Goal: Task Accomplishment & Management: Use online tool/utility

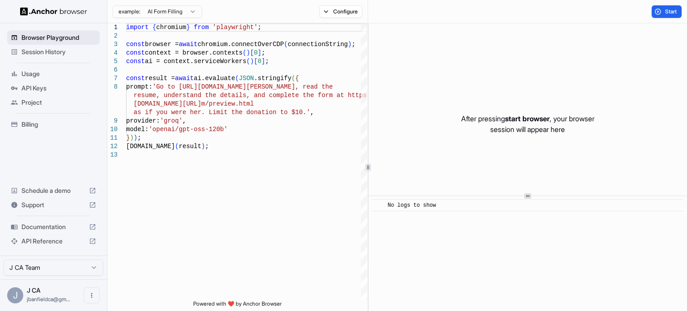
click at [70, 39] on span "Browser Playground" at bounding box center [58, 37] width 75 height 9
click at [67, 39] on span "Browser Playground" at bounding box center [58, 37] width 75 height 9
click at [63, 51] on span "Session History" at bounding box center [58, 51] width 75 height 9
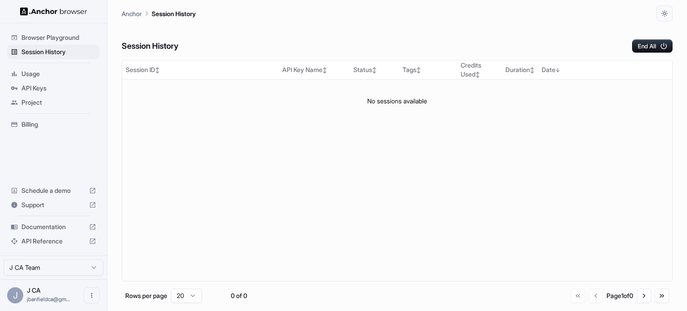
click at [43, 102] on span "Project" at bounding box center [58, 102] width 75 height 9
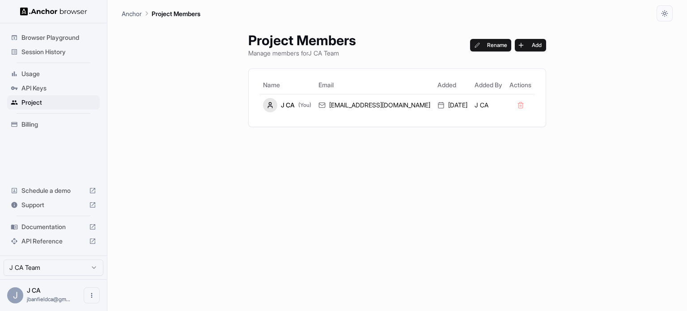
click at [38, 54] on span "Session History" at bounding box center [58, 51] width 75 height 9
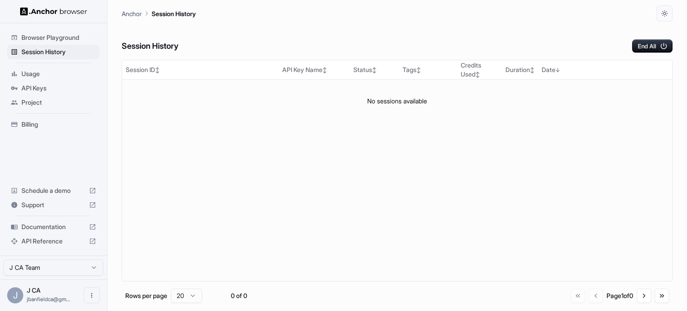
click at [39, 36] on span "Browser Playground" at bounding box center [58, 37] width 75 height 9
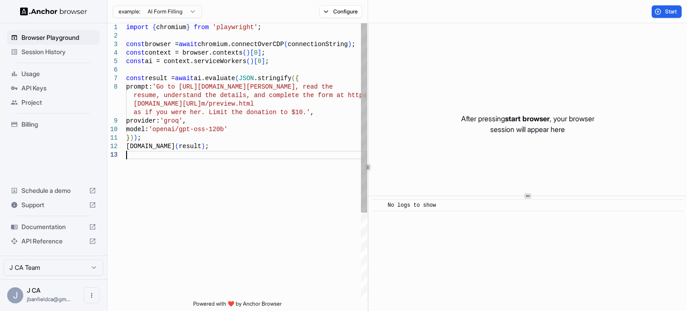
click at [219, 151] on div "import { chromium } from 'playwright' ; const browser = await chromium.connectO…" at bounding box center [246, 225] width 241 height 404
click at [218, 145] on div "import { chromium } from 'playwright' ; const browser = await chromium.connectO…" at bounding box center [246, 225] width 241 height 404
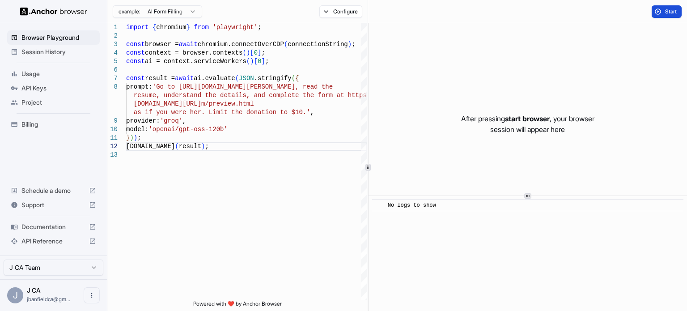
click at [658, 14] on button "Start" at bounding box center [666, 11] width 30 height 13
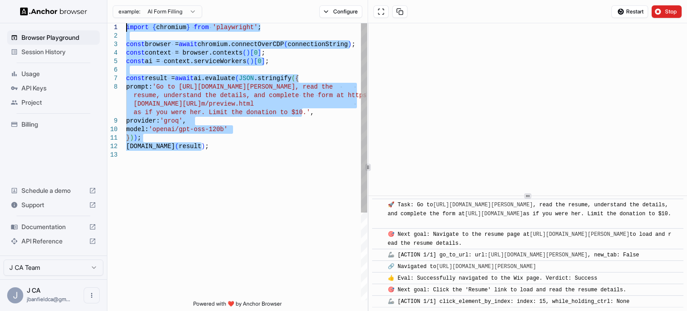
drag, startPoint x: 275, startPoint y: 185, endPoint x: 109, endPoint y: 9, distance: 242.6
click at [126, 23] on div "import { chromium } from 'playwright' ; const browser = await chromium.connectO…" at bounding box center [246, 225] width 241 height 404
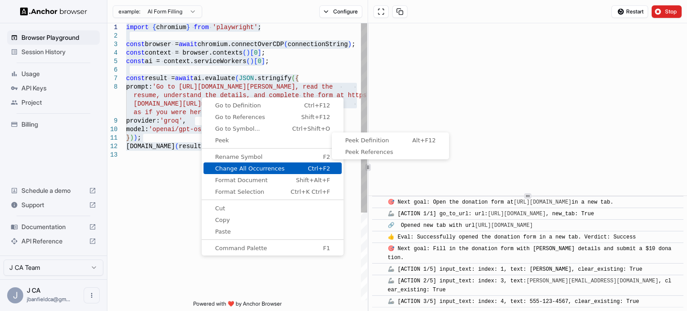
scroll to position [188, 0]
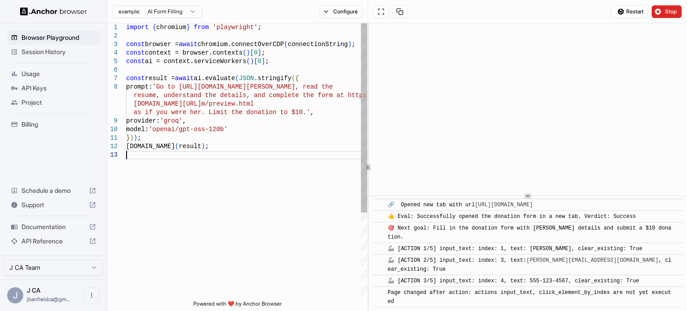
click at [182, 185] on div "import { chromium } from 'playwright' ; const browser = await chromium.connectO…" at bounding box center [246, 225] width 241 height 404
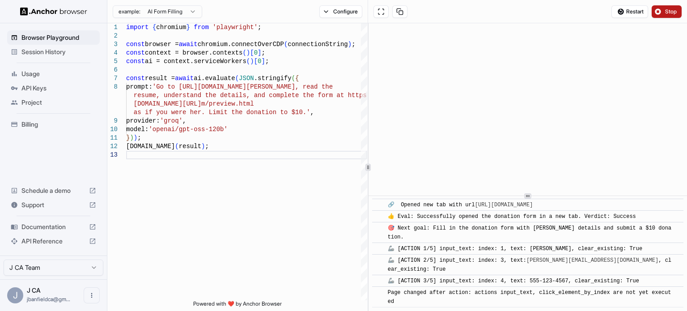
click at [659, 15] on button "Stop" at bounding box center [666, 11] width 30 height 13
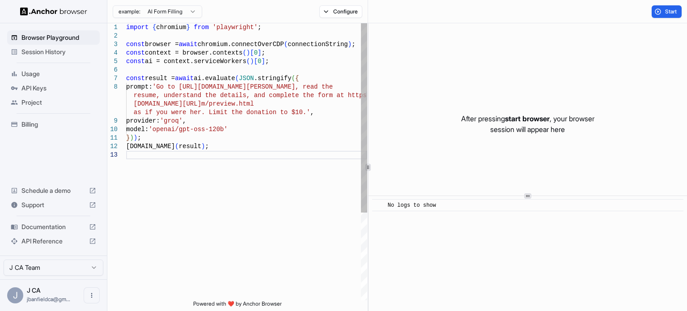
scroll to position [0, 0]
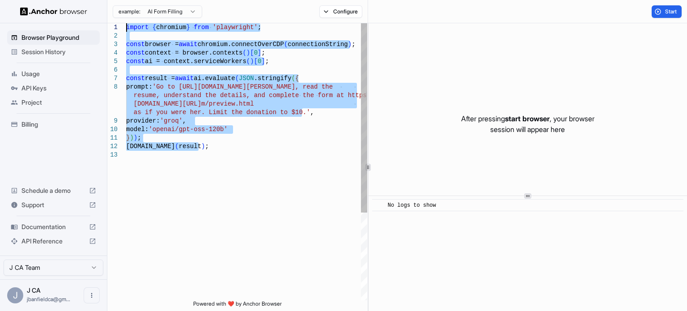
drag, startPoint x: 230, startPoint y: 147, endPoint x: 97, endPoint y: 6, distance: 194.2
click at [126, 23] on div "import { chromium } from 'playwright' ; const browser = await chromium.connectO…" at bounding box center [246, 225] width 241 height 404
click at [180, 111] on div "import { chromium } from 'playwright' ; const browser = await chromium.connectO…" at bounding box center [246, 225] width 241 height 404
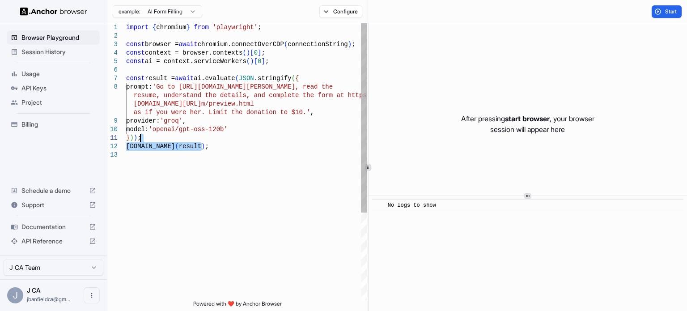
type textarea "**********"
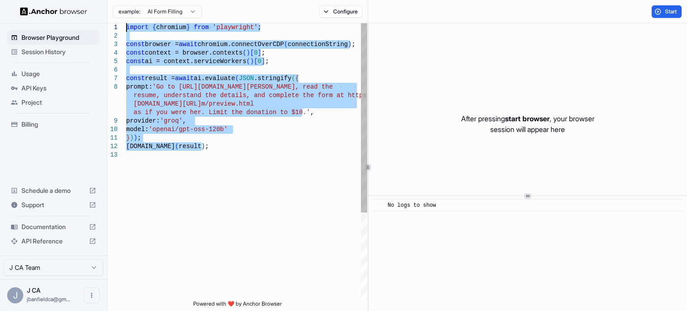
drag, startPoint x: 230, startPoint y: 151, endPoint x: 100, endPoint y: 15, distance: 188.5
click at [126, 23] on div "import { chromium } from 'playwright' ; const browser = await chromium.connectO…" at bounding box center [246, 225] width 241 height 404
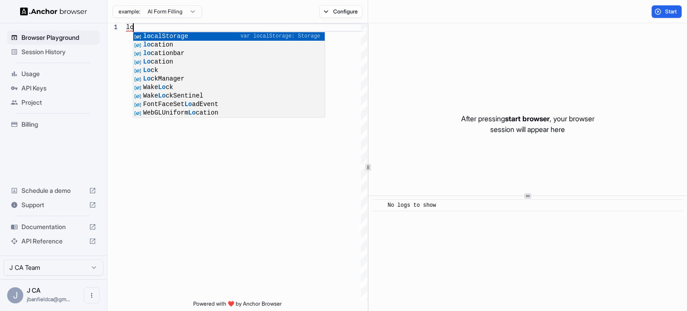
type textarea "*"
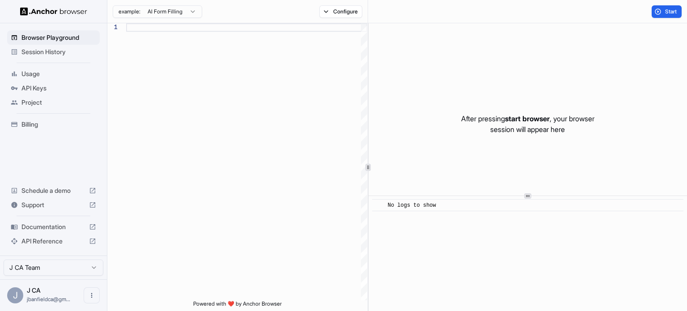
type textarea "***"
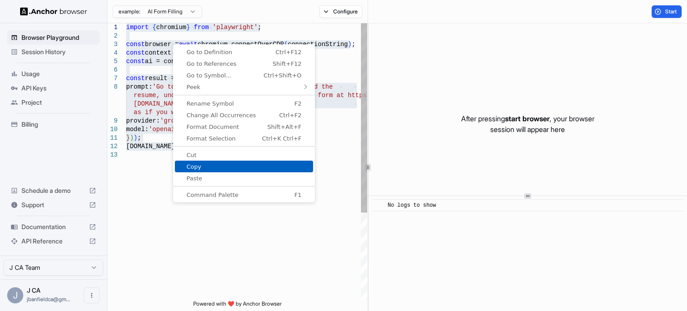
click at [162, 156] on div "import { chromium } from 'playwright' ; const browser = await chromium.connectO…" at bounding box center [246, 225] width 241 height 404
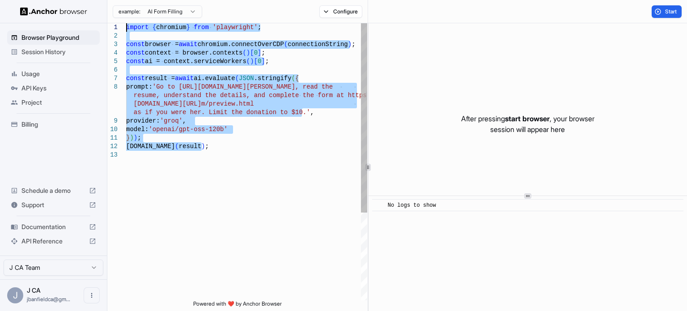
drag, startPoint x: 228, startPoint y: 156, endPoint x: 78, endPoint y: -18, distance: 230.2
click at [126, 23] on div "import { chromium } from 'playwright' ; const browser = await chromium.connectO…" at bounding box center [246, 225] width 241 height 404
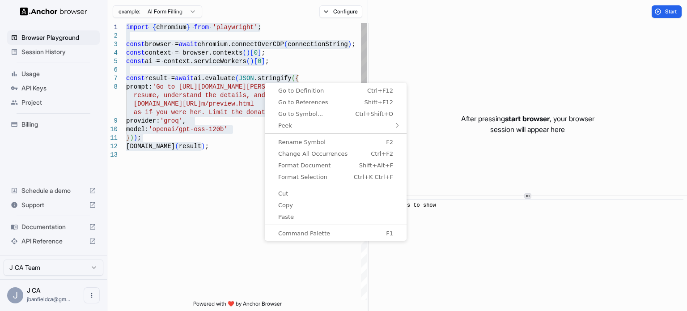
click at [241, 144] on div "import { chromium } from 'playwright' ; const browser = await chromium.connectO…" at bounding box center [246, 225] width 241 height 404
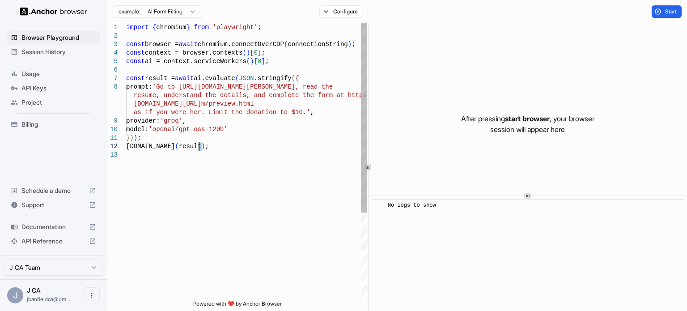
type textarea "**********"
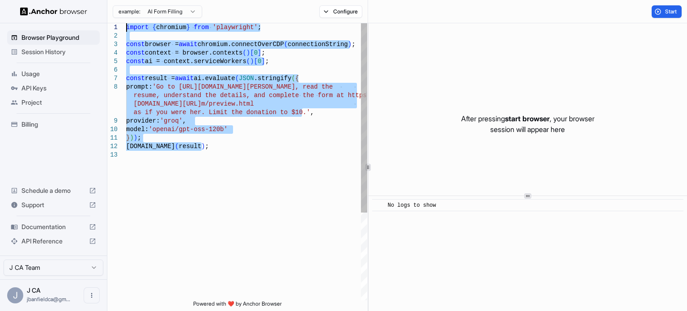
drag, startPoint x: 231, startPoint y: 152, endPoint x: 102, endPoint y: 4, distance: 196.1
click at [126, 23] on div "import { chromium } from 'playwright' ; const browser = await chromium.connectO…" at bounding box center [246, 225] width 241 height 404
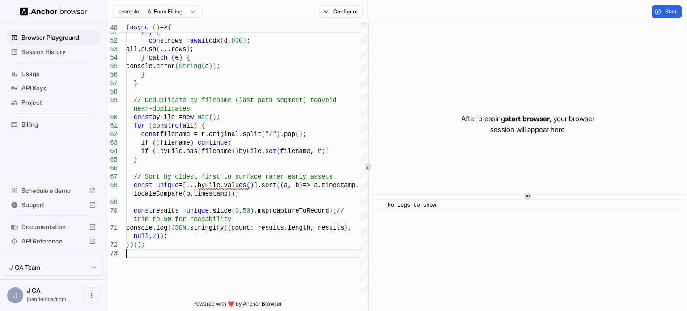
click at [172, 11] on html "Browser Playground Session History Usage API Keys Project Billing Schedule a de…" at bounding box center [343, 155] width 687 height 311
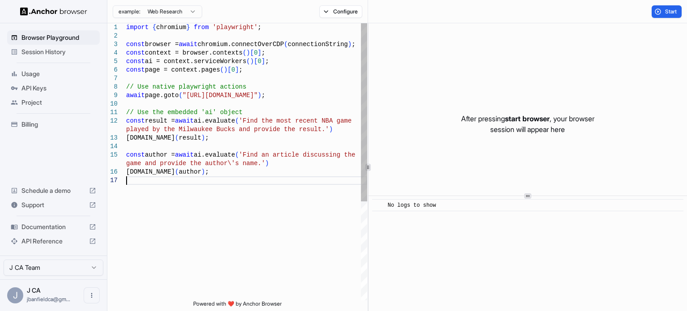
type textarea "**********"
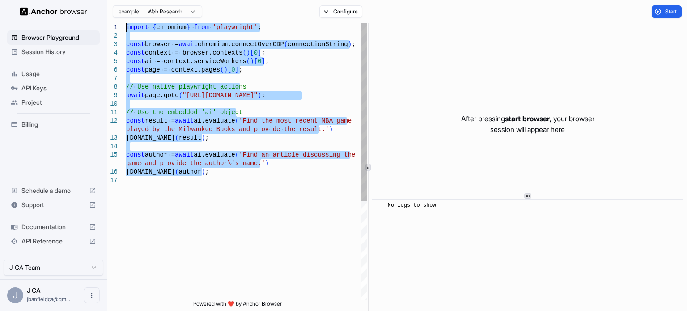
drag, startPoint x: 224, startPoint y: 191, endPoint x: 75, endPoint y: -5, distance: 246.1
click at [126, 23] on div "const author = await ai.evaluate ( 'Find an article discussing the game and pro…" at bounding box center [246, 238] width 241 height 430
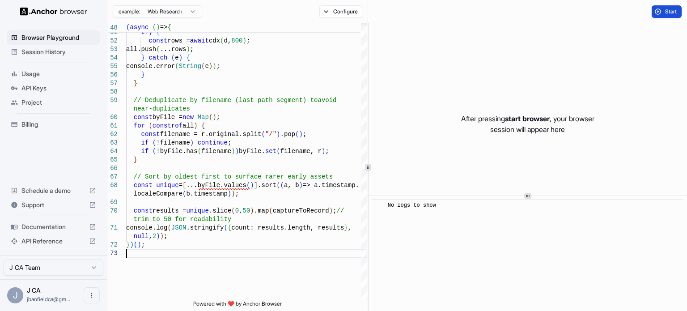
click at [654, 9] on button "Start" at bounding box center [666, 11] width 30 height 13
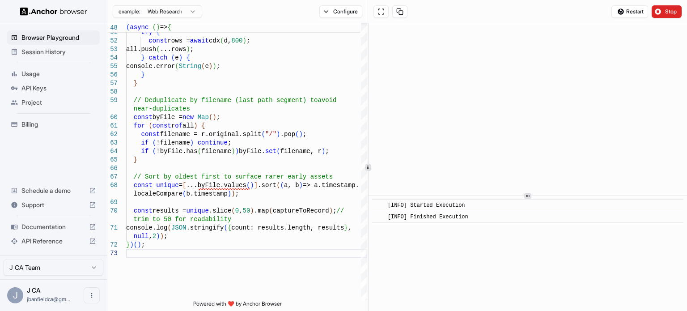
drag, startPoint x: 468, startPoint y: 216, endPoint x: 382, endPoint y: 203, distance: 86.3
click at [382, 203] on div "​ [INFO] Started Execution ​ [INFO] Finished Execution" at bounding box center [527, 211] width 311 height 24
copy div "[INFO] Started Execution ​ [INFO] Finished Execution"
click at [519, 240] on div "​ [INFO] Started Execution ​ [INFO] Finished Execution" at bounding box center [527, 253] width 318 height 115
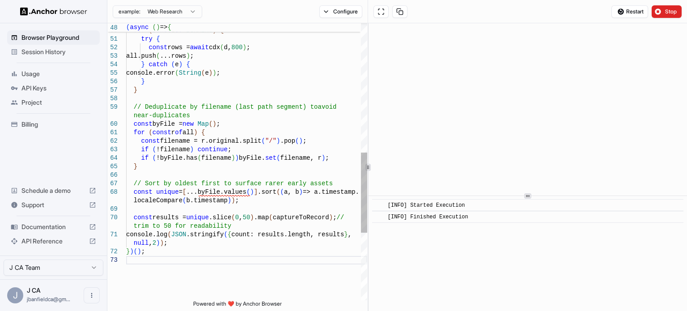
click at [197, 258] on div "const all = [ ] ; for ( const d of DOMAINS ) { try { const rows = await cdx ( d…" at bounding box center [246, 54] width 241 height 956
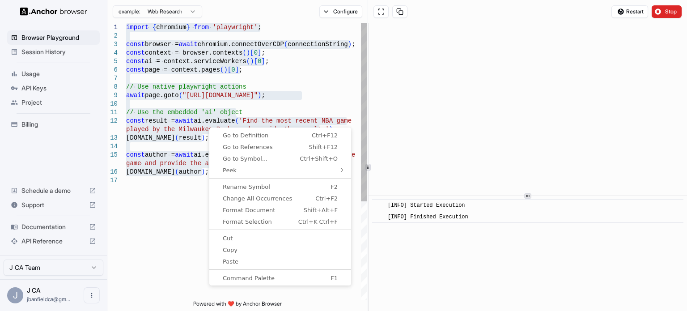
click at [172, 198] on div "import { chromium } from 'playwright' ; const browser = await chromium.connectO…" at bounding box center [246, 238] width 241 height 430
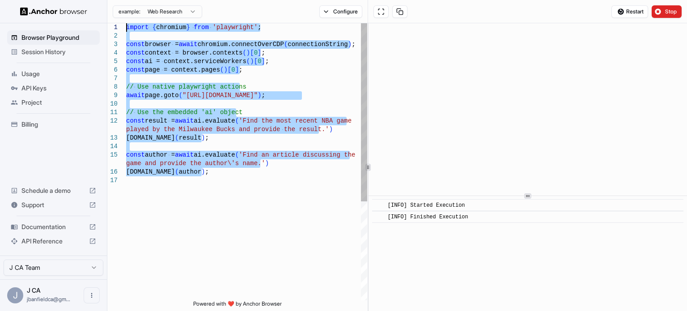
drag, startPoint x: 112, startPoint y: 148, endPoint x: 95, endPoint y: -40, distance: 189.5
click at [126, 23] on div "import { chromium } from 'playwright' ; const browser = await chromium.connectO…" at bounding box center [246, 238] width 241 height 430
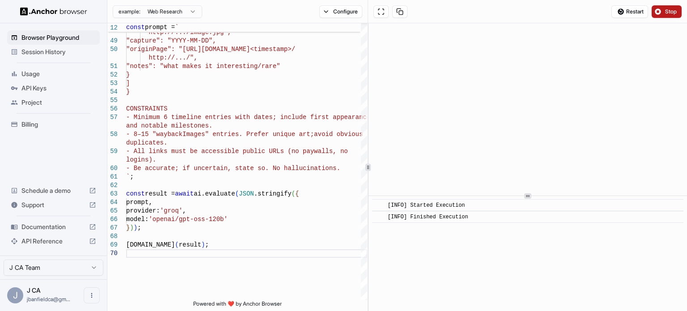
click at [660, 12] on button "Stop" at bounding box center [666, 11] width 30 height 13
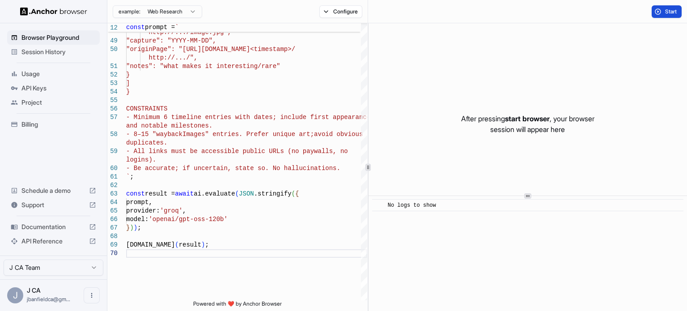
click at [653, 13] on button "Start" at bounding box center [666, 11] width 30 height 13
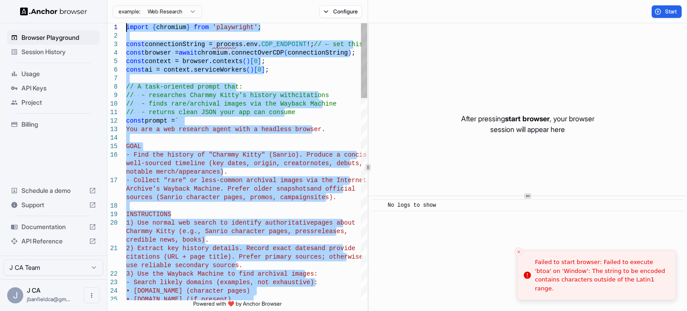
drag, startPoint x: 226, startPoint y: 255, endPoint x: 100, endPoint y: -42, distance: 323.0
click at [175, 10] on html "Browser Playground Session History Usage API Keys Project Billing Schedule a de…" at bounding box center [343, 155] width 687 height 311
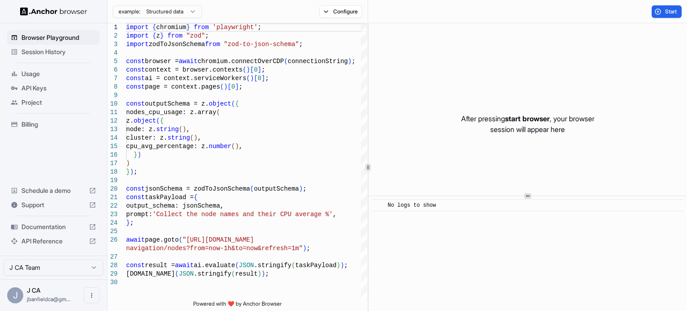
click at [156, 12] on html "Browser Playground Session History Usage API Keys Project Billing Schedule a de…" at bounding box center [343, 155] width 687 height 311
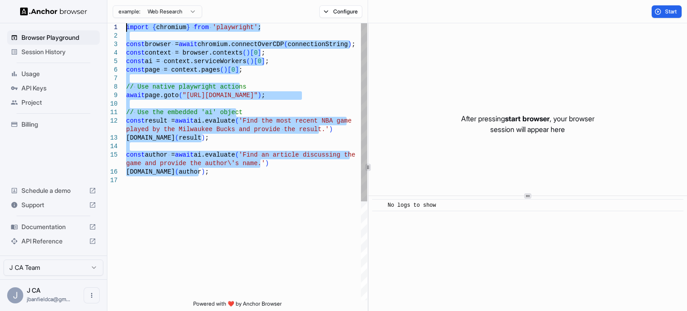
drag, startPoint x: 208, startPoint y: 174, endPoint x: 98, endPoint y: 13, distance: 194.7
click at [126, 23] on div "import { chromium } from 'playwright' ; const browser = await chromium.connectO…" at bounding box center [246, 238] width 241 height 430
click at [157, 161] on div "import { chromium } from 'playwright' ; const browser = await chromium.connectO…" at bounding box center [246, 238] width 241 height 430
drag, startPoint x: 222, startPoint y: 179, endPoint x: 96, endPoint y: -22, distance: 237.5
click at [126, 23] on div "import { chromium } from 'playwright' ; const browser = await chromium.connectO…" at bounding box center [246, 238] width 241 height 430
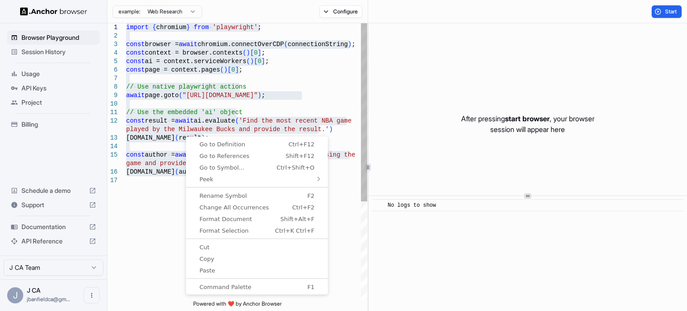
click at [172, 130] on div "import { chromium } from 'playwright' ; const browser = await chromium.connectO…" at bounding box center [246, 238] width 241 height 430
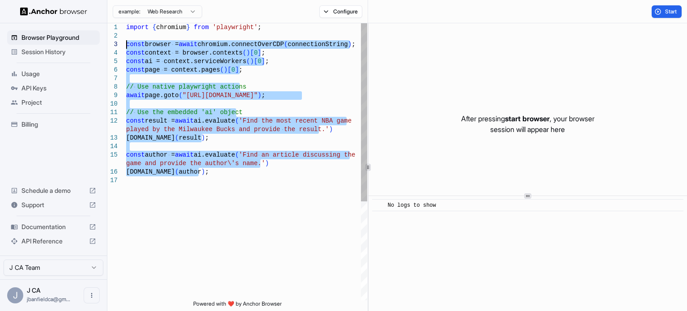
drag, startPoint x: 220, startPoint y: 171, endPoint x: 93, endPoint y: 2, distance: 211.8
click at [126, 23] on div "import { chromium } from 'playwright' ; const browser = await chromium.connectO…" at bounding box center [246, 238] width 241 height 430
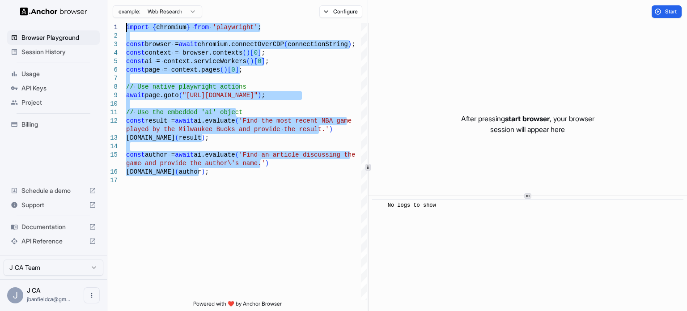
type textarea "**********"
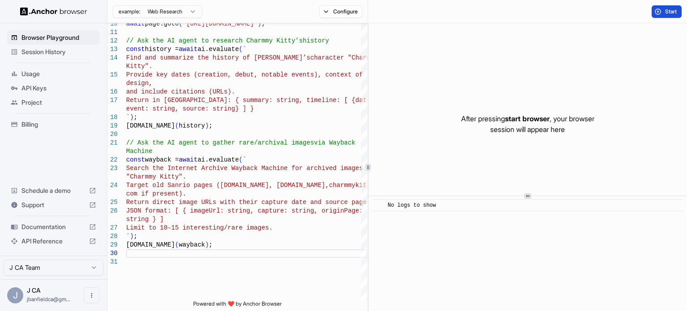
click at [653, 11] on button "Start" at bounding box center [666, 11] width 30 height 13
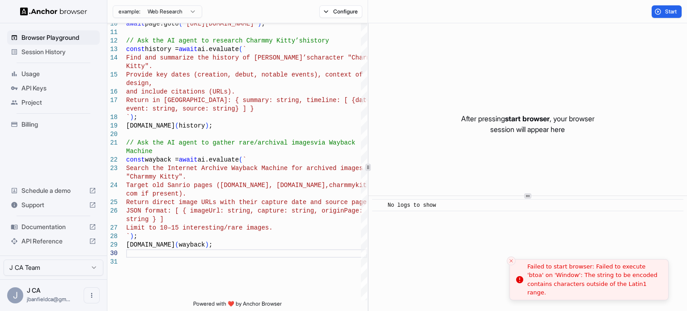
drag, startPoint x: 646, startPoint y: 294, endPoint x: 558, endPoint y: 273, distance: 90.6
click at [558, 273] on li "Failed to start browser: Failed to execute 'btoa' on 'Window': The string to be…" at bounding box center [588, 279] width 159 height 41
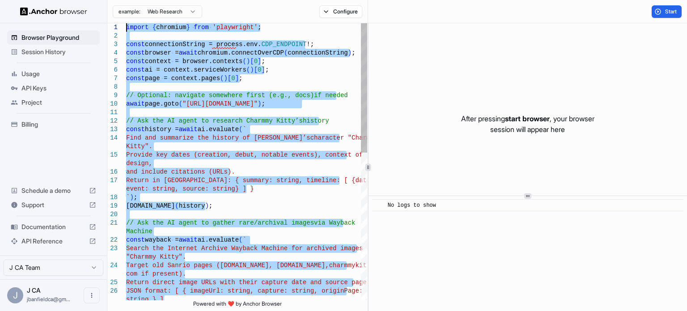
drag, startPoint x: 199, startPoint y: 257, endPoint x: 73, endPoint y: -9, distance: 294.2
drag, startPoint x: 211, startPoint y: 151, endPoint x: 95, endPoint y: -54, distance: 235.9
type textarea "**********"
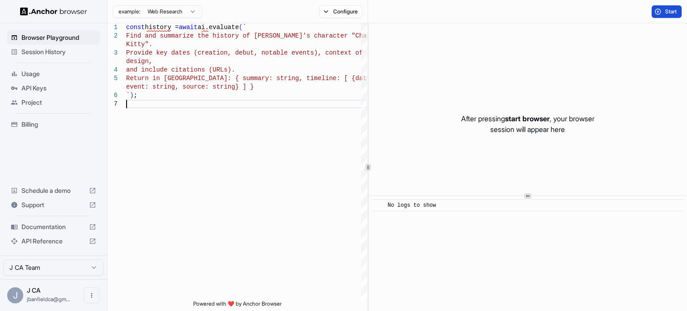
click at [665, 16] on button "Start" at bounding box center [666, 11] width 30 height 13
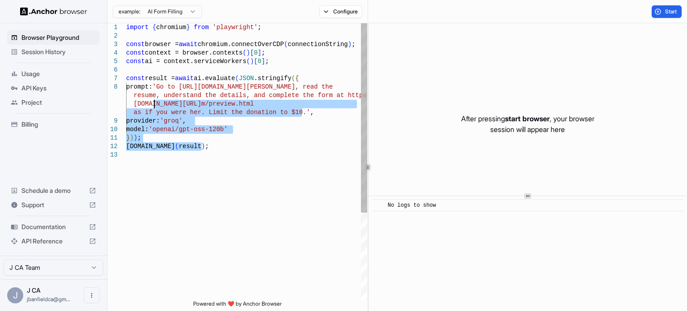
type textarea "**********"
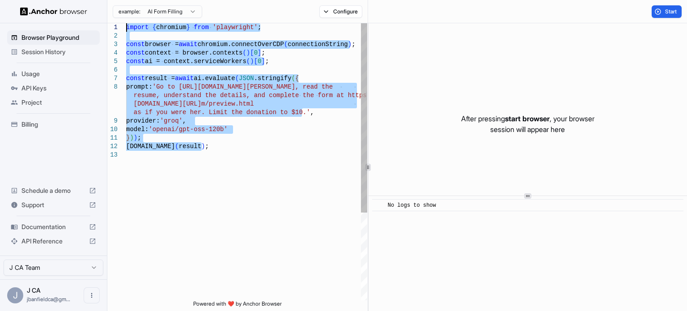
drag, startPoint x: 226, startPoint y: 175, endPoint x: 110, endPoint y: -3, distance: 212.1
click at [126, 23] on div "import { chromium } from 'playwright' ; const browser = await chromium.connectO…" at bounding box center [246, 225] width 241 height 404
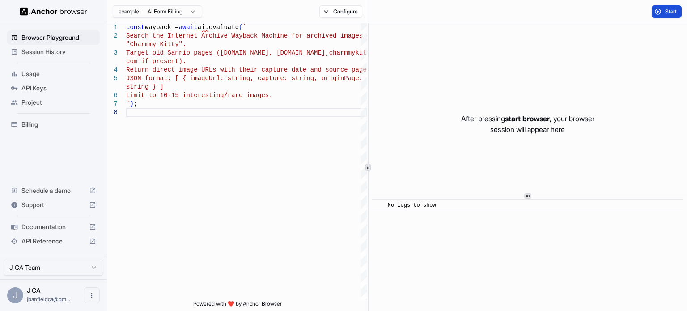
click at [658, 7] on button "Start" at bounding box center [666, 11] width 30 height 13
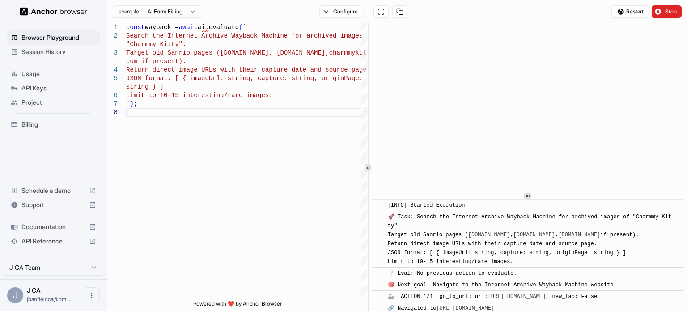
drag, startPoint x: 503, startPoint y: 300, endPoint x: 388, endPoint y: 207, distance: 147.8
copy div "[LORE] Ipsumdo Sitametco ​ 🚀 Adip: Elitse doe Temporin Utlabor Etdolor Magnaal …"
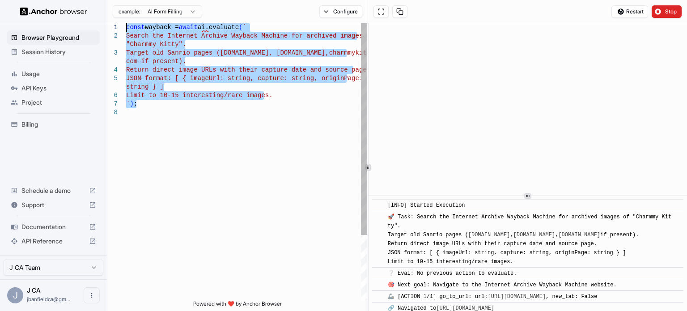
drag, startPoint x: 174, startPoint y: 105, endPoint x: 93, endPoint y: -25, distance: 152.9
click at [126, 23] on div "const wayback = await ai.evaluate ( ` Search the Internet Archive Wayback Machi…" at bounding box center [246, 204] width 241 height 362
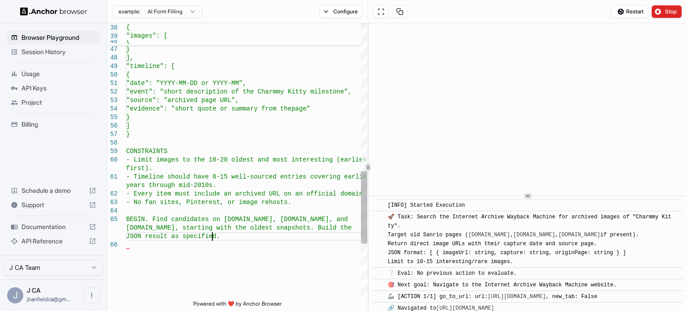
scroll to position [25, 0]
click at [656, 13] on button "Stop" at bounding box center [666, 11] width 30 height 13
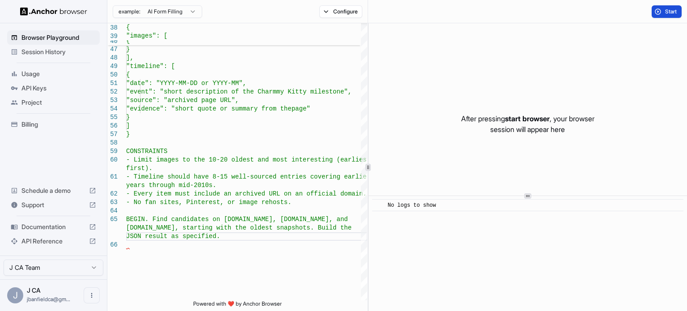
click at [660, 14] on button "Start" at bounding box center [666, 11] width 30 height 13
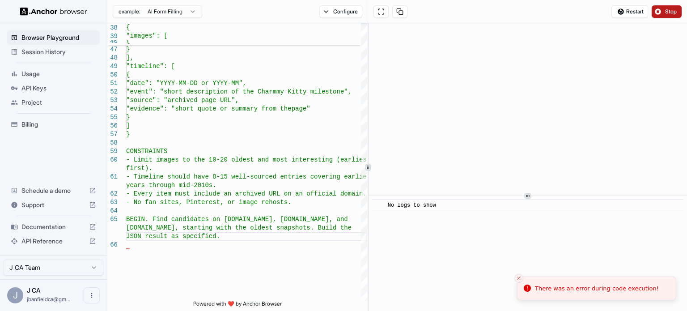
click at [660, 13] on button "Stop" at bounding box center [666, 11] width 30 height 13
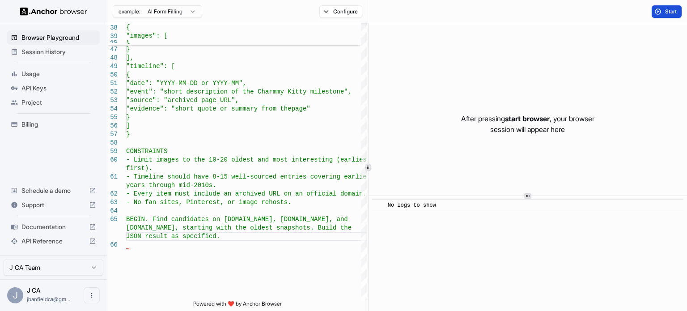
click at [658, 9] on button "Start" at bounding box center [666, 11] width 30 height 13
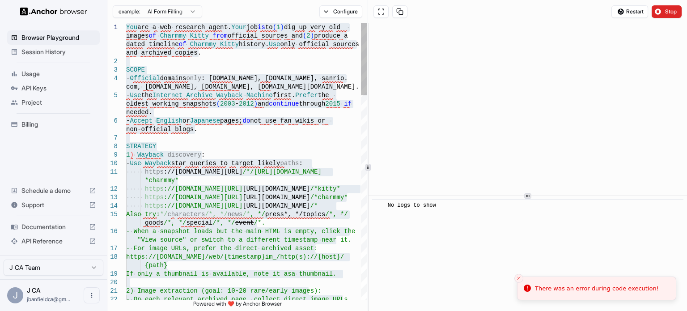
drag, startPoint x: 259, startPoint y: 251, endPoint x: 95, endPoint y: -31, distance: 326.4
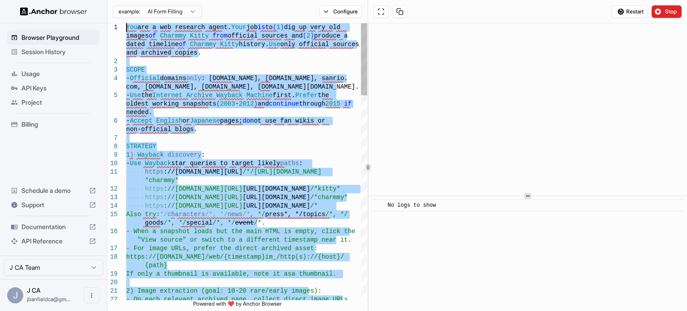
drag, startPoint x: 294, startPoint y: 243, endPoint x: 89, endPoint y: -54, distance: 361.3
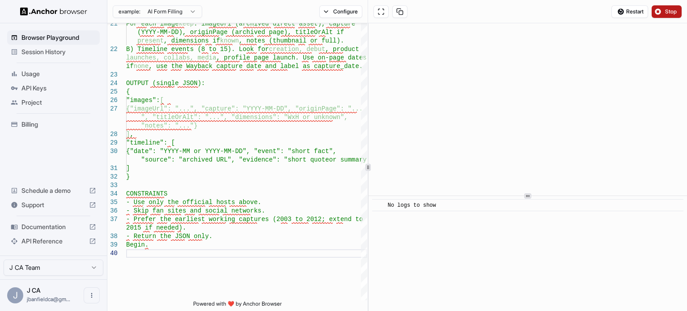
click at [658, 13] on button "Stop" at bounding box center [666, 11] width 30 height 13
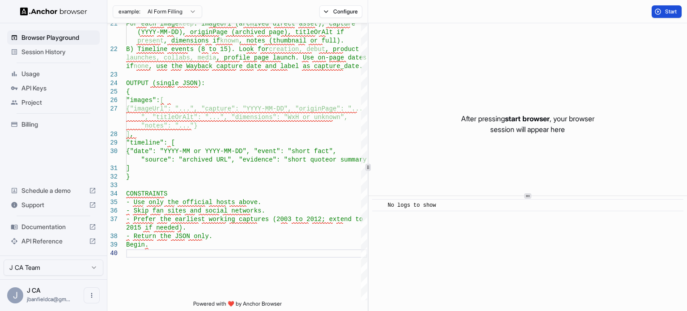
click at [658, 13] on button "Start" at bounding box center [666, 11] width 30 height 13
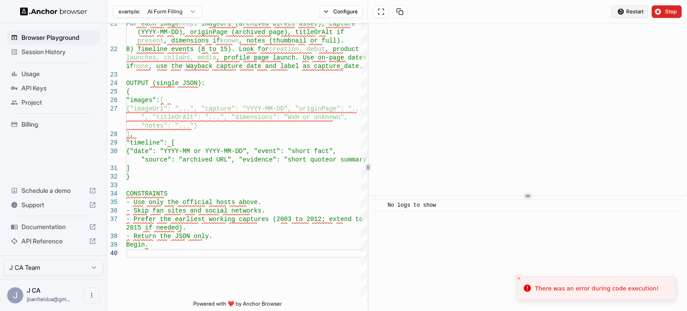
click at [636, 13] on span "Restart" at bounding box center [634, 11] width 17 height 7
drag, startPoint x: 175, startPoint y: 258, endPoint x: 220, endPoint y: 252, distance: 45.2
click at [221, 254] on div "For each image keep : imageUrl (archived direct asset), capture (YYYY-MM-DD), o…" at bounding box center [246, 162] width 241 height 727
click at [164, 9] on html "Browser Playground Session History Usage API Keys Project Billing Schedule a de…" at bounding box center [343, 155] width 687 height 311
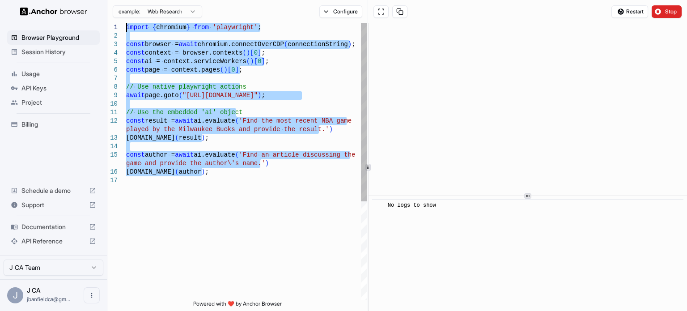
drag, startPoint x: 218, startPoint y: 178, endPoint x: 103, endPoint y: -6, distance: 216.7
click at [126, 23] on div "const author = await ai.evaluate ( 'Find an article discussing the game and pro…" at bounding box center [246, 238] width 241 height 430
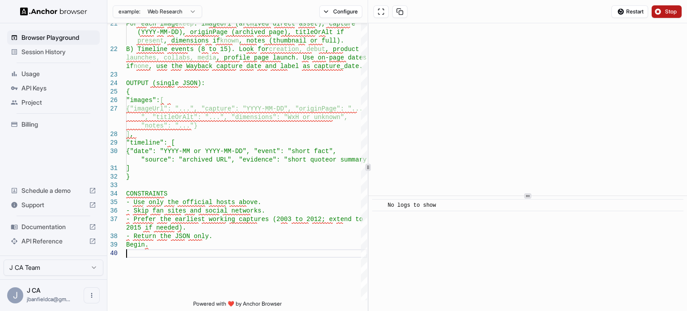
click at [664, 11] on button "Stop" at bounding box center [666, 11] width 30 height 13
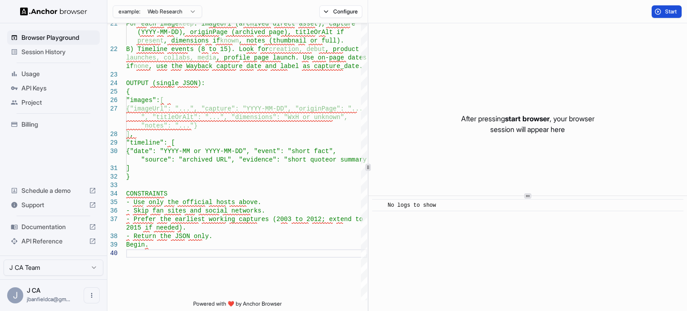
click at [658, 11] on button "Start" at bounding box center [666, 11] width 30 height 13
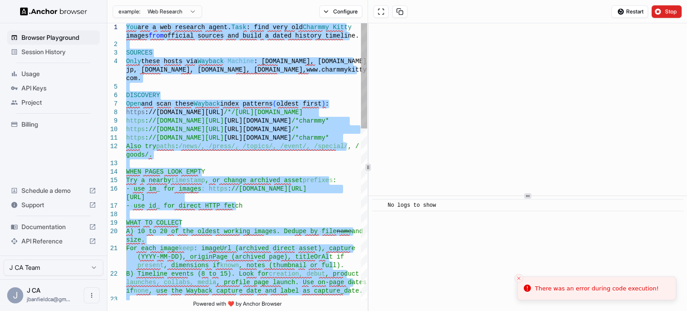
drag, startPoint x: 191, startPoint y: 252, endPoint x: 113, endPoint y: -8, distance: 272.3
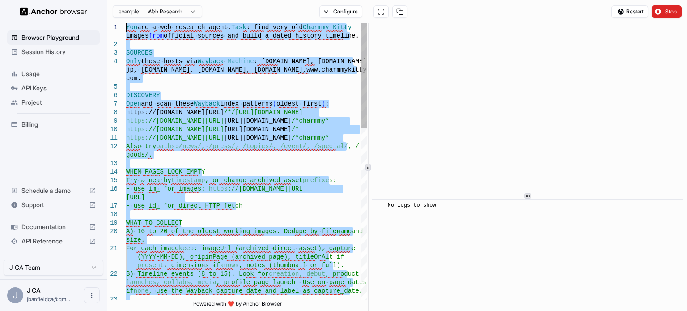
click at [364, 141] on div at bounding box center [364, 161] width 6 height 277
click at [363, 59] on div at bounding box center [364, 75] width 6 height 105
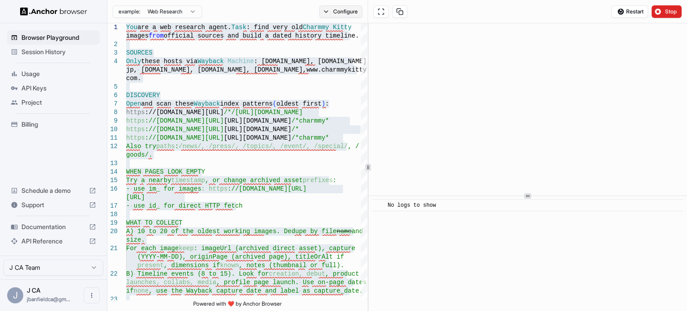
click at [346, 17] on button "Configure" at bounding box center [340, 11] width 43 height 13
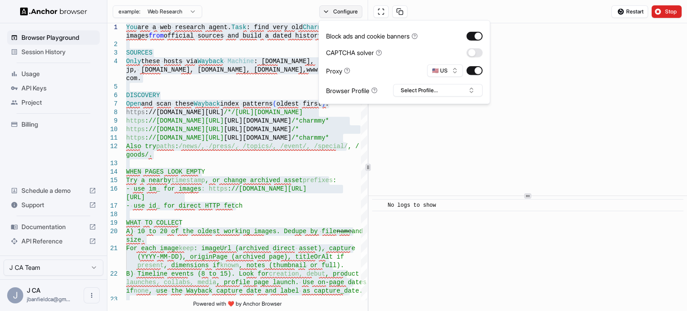
click at [345, 12] on button "Configure" at bounding box center [340, 11] width 43 height 13
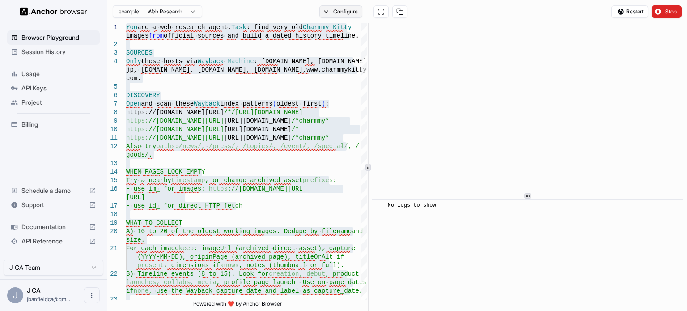
click at [345, 12] on button "Configure" at bounding box center [340, 11] width 43 height 13
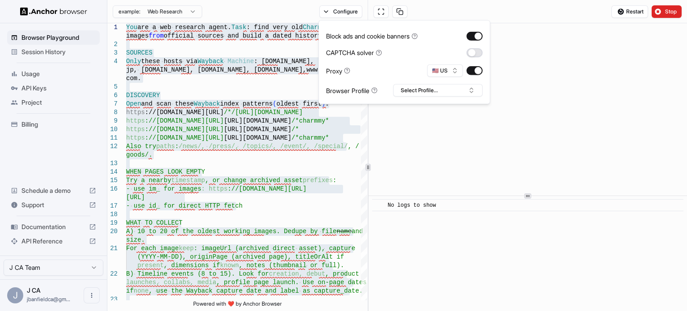
click at [473, 51] on button "button" at bounding box center [474, 52] width 16 height 9
click at [435, 92] on button "Select Profile..." at bounding box center [437, 90] width 89 height 13
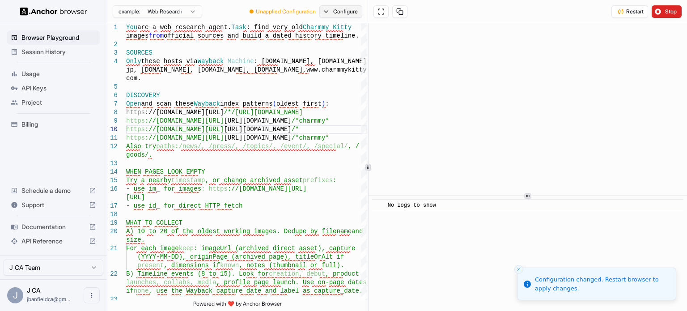
click at [335, 15] on button "Configure" at bounding box center [340, 11] width 43 height 13
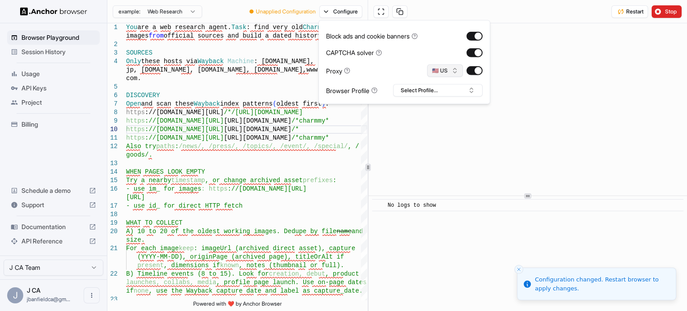
click at [449, 70] on button "🇺🇸 US" at bounding box center [445, 70] width 36 height 13
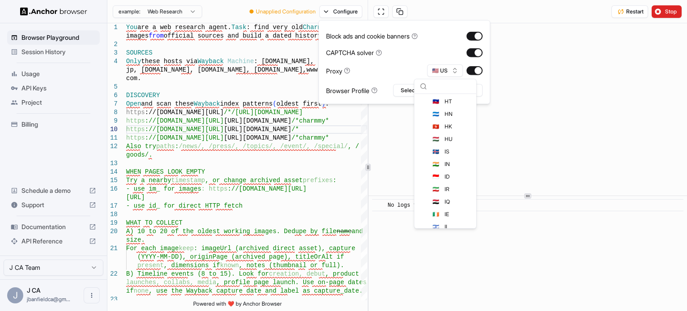
scroll to position [924, 0]
click at [450, 203] on div "🇯🇵 JP" at bounding box center [445, 205] width 58 height 13
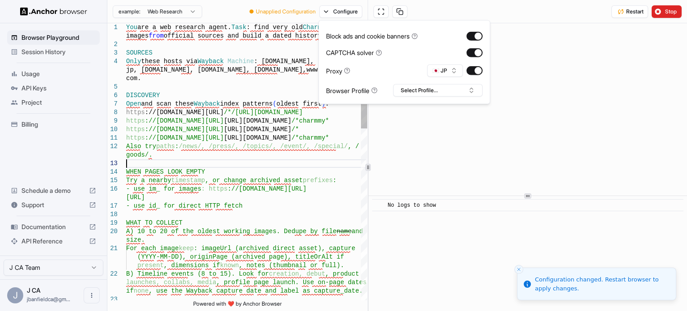
scroll to position [25, 0]
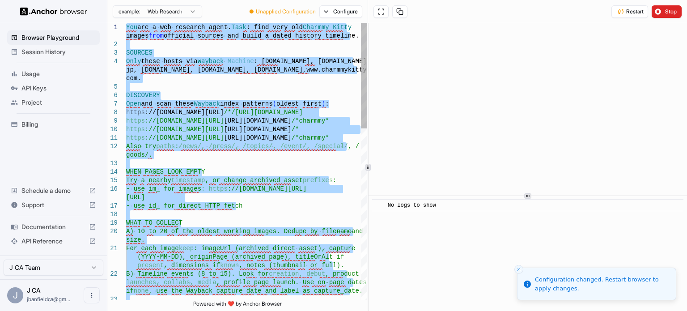
drag, startPoint x: 266, startPoint y: 202, endPoint x: 109, endPoint y: -31, distance: 281.4
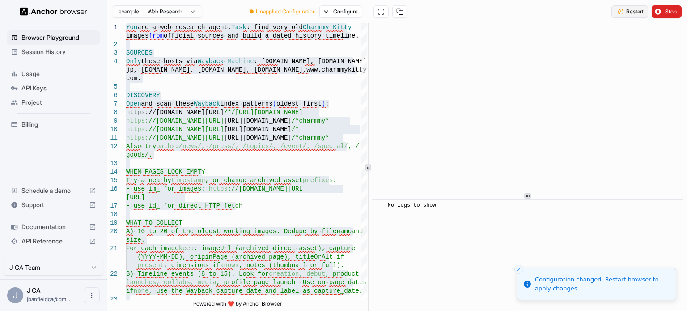
click at [624, 7] on button "Restart" at bounding box center [629, 11] width 37 height 13
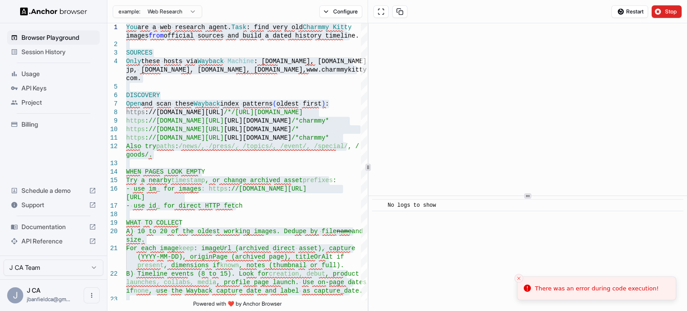
click at [324, 11] on button "Configure" at bounding box center [340, 11] width 43 height 13
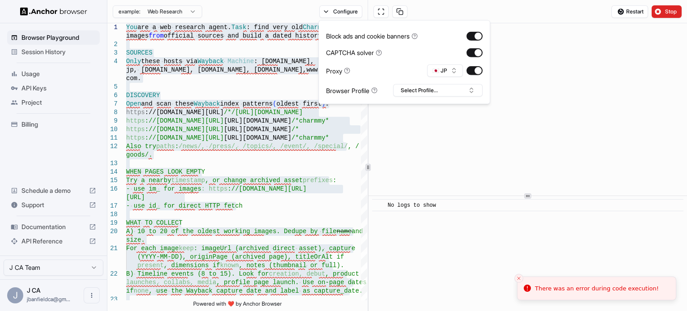
click at [324, 11] on button "Configure" at bounding box center [340, 11] width 43 height 13
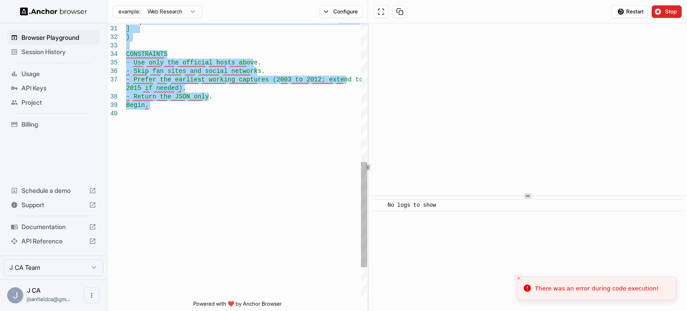
type textarea "**********"
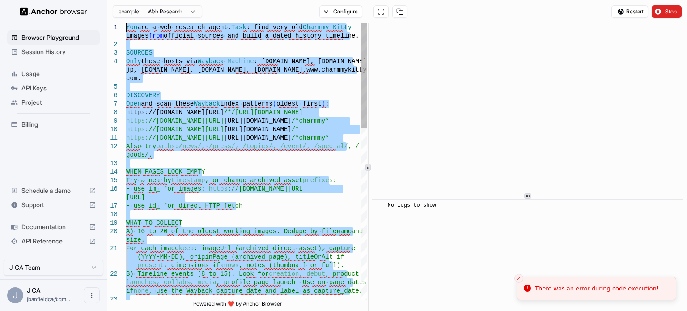
drag, startPoint x: 228, startPoint y: 200, endPoint x: 103, endPoint y: -47, distance: 276.8
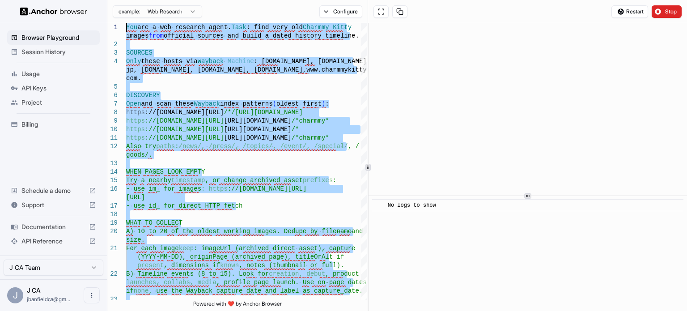
scroll to position [8, 0]
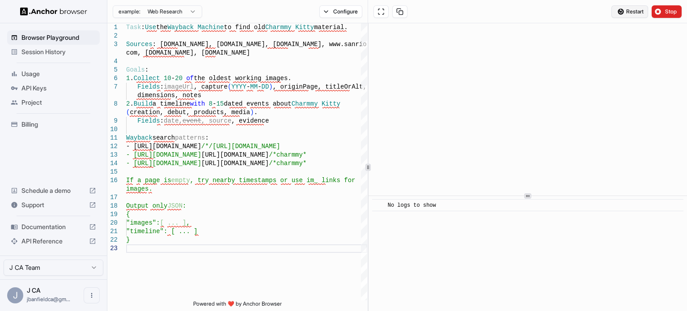
click at [626, 12] on span "Restart" at bounding box center [634, 11] width 17 height 7
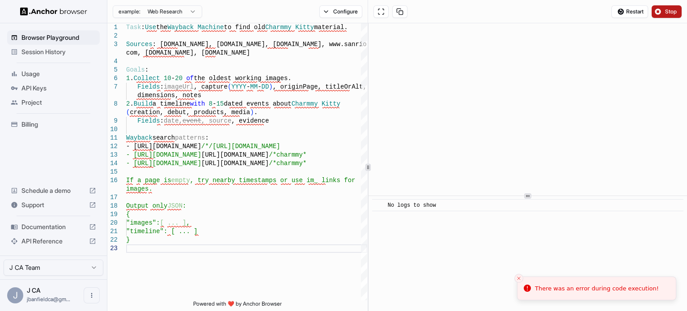
click at [676, 13] on span "Stop" at bounding box center [671, 11] width 13 height 7
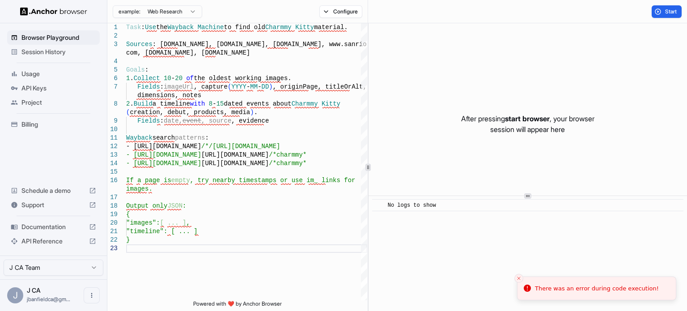
click at [589, 288] on div "There was an error during code execution!" at bounding box center [597, 288] width 124 height 9
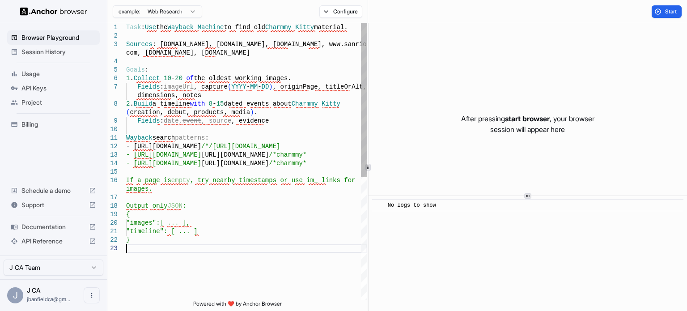
drag, startPoint x: 212, startPoint y: 250, endPoint x: 131, endPoint y: 248, distance: 81.4
click at [131, 248] on div "Task : Use the Wayback Machine to find old Charmmy Kitty material. Sources : [D…" at bounding box center [246, 272] width 241 height 498
click at [163, 244] on div "Task : Use the Wayback Machine to find old Charmmy Kitty material. Sources : [D…" at bounding box center [246, 272] width 241 height 498
click at [162, 241] on div "Task : Use the Wayback Machine to find old Charmmy Kitty material. Sources : [D…" at bounding box center [246, 272] width 241 height 498
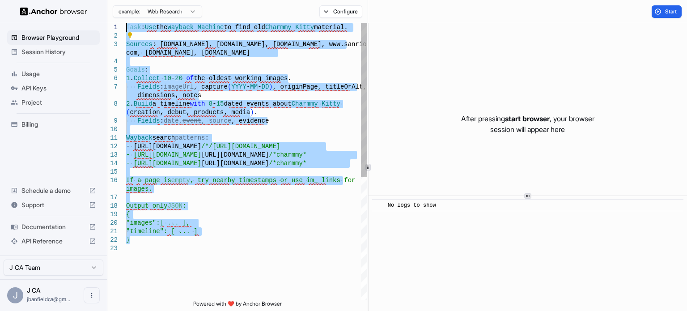
drag, startPoint x: 152, startPoint y: 242, endPoint x: 92, endPoint y: -47, distance: 295.9
click at [126, 23] on div "Task : Use the Wayback Machine to find old Charmmy Kitty material. Sources : [D…" at bounding box center [246, 272] width 241 height 498
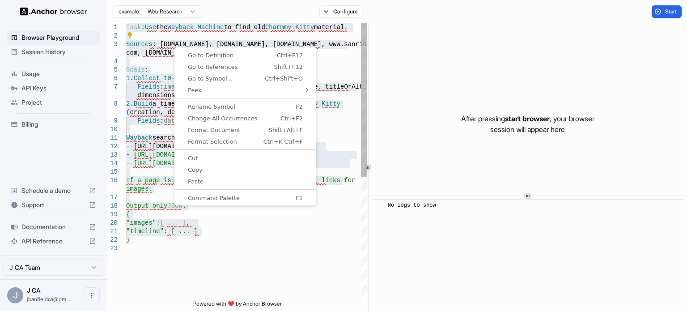
click at [205, 223] on div "Task : Use the Wayback Machine to find old Charmmy Kitty material. Sources : [D…" at bounding box center [246, 272] width 241 height 498
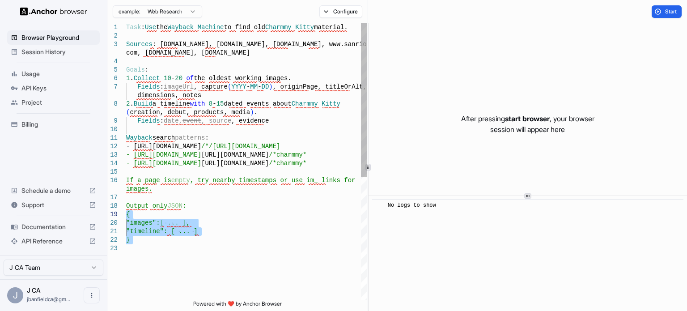
drag, startPoint x: 156, startPoint y: 250, endPoint x: 98, endPoint y: 218, distance: 66.2
click at [126, 218] on div "Task : Use the Wayback Machine to find old Charmmy Kitty material. Sources : [D…" at bounding box center [246, 272] width 241 height 498
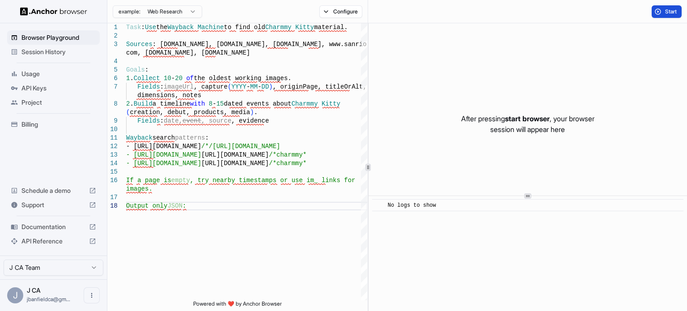
click at [664, 15] on button "Start" at bounding box center [666, 11] width 30 height 13
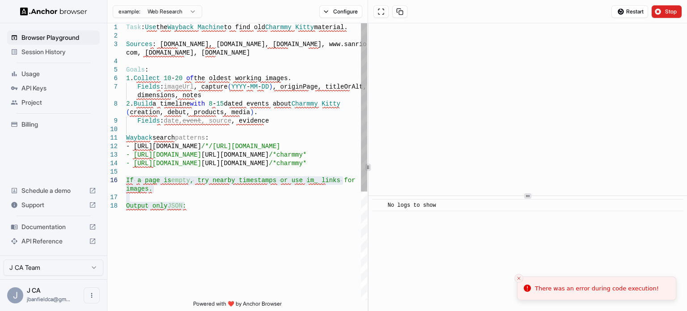
drag, startPoint x: 219, startPoint y: 227, endPoint x: 113, endPoint y: 176, distance: 117.4
click at [126, 176] on div "Task : Use the Wayback Machine to find old Charmmy Kitty material. Sources : [D…" at bounding box center [246, 250] width 241 height 455
click at [187, 205] on div "Task : Use the Wayback Machine to find old Charmmy Kitty material. Sources : [D…" at bounding box center [246, 250] width 241 height 455
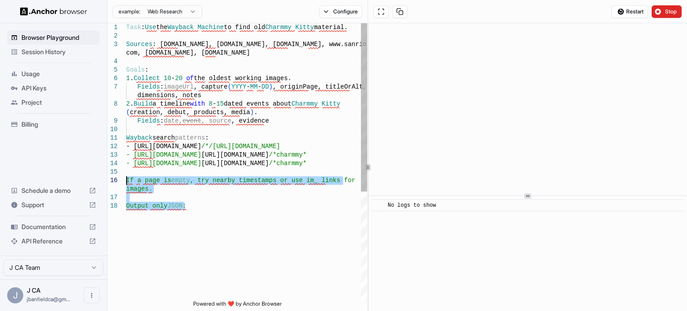
drag, startPoint x: 179, startPoint y: 205, endPoint x: 110, endPoint y: 179, distance: 73.6
click at [126, 179] on div "Task : Use the Wayback Machine to find old Charmmy Kitty material. Sources : [D…" at bounding box center [246, 250] width 241 height 455
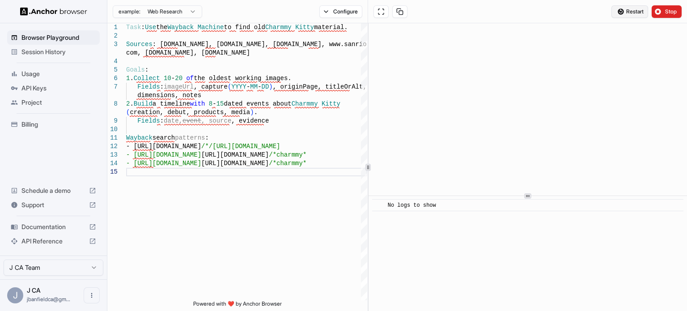
click at [624, 15] on button "Restart" at bounding box center [629, 11] width 37 height 13
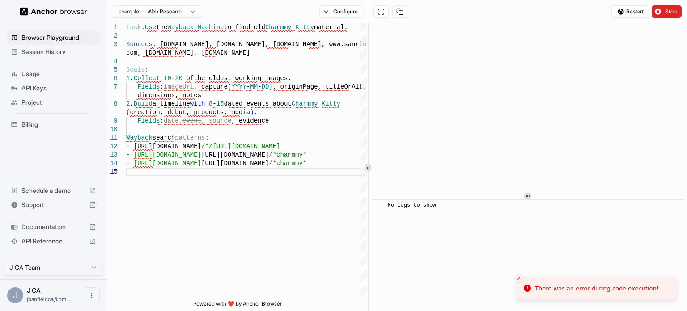
click at [147, 9] on html "Browser Playground Session History Usage API Keys Project Billing Schedule a de…" at bounding box center [343, 155] width 687 height 311
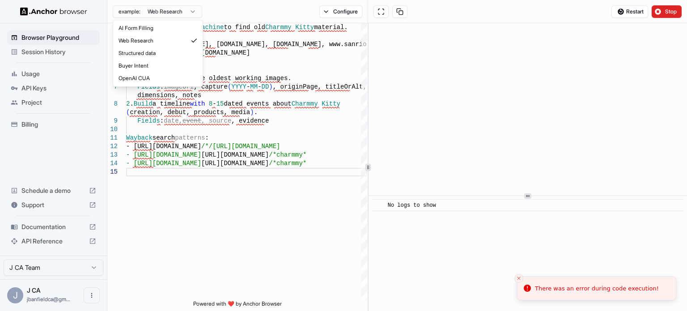
click at [161, 10] on html "Browser Playground Session History Usage API Keys Project Billing Schedule a de…" at bounding box center [343, 155] width 687 height 311
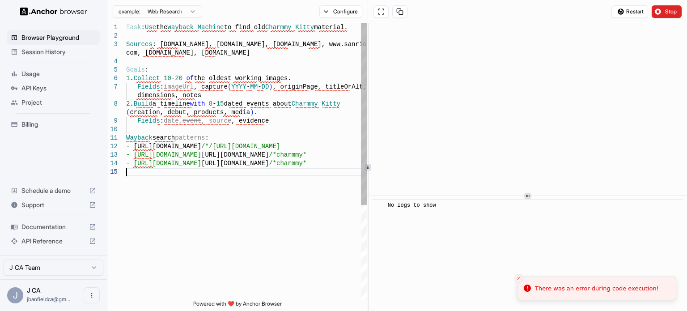
type textarea "**********"
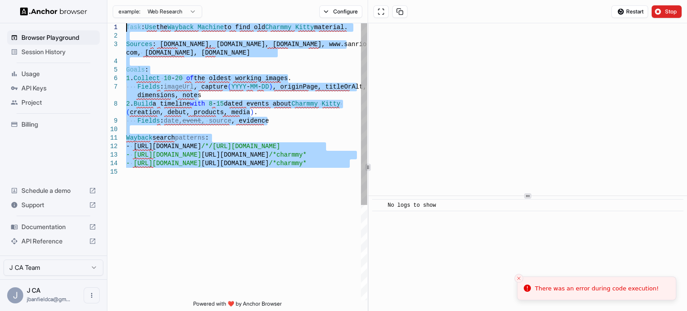
drag, startPoint x: 211, startPoint y: 190, endPoint x: 75, endPoint y: 0, distance: 234.0
click at [126, 23] on div "Task : Use the Wayback Machine to find old Charmmy Kitty material. Sources : [D…" at bounding box center [246, 233] width 241 height 421
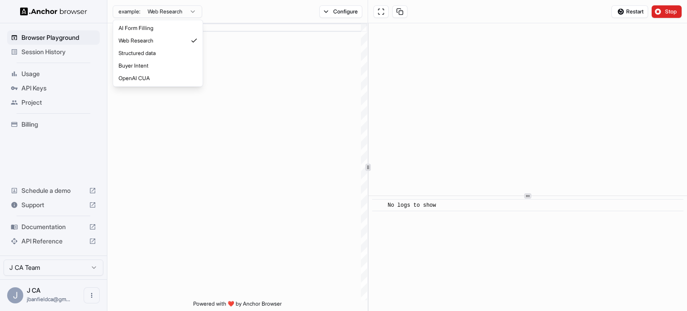
click at [156, 14] on html "Browser Playground Session History Usage API Keys Project Billing Schedule a de…" at bounding box center [343, 155] width 687 height 311
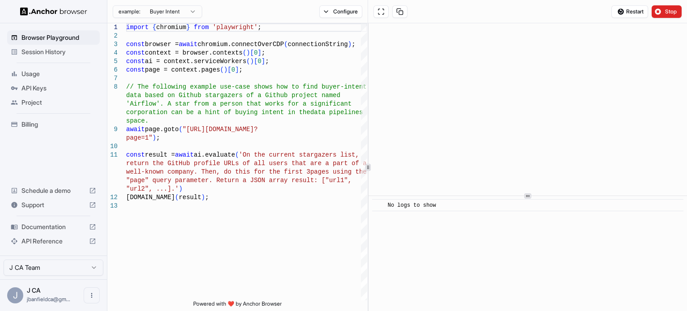
click at [166, 13] on html "Browser Playground Session History Usage API Keys Project Billing Schedule a de…" at bounding box center [343, 155] width 687 height 311
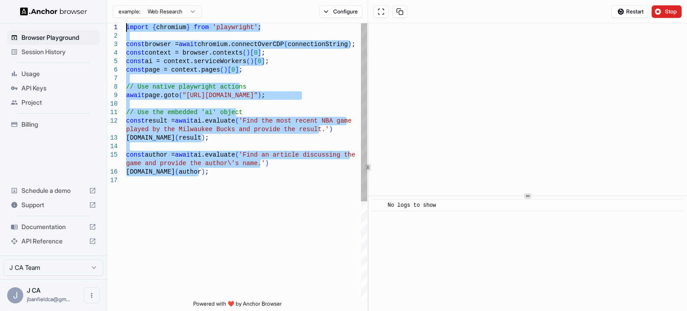
drag, startPoint x: 205, startPoint y: 171, endPoint x: 89, endPoint y: 16, distance: 194.1
click at [126, 23] on div "import { chromium } from 'playwright' ; const browser = await chromium.connectO…" at bounding box center [246, 238] width 241 height 430
click at [153, 136] on div "import { chromium } from 'playwright' ; const browser = await chromium.connectO…" at bounding box center [246, 238] width 241 height 430
drag, startPoint x: 240, startPoint y: 171, endPoint x: 95, endPoint y: 14, distance: 213.6
click at [126, 23] on div "import { chromium } from 'playwright' ; const browser = await chromium.connectO…" at bounding box center [246, 238] width 241 height 430
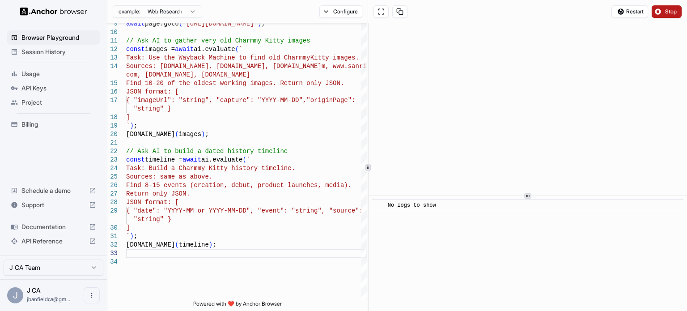
click at [658, 11] on button "Stop" at bounding box center [666, 11] width 30 height 13
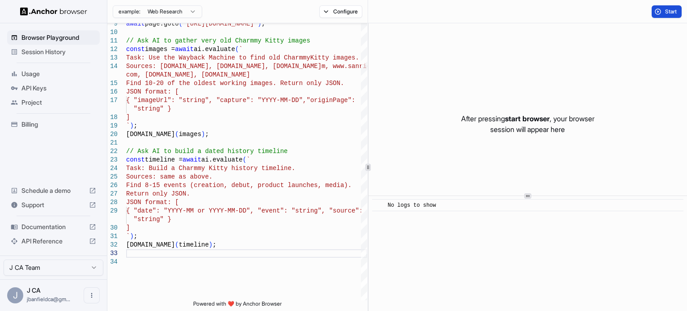
click at [658, 13] on button "Start" at bounding box center [666, 11] width 30 height 13
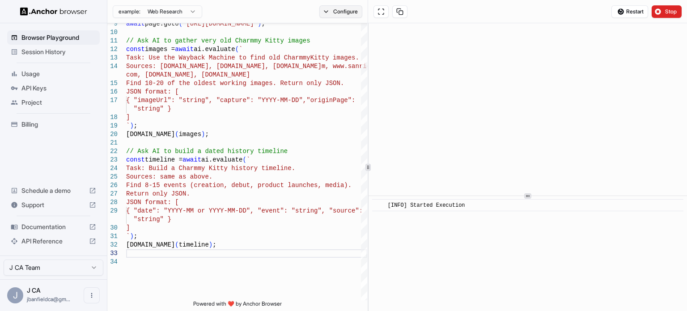
click at [327, 13] on button "Configure" at bounding box center [340, 11] width 43 height 13
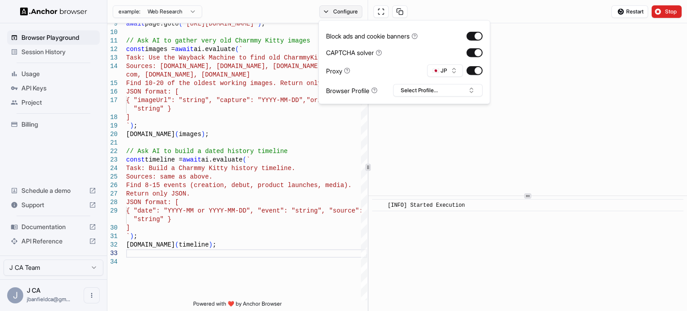
click at [327, 13] on button "Configure" at bounding box center [340, 11] width 43 height 13
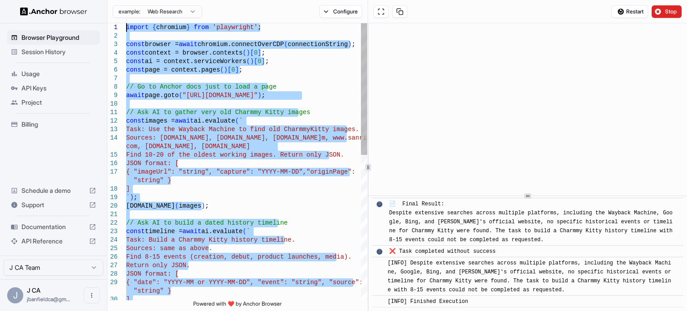
drag, startPoint x: 233, startPoint y: 175, endPoint x: 111, endPoint y: -25, distance: 233.7
click at [126, 23] on div "[DOMAIN_NAME] ( images ) ; // Ask AI to build a dated history timeline const ti…" at bounding box center [246, 314] width 241 height 583
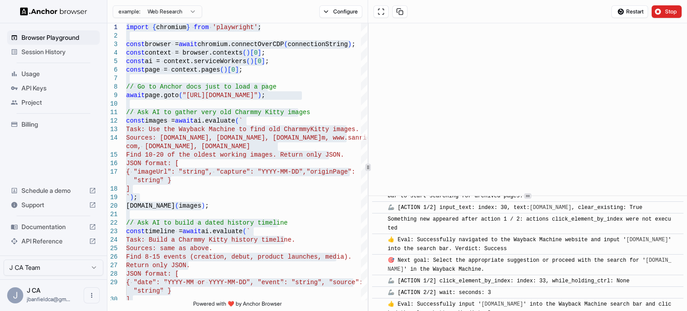
scroll to position [0, 0]
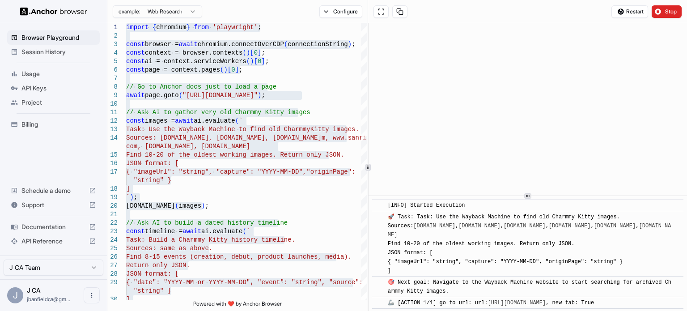
drag, startPoint x: 479, startPoint y: 296, endPoint x: 381, endPoint y: 203, distance: 135.7
copy div "[LORE] Ipsumdo Sitametco ​ 🚀 Adip: Elit: Sed doe Tempori Utlabor et dolo mag Al…"
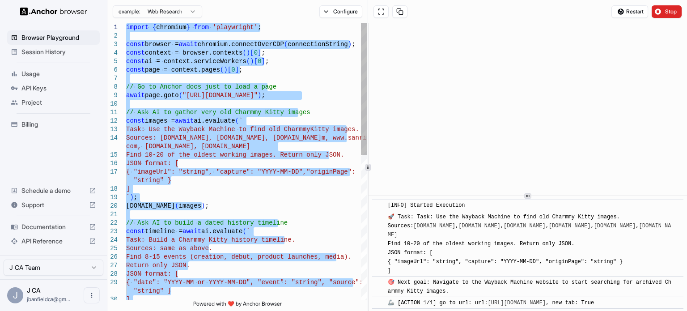
drag, startPoint x: 225, startPoint y: 203, endPoint x: 93, endPoint y: -54, distance: 289.4
click at [126, 23] on div "// Ask AI to build a dated history timeline const timeline = await ai.evaluate …" at bounding box center [246, 314] width 241 height 583
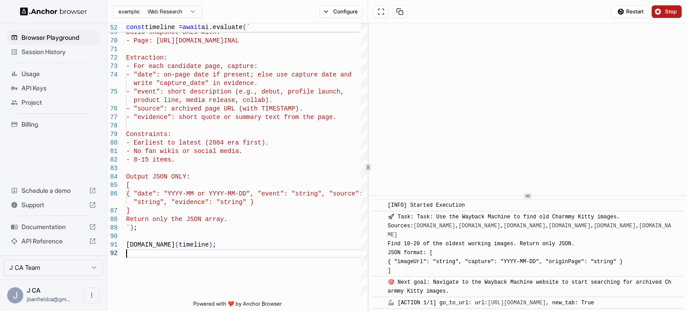
click at [658, 15] on button "Stop" at bounding box center [666, 11] width 30 height 13
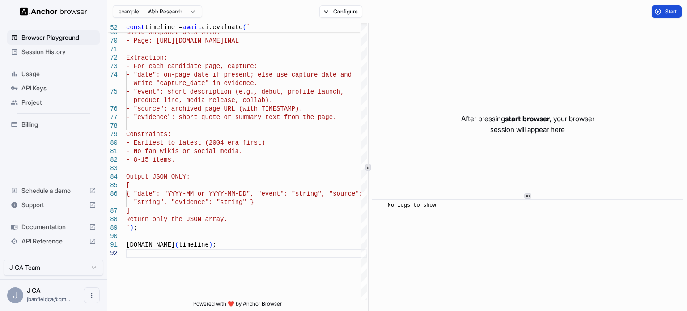
click at [660, 14] on button "Start" at bounding box center [666, 11] width 30 height 13
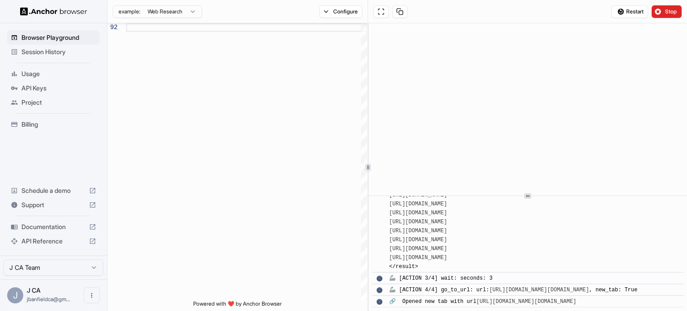
scroll to position [9440, 0]
drag, startPoint x: 50, startPoint y: 230, endPoint x: 284, endPoint y: 112, distance: 262.2
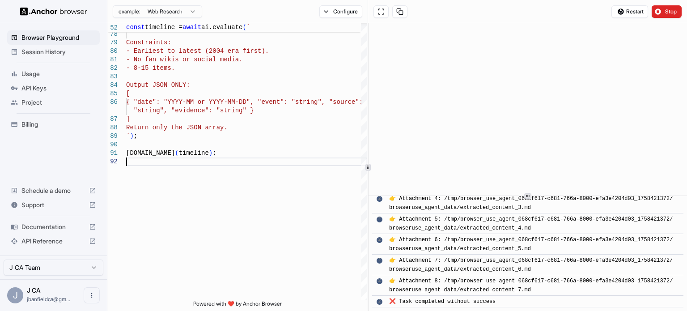
scroll to position [13067, 0]
click at [365, 236] on div at bounding box center [364, 238] width 6 height 62
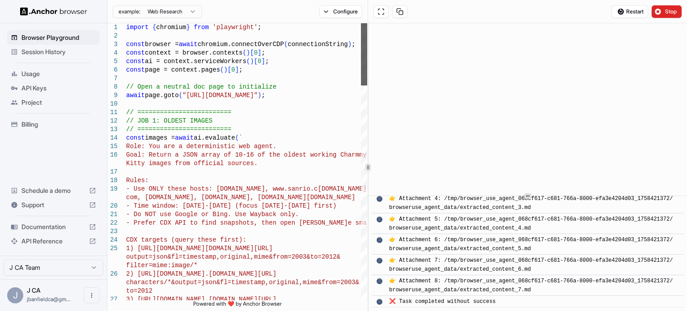
click at [361, 38] on div at bounding box center [364, 54] width 6 height 62
click at [380, 12] on button at bounding box center [380, 11] width 15 height 13
click at [351, 13] on button "Configure" at bounding box center [340, 11] width 43 height 13
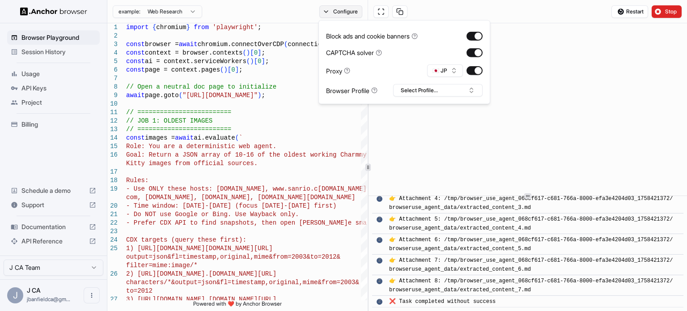
click at [345, 14] on button "Configure" at bounding box center [340, 11] width 43 height 13
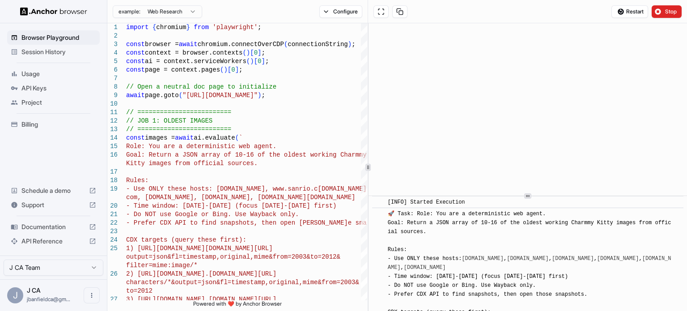
scroll to position [0, 0]
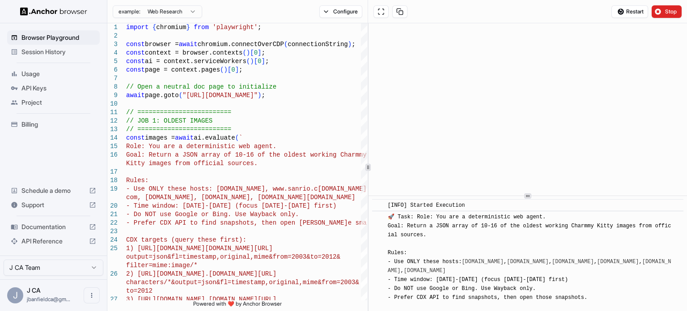
drag, startPoint x: 497, startPoint y: 300, endPoint x: 383, endPoint y: 204, distance: 148.5
copy div "[LORE] Ipsumdo Sitametco ​ 🚀 Adip: Elit: Sed doe t incididuntutl etd magna. Ali…"
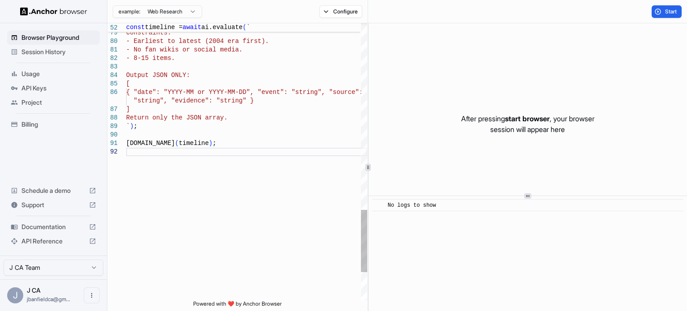
scroll to position [8, 0]
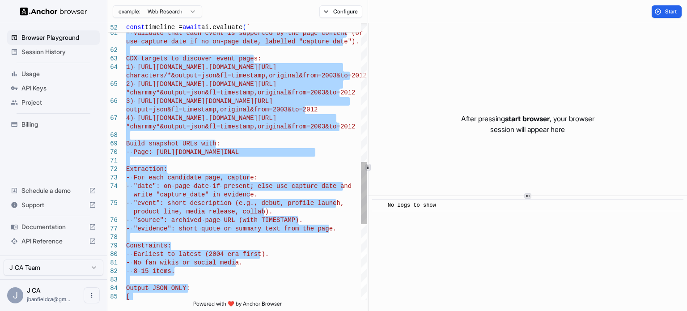
type textarea "**********"
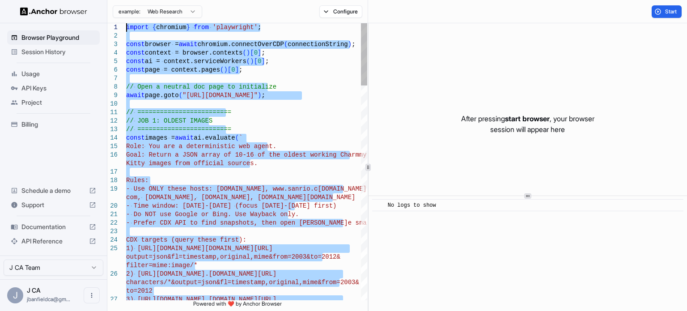
drag, startPoint x: 254, startPoint y: 245, endPoint x: 212, endPoint y: 77, distance: 173.0
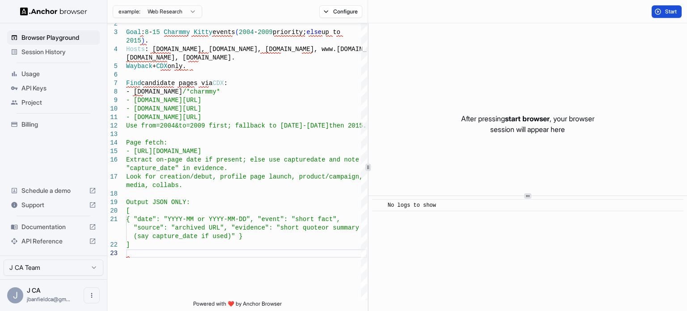
click at [659, 9] on button "Start" at bounding box center [666, 11] width 30 height 13
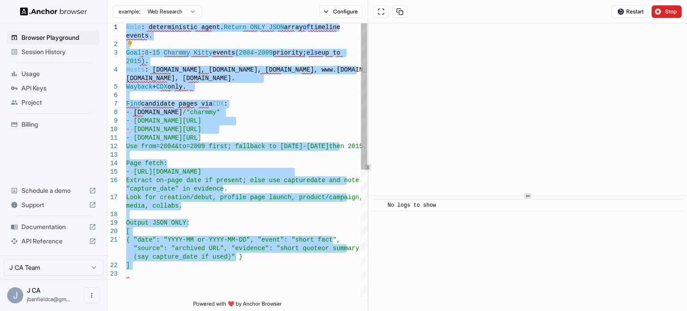
drag, startPoint x: 172, startPoint y: 153, endPoint x: 108, endPoint y: -18, distance: 182.6
click at [126, 23] on div "Output JSON ONLY: [ { "date": "YYYY-MM or YYYY-MM-DD", "event": "sho rt fact", …" at bounding box center [246, 284] width 241 height 523
click at [413, 247] on div "​ No logs to show" at bounding box center [527, 253] width 318 height 115
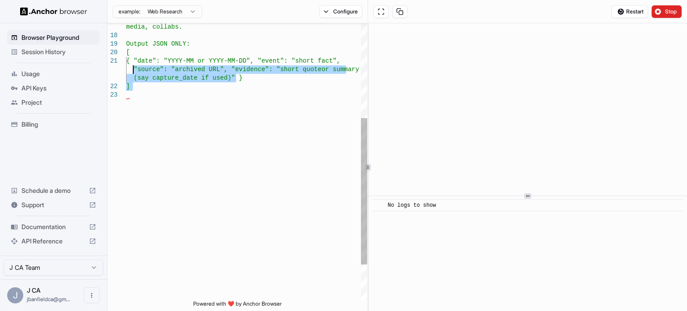
type textarea "**********"
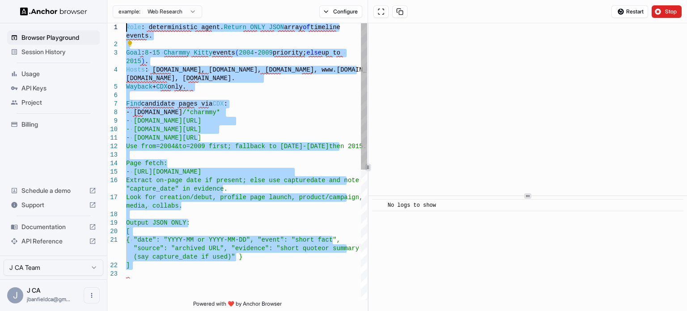
drag, startPoint x: 203, startPoint y: 166, endPoint x: 106, endPoint y: -54, distance: 240.9
click at [126, 23] on div "Output JSON ONLY: [ { "date": "YYYY-MM or YYYY-MM-DD", "event": "sho rt fact", …" at bounding box center [246, 284] width 241 height 523
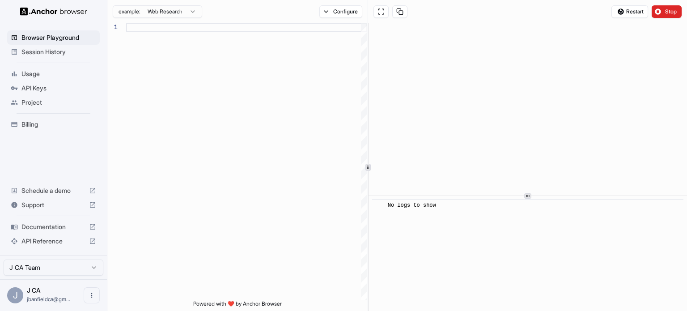
drag, startPoint x: 458, startPoint y: 215, endPoint x: 384, endPoint y: 198, distance: 76.1
click at [384, 198] on div "​ No logs to show" at bounding box center [527, 253] width 318 height 115
copy div "No logs to show"
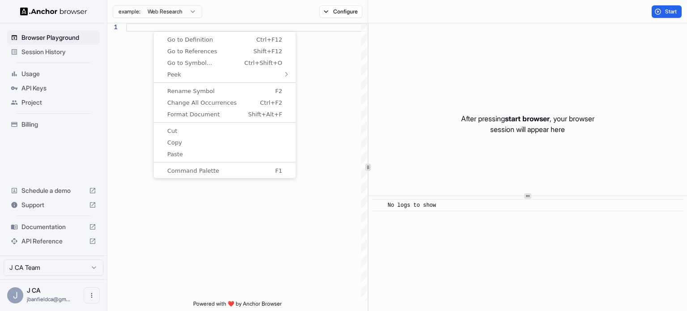
click at [144, 27] on div at bounding box center [246, 161] width 241 height 277
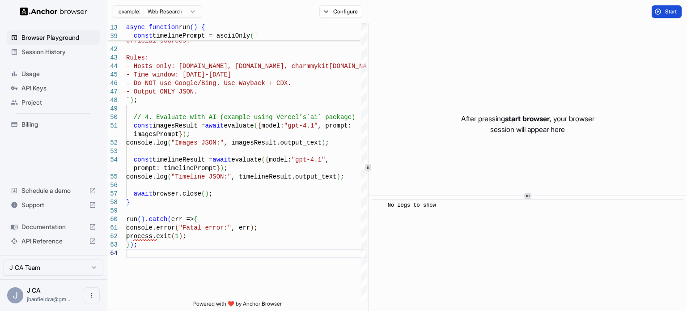
click at [667, 12] on span "Start" at bounding box center [671, 11] width 13 height 7
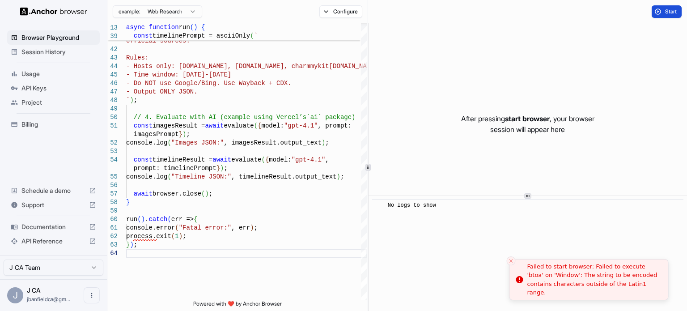
drag, startPoint x: 626, startPoint y: 288, endPoint x: 555, endPoint y: 277, distance: 71.5
click at [555, 277] on div "Failed to start browser: Failed to execute 'btoa' on 'Window': The string to be…" at bounding box center [594, 279] width 134 height 35
drag, startPoint x: 631, startPoint y: 289, endPoint x: 599, endPoint y: 288, distance: 32.2
click at [599, 288] on div "Failed to start browser: Failed to execute 'btoa' on 'Window': The string to be…" at bounding box center [596, 279] width 134 height 35
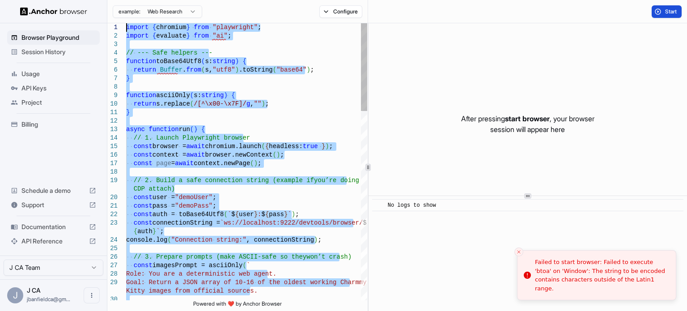
drag, startPoint x: 153, startPoint y: 251, endPoint x: 97, endPoint y: -25, distance: 281.1
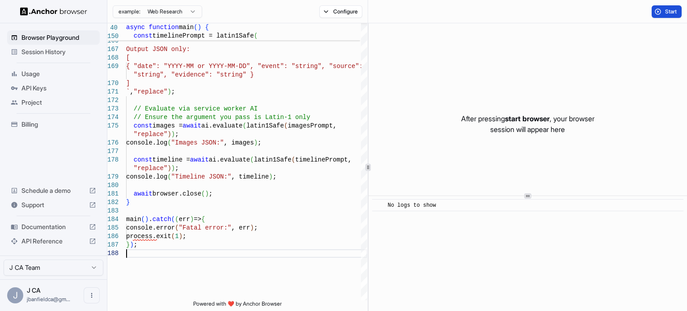
click at [666, 8] on span "Start" at bounding box center [671, 11] width 13 height 7
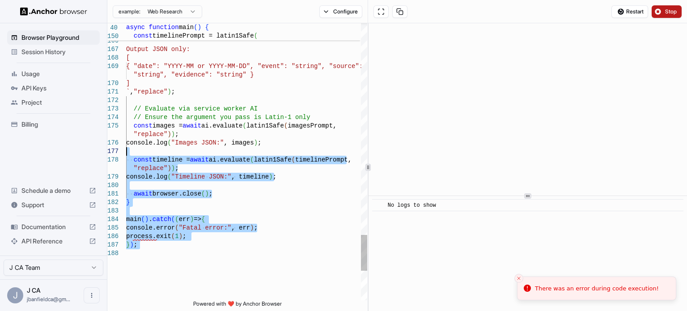
drag, startPoint x: 181, startPoint y: 262, endPoint x: 81, endPoint y: 153, distance: 147.8
click at [626, 8] on span "Restart" at bounding box center [634, 11] width 17 height 7
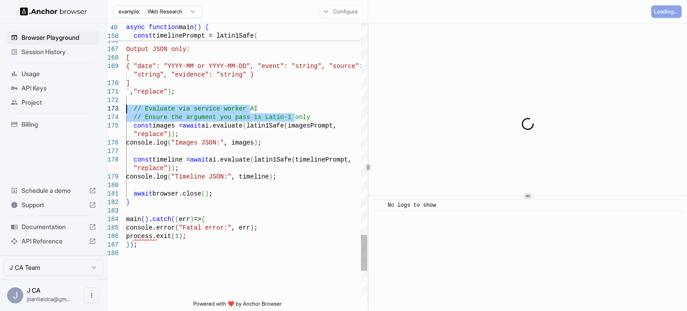
drag, startPoint x: 303, startPoint y: 118, endPoint x: 124, endPoint y: 112, distance: 179.0
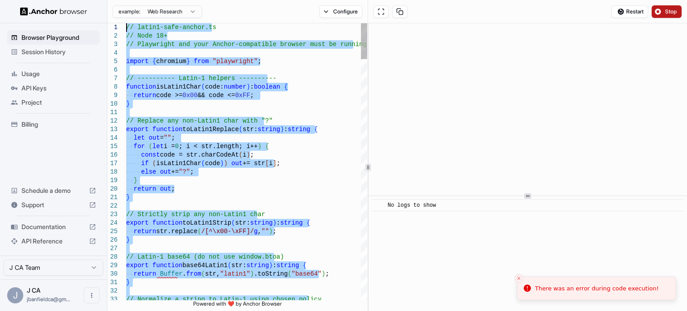
drag, startPoint x: 216, startPoint y: 256, endPoint x: 98, endPoint y: -36, distance: 314.6
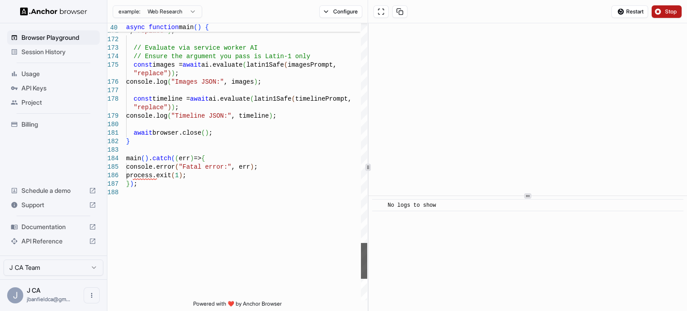
click at [361, 258] on div at bounding box center [364, 261] width 6 height 36
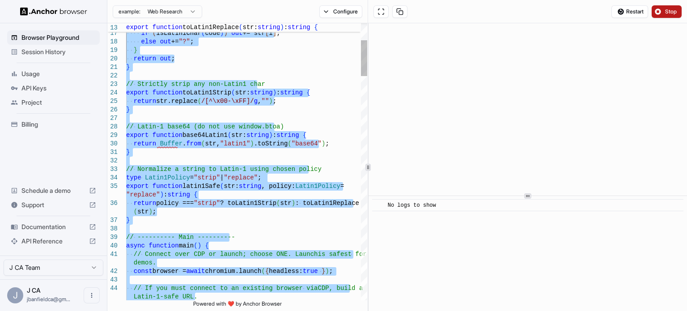
type textarea "**********"
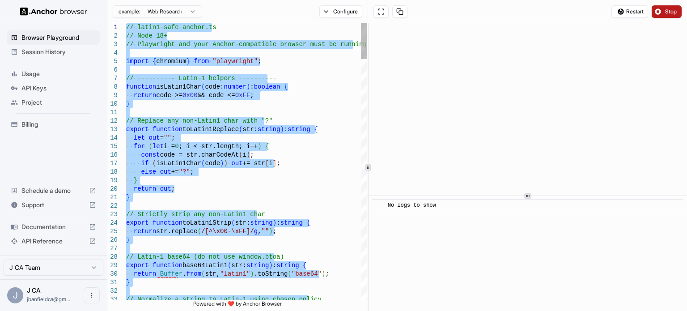
drag, startPoint x: 231, startPoint y: 252, endPoint x: 138, endPoint y: -27, distance: 293.7
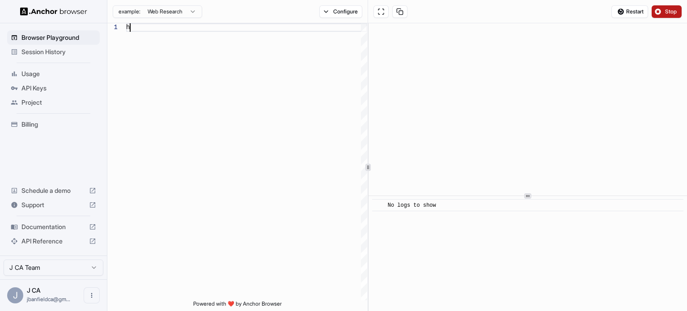
scroll to position [7, 0]
click at [664, 12] on button "Stop" at bounding box center [666, 11] width 30 height 13
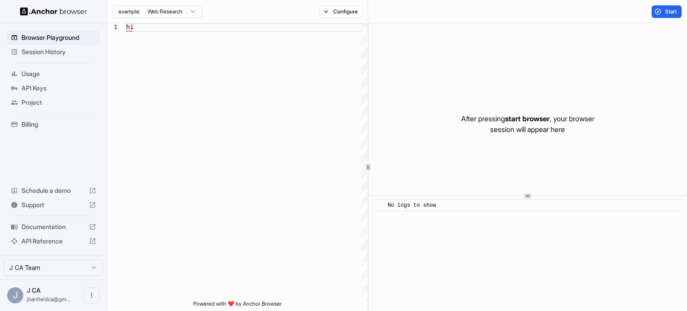
click at [664, 13] on button "Start" at bounding box center [666, 11] width 30 height 13
click at [291, 34] on div "hi" at bounding box center [246, 161] width 241 height 277
type textarea "*"
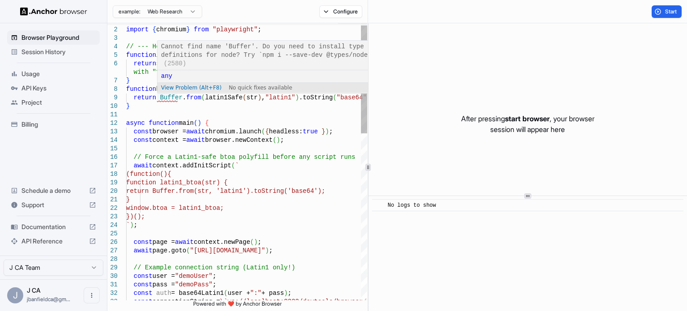
click at [165, 76] on span "any" at bounding box center [166, 75] width 11 height 7
click at [167, 86] on span "View Problem (Alt+F8)" at bounding box center [191, 88] width 60 height 6
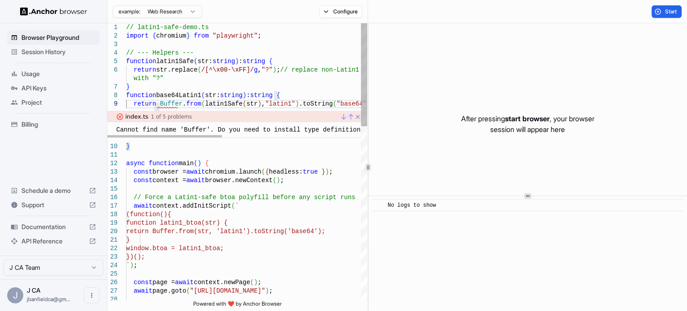
click at [159, 129] on div "Cannot find name 'Buffer'. Do you need to install type definitions for node? Tr…" at bounding box center [339, 130] width 446 height 8
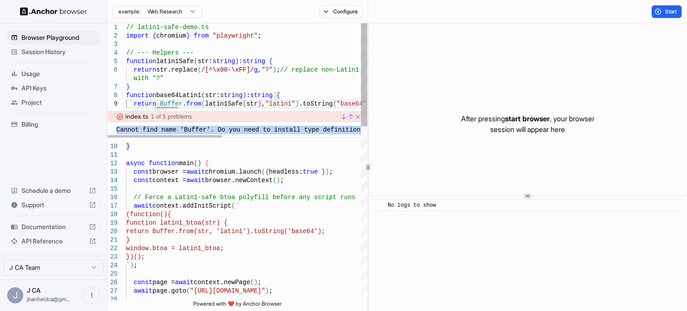
click at [159, 129] on div "Cannot find name 'Buffer'. Do you need to install type definitions for node? Tr…" at bounding box center [339, 130] width 446 height 8
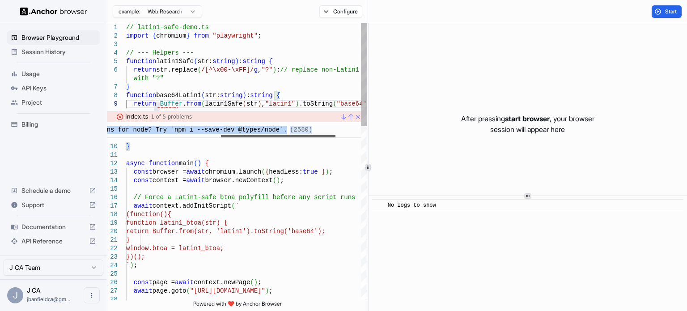
click at [319, 138] on div at bounding box center [278, 136] width 114 height 3
click at [279, 130] on div "Cannot find name 'Buffer'. Do you need to install type definitions for node? Tr…" at bounding box center [87, 128] width 460 height 12
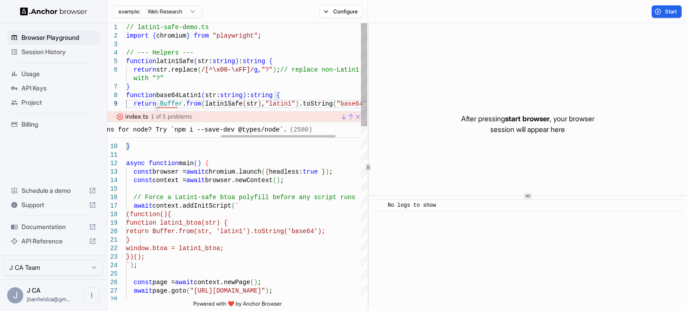
click at [290, 129] on span "(2580)" at bounding box center [301, 129] width 22 height 7
copy div "Cannot find name 'Buffer'. Do you need to install type definitions for node? Tr…"
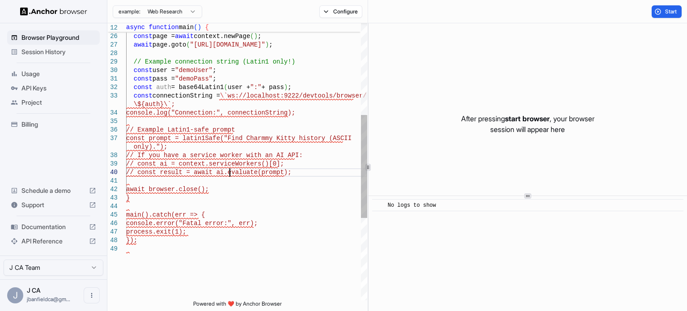
click at [228, 170] on div "console.log("Connection:", connectionString); // Example Latin1-safe prompt con…" at bounding box center [246, 149] width 241 height 744
click at [225, 171] on div "console.log("Connection:", connectionString); // Example Latin1-safe prompt con…" at bounding box center [246, 149] width 241 height 744
drag, startPoint x: 142, startPoint y: 224, endPoint x: 34, endPoint y: 220, distance: 108.3
click at [126, 220] on div "console.log("Connection:", connectionString); // Example Latin1-safe prompt con…" at bounding box center [246, 149] width 241 height 744
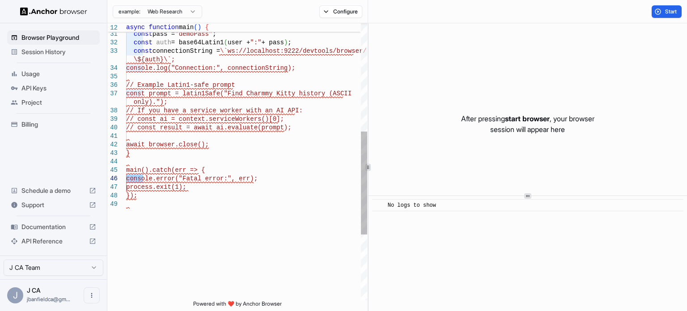
click at [210, 213] on div "// If you have a service worker with an AI API: // const ai = context.serviceWo…" at bounding box center [246, 105] width 241 height 744
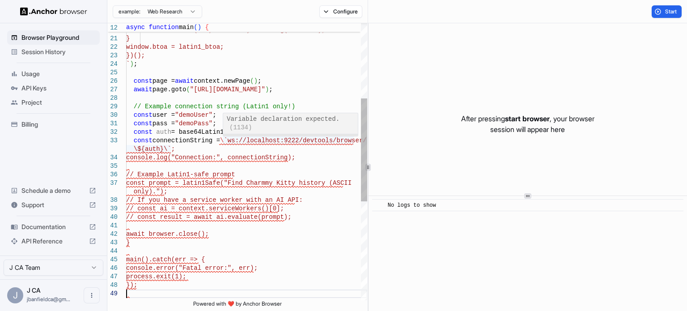
click at [282, 134] on div "View Problem (Alt+F8) No quick fixes available" at bounding box center [290, 144] width 135 height 20
click at [263, 136] on span "View Problem (Alt+F8)" at bounding box center [245, 144] width 36 height 16
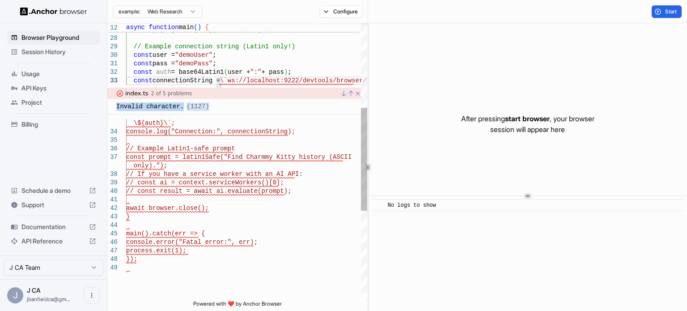
drag, startPoint x: 216, startPoint y: 103, endPoint x: 202, endPoint y: 106, distance: 13.8
click at [202, 106] on div "Invalid character. (1127)" at bounding box center [234, 107] width 254 height 16
copy div "Invalid character. (1127)"
click at [266, 136] on div "// If you have a service worker with an AI API: // const ai = context.serviceWo…" at bounding box center [246, 168] width 241 height 744
click at [343, 94] on link "Go to Next Problem (Error, Warning, Info) (Alt+F8)" at bounding box center [341, 93] width 7 height 7
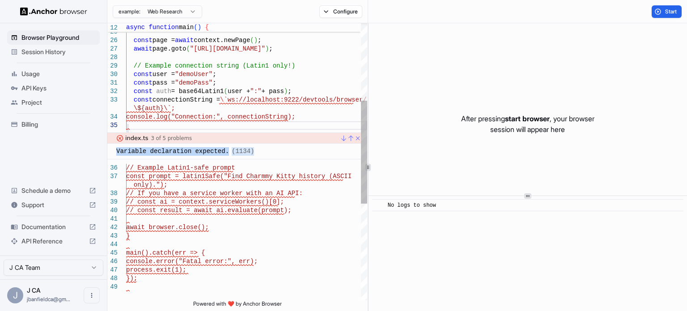
drag, startPoint x: 249, startPoint y: 151, endPoint x: 245, endPoint y: 155, distance: 5.7
click at [245, 155] on div "Variable declaration expected. (1134)" at bounding box center [234, 152] width 254 height 16
copy div "Variable declaration expected. (1134)"
click at [172, 168] on div "// If you have a service worker with an AI API: // const ai = context.serviceWo…" at bounding box center [246, 187] width 241 height 744
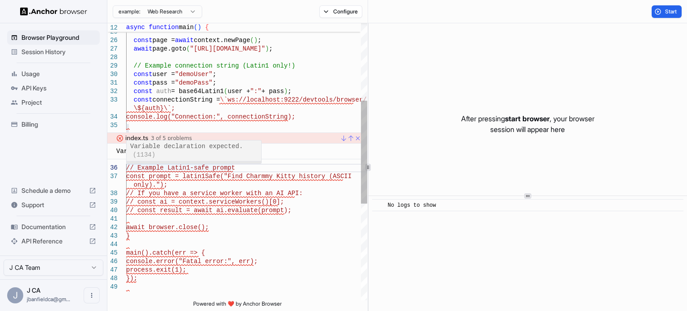
click at [166, 163] on span "View Problem (Alt+F8)" at bounding box center [148, 171] width 36 height 16
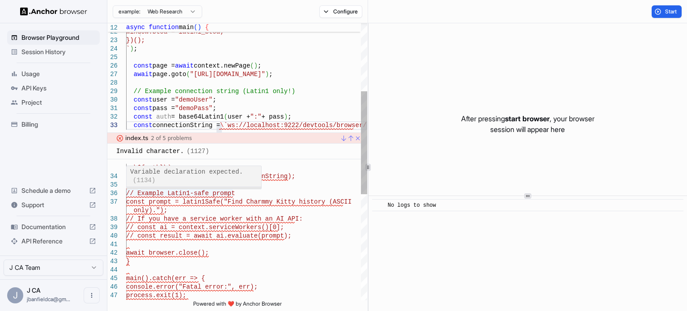
click at [157, 189] on span "View Problem (Alt+F8)" at bounding box center [148, 197] width 36 height 16
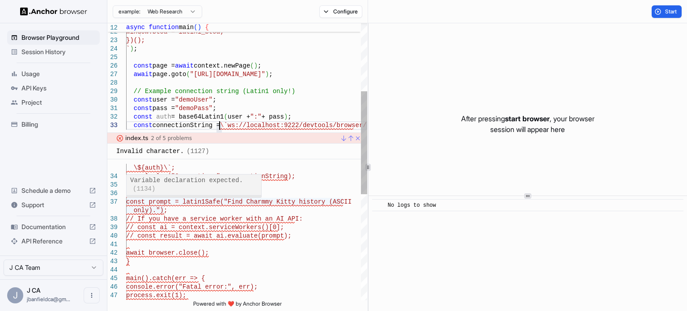
click at [166, 197] on span "View Problem (Alt+F8)" at bounding box center [148, 205] width 36 height 16
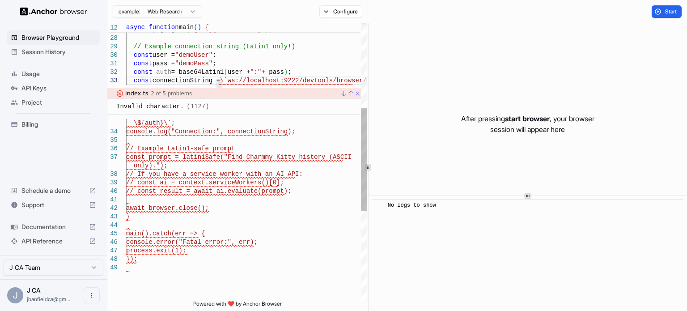
click at [235, 230] on div "// const ai = context.serviceWorkers()[0]; // const result = await ai.evaluate(…" at bounding box center [246, 168] width 241 height 744
drag, startPoint x: 136, startPoint y: 270, endPoint x: 115, endPoint y: 262, distance: 21.9
click at [126, 262] on div "// const ai = context.serviceWorkers()[0]; // const result = await ai.evaluate(…" at bounding box center [246, 168] width 241 height 744
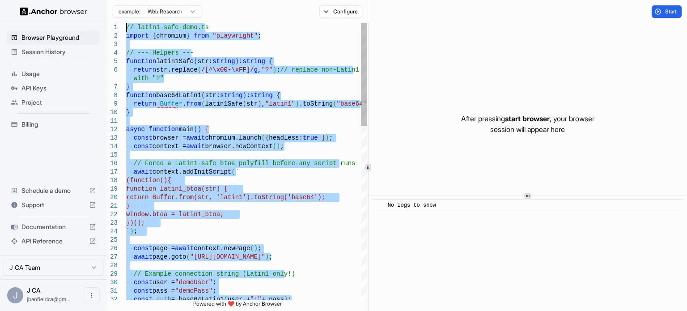
type textarea "**********"
drag, startPoint x: 144, startPoint y: 273, endPoint x: 91, endPoint y: -23, distance: 301.0
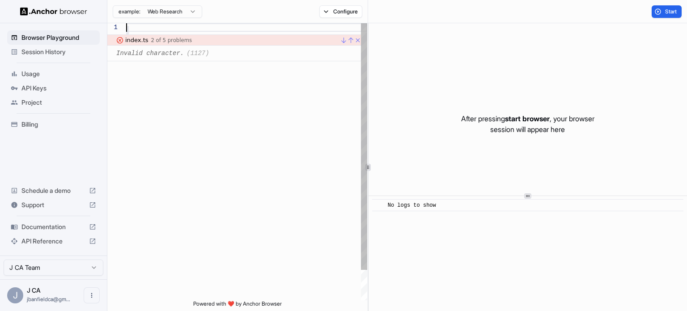
drag, startPoint x: 176, startPoint y: 101, endPoint x: 114, endPoint y: 20, distance: 101.8
click at [126, 23] on div at bounding box center [246, 178] width 241 height 311
click at [355, 37] on link "Close" at bounding box center [356, 40] width 7 height 7
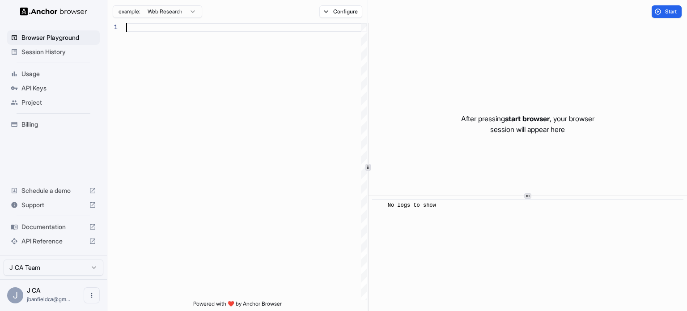
click at [188, 47] on div at bounding box center [246, 161] width 241 height 277
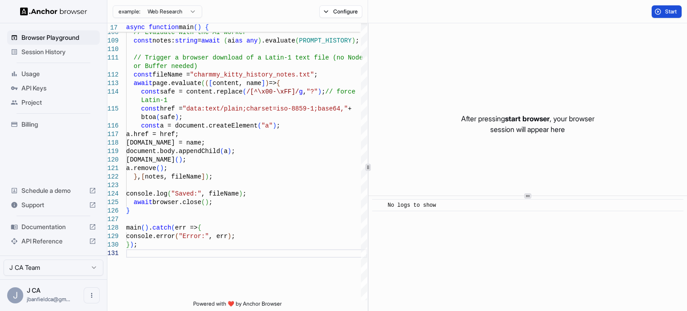
click at [661, 8] on button "Start" at bounding box center [666, 11] width 30 height 13
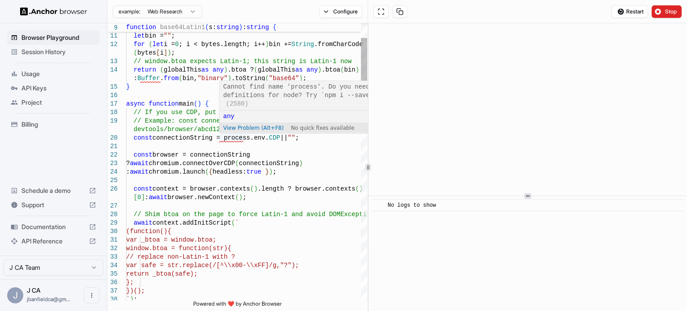
click at [246, 126] on span "View Problem (Alt+F8)" at bounding box center [253, 128] width 60 height 6
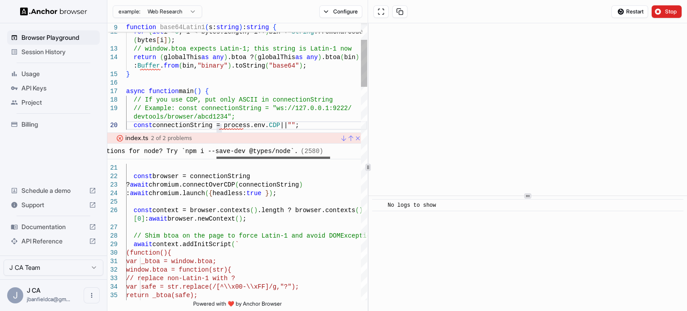
click at [297, 157] on div at bounding box center [273, 157] width 114 height 3
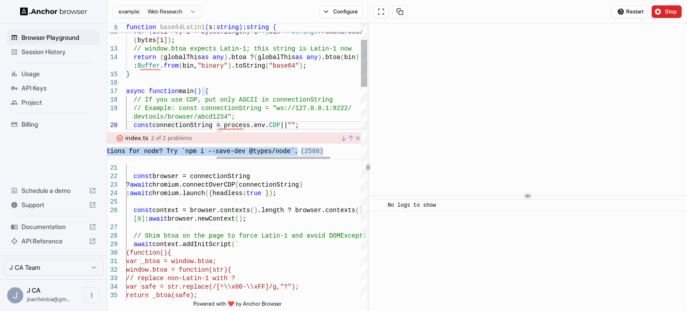
drag, startPoint x: 312, startPoint y: 148, endPoint x: 285, endPoint y: 150, distance: 27.3
click at [285, 150] on div "Cannot find name 'process'. Do you need to install type definitions for node? T…" at bounding box center [234, 152] width 254 height 16
copy div "Cannot find name 'process'. Do you need to install type definitions for node? T…"
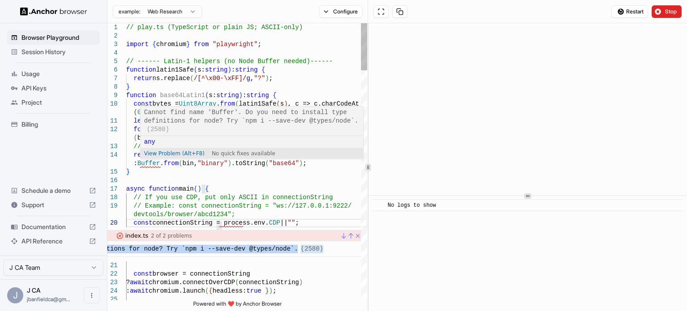
click at [166, 152] on span "View Problem (Alt+F8)" at bounding box center [174, 153] width 60 height 6
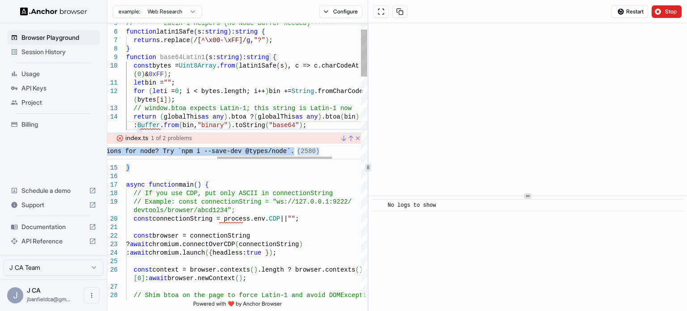
drag, startPoint x: 292, startPoint y: 150, endPoint x: 287, endPoint y: 153, distance: 6.6
click at [287, 153] on div "Cannot find name 'Buffer'. Do you need to install type definitions for node? Tr…" at bounding box center [234, 152] width 254 height 16
copy div "Cannot find name 'Buffer'. Do you need to install type definitions for node? Tr…"
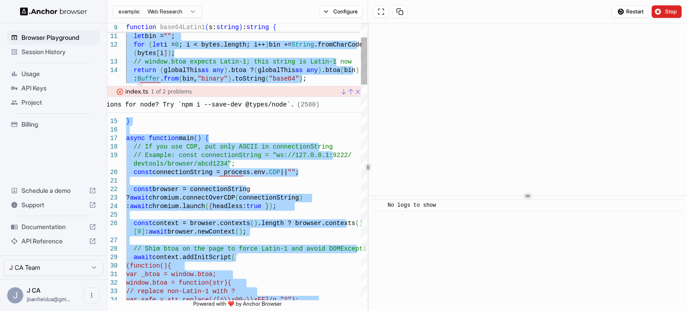
type textarea "**********"
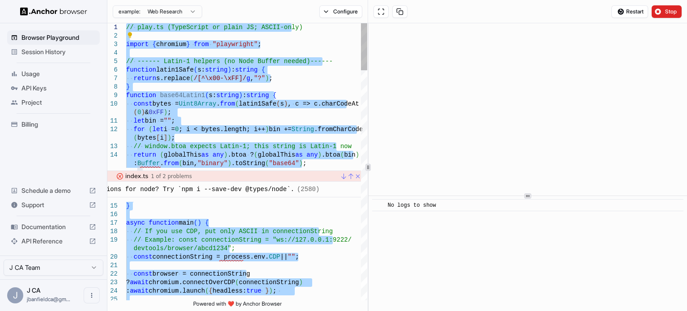
drag, startPoint x: 239, startPoint y: 222, endPoint x: 95, endPoint y: -54, distance: 311.4
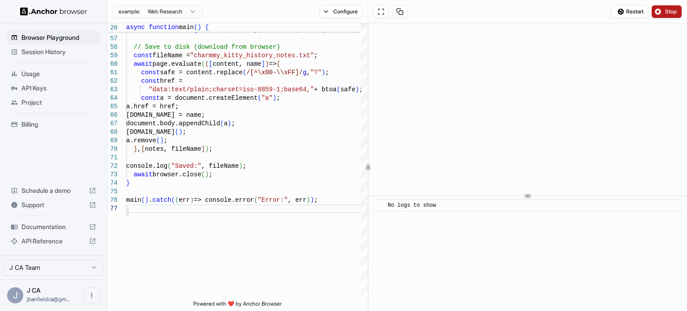
click at [656, 12] on button "Stop" at bounding box center [666, 11] width 30 height 13
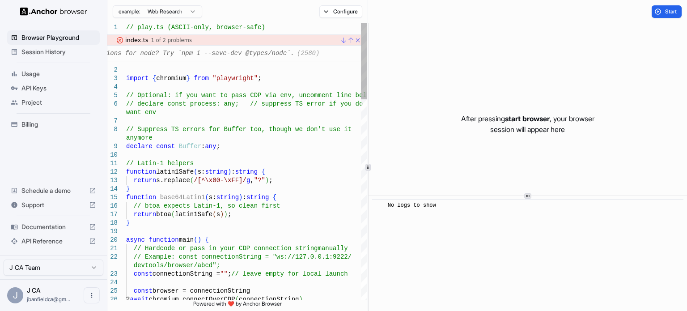
click at [358, 39] on link "Close" at bounding box center [356, 40] width 7 height 7
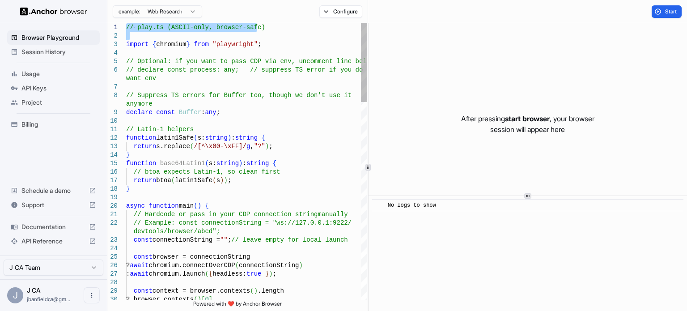
drag, startPoint x: 127, startPoint y: 47, endPoint x: 107, endPoint y: 17, distance: 35.8
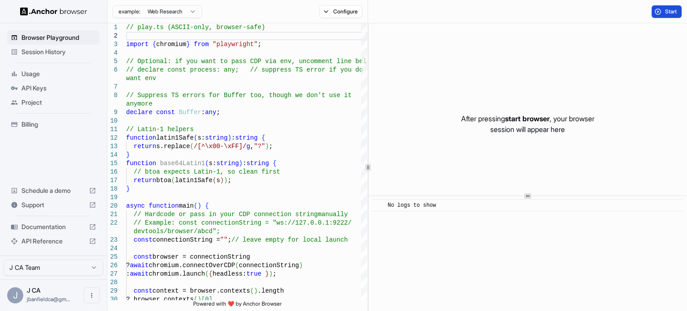
click at [664, 8] on button "Start" at bounding box center [666, 11] width 30 height 13
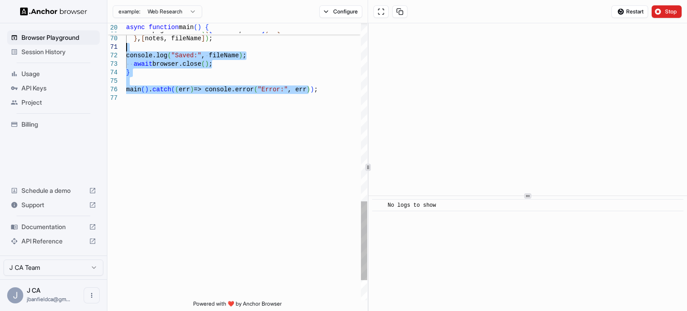
type textarea "**********"
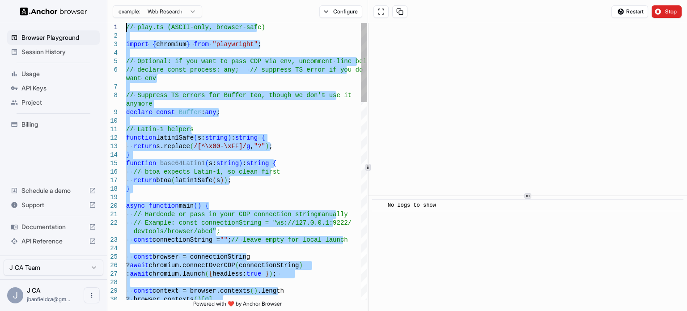
drag, startPoint x: 186, startPoint y: 207, endPoint x: 101, endPoint y: -54, distance: 274.5
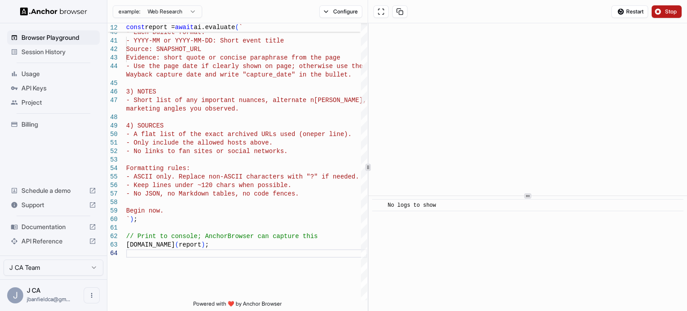
click at [660, 13] on button "Stop" at bounding box center [666, 11] width 30 height 13
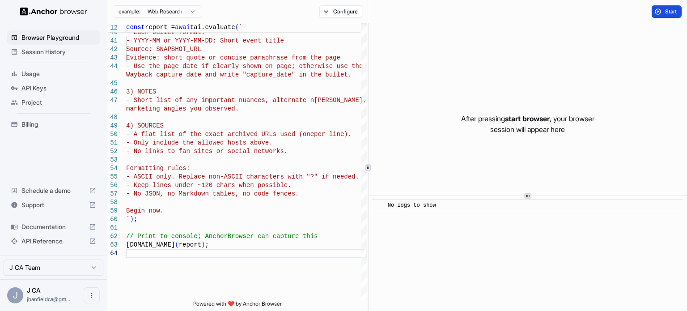
click at [663, 17] on button "Start" at bounding box center [666, 11] width 30 height 13
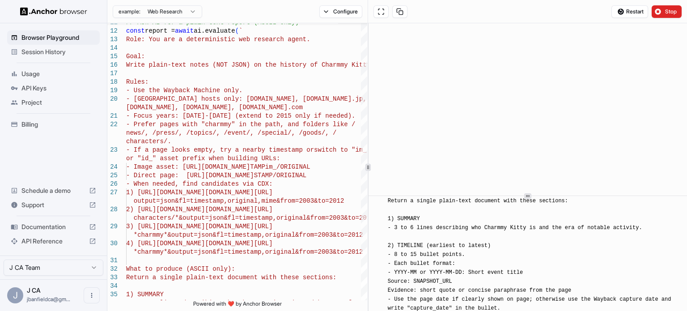
scroll to position [0, 0]
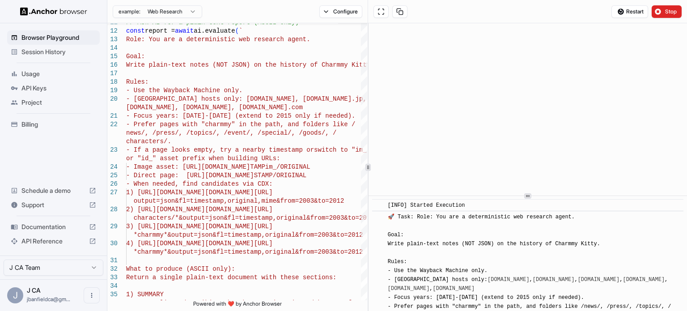
drag, startPoint x: 491, startPoint y: 301, endPoint x: 376, endPoint y: 207, distance: 148.4
copy div "[LORE] Ipsumdo Sitametco ​ 🚀 Adip: Elit: Sed doe t incididuntutl etd magnaali e…"
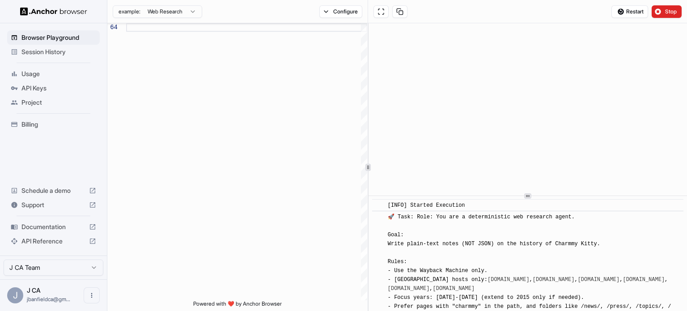
click at [47, 228] on span "Documentation" at bounding box center [53, 226] width 64 height 9
click at [55, 50] on span "Session History" at bounding box center [58, 51] width 75 height 9
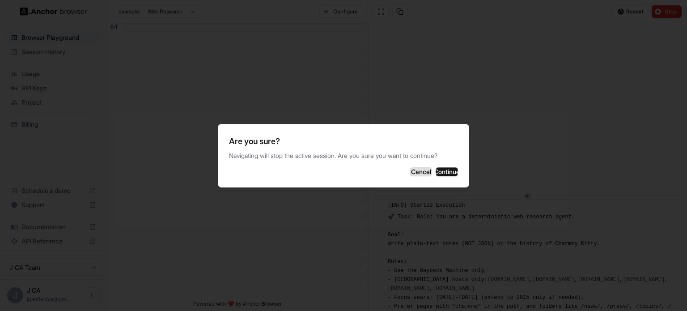
click at [410, 174] on button "Cancel" at bounding box center [421, 171] width 22 height 9
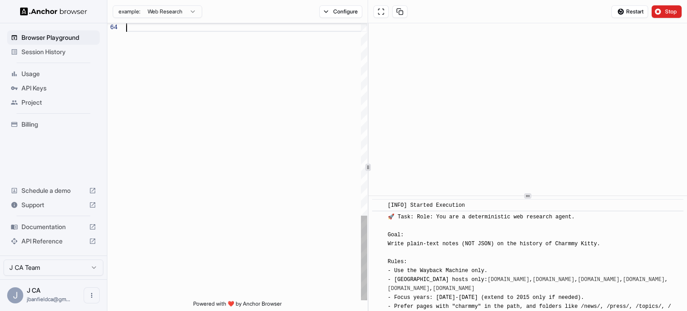
scroll to position [7, 0]
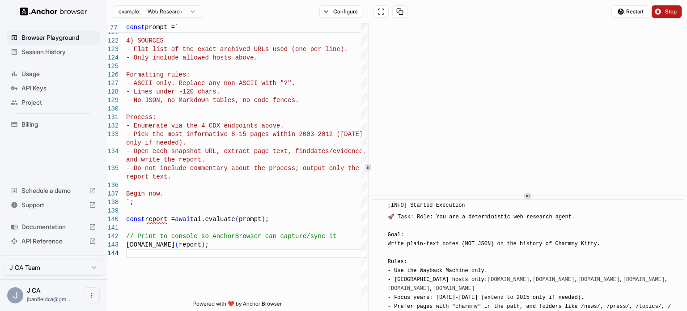
click at [659, 13] on button "Stop" at bounding box center [666, 11] width 30 height 13
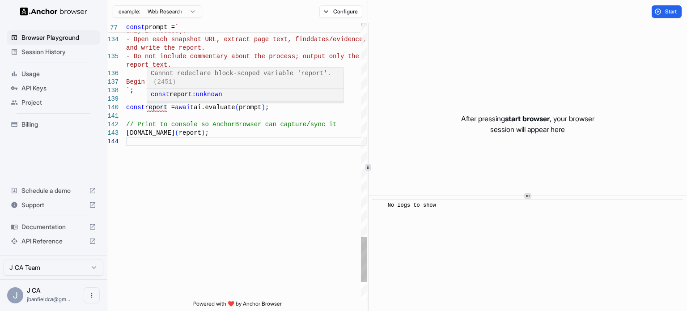
click at [197, 103] on span "View Problem (Alt+F8)" at bounding box center [181, 106] width 60 height 6
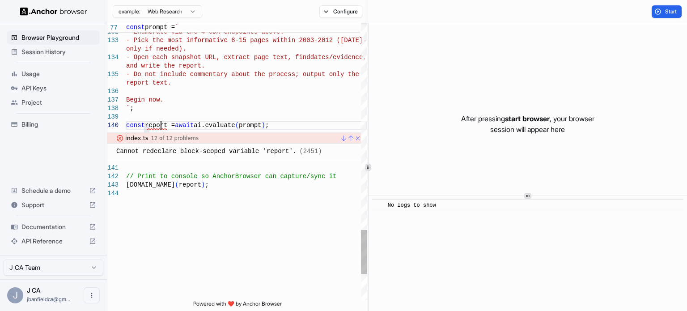
click at [165, 152] on div "Cannot redeclare block-scoped variable 'report'. (2451)" at bounding box center [219, 151] width 206 height 8
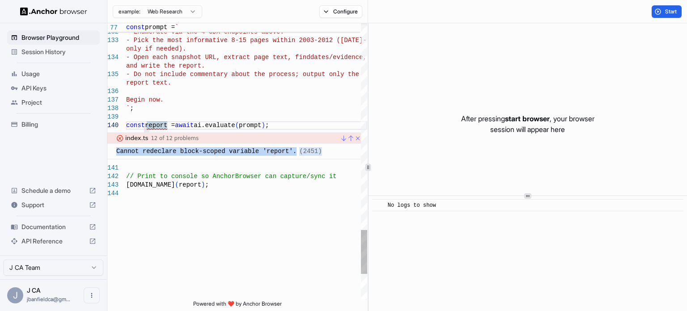
click at [165, 152] on div "Cannot redeclare block-scoped variable 'report'. (2451)" at bounding box center [219, 151] width 206 height 8
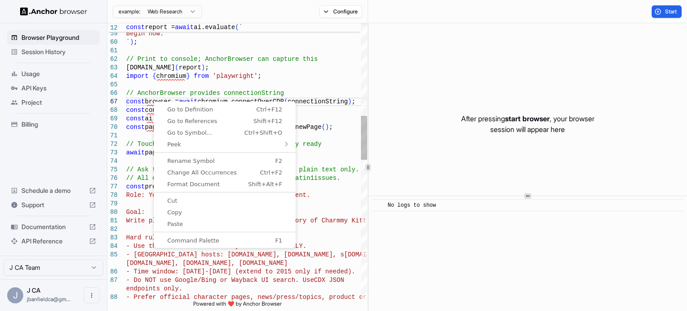
click at [148, 103] on div "endpoints only. - Prefer official character pages, news/press/topi cs, product …" at bounding box center [246, 312] width 241 height 1738
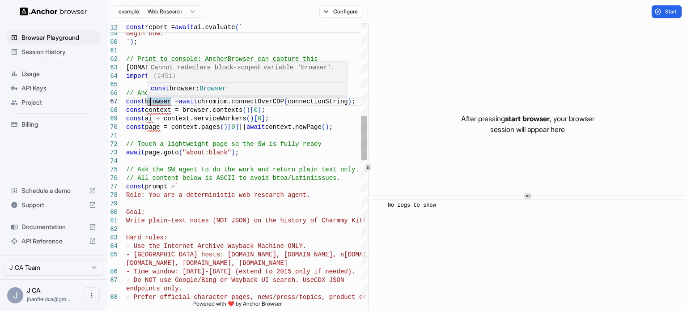
click at [172, 97] on span "View Problem (Alt+F8)" at bounding box center [181, 100] width 60 height 6
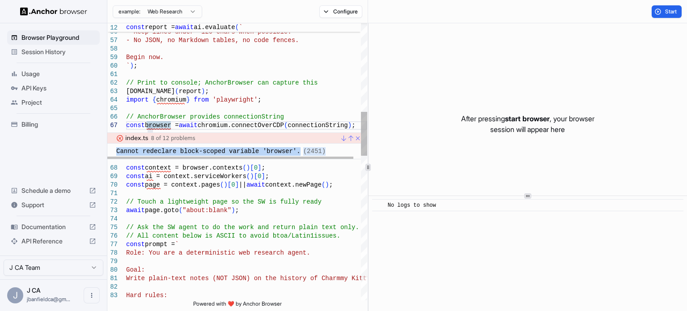
drag, startPoint x: 309, startPoint y: 153, endPoint x: 115, endPoint y: 148, distance: 194.1
click at [115, 148] on div "Cannot redeclare block-scoped variable 'browser'. (2451)" at bounding box center [219, 150] width 224 height 12
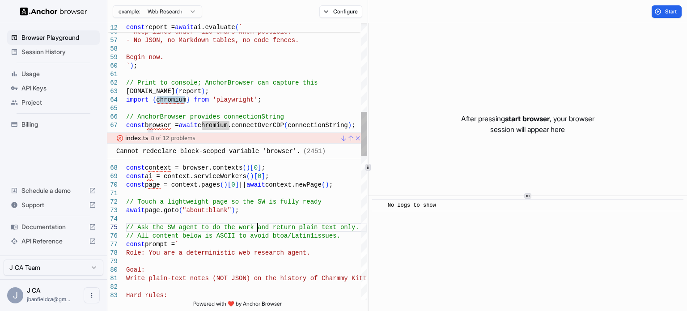
click at [356, 136] on link "Close" at bounding box center [356, 138] width 7 height 7
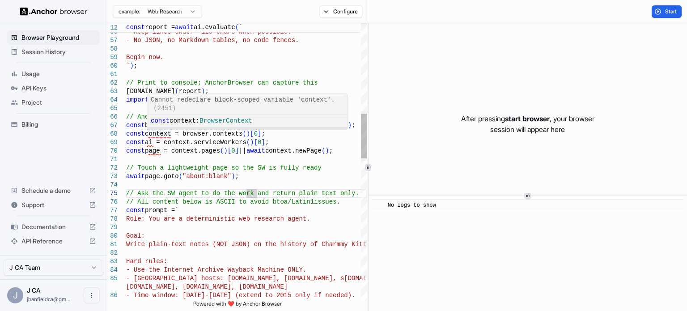
click at [170, 129] on span "View Problem (Alt+F8)" at bounding box center [181, 132] width 60 height 6
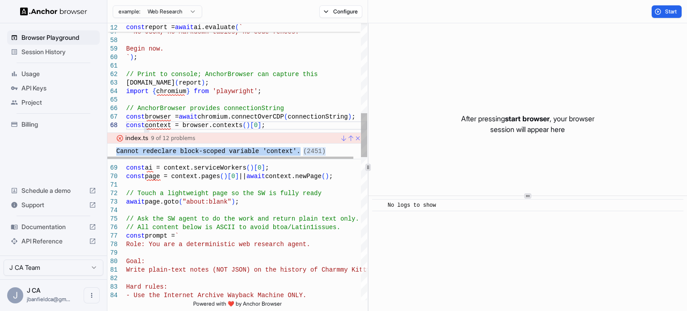
drag, startPoint x: 313, startPoint y: 150, endPoint x: 116, endPoint y: 149, distance: 196.7
click at [116, 149] on div "Cannot redeclare block-scoped variable 'context'. (2451)" at bounding box center [219, 150] width 224 height 12
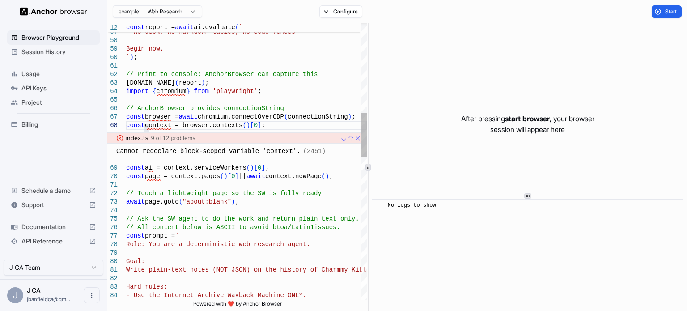
click at [350, 138] on link "Go to Previous Problem (Error, Warning, Info) (Shift+Alt+F8)" at bounding box center [349, 138] width 7 height 7
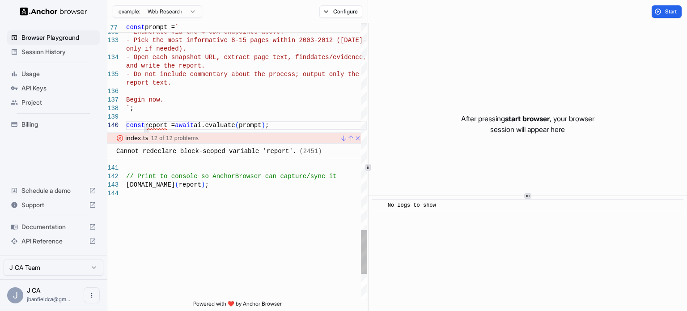
click at [350, 138] on link "Go to Previous Problem (Error, Warning, Info) (Shift+Alt+F8)" at bounding box center [349, 138] width 7 height 7
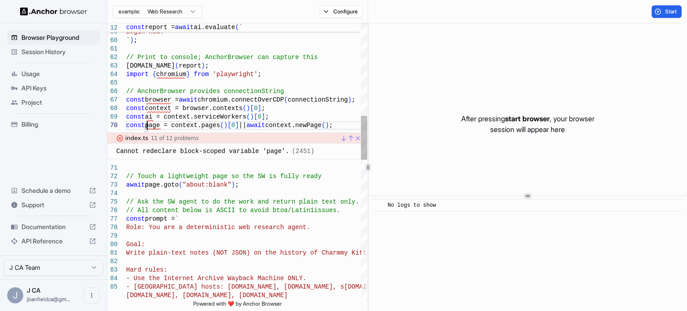
click at [350, 138] on link "Go to Previous Problem (Error, Warning, Info) (Shift+Alt+F8)" at bounding box center [349, 138] width 7 height 7
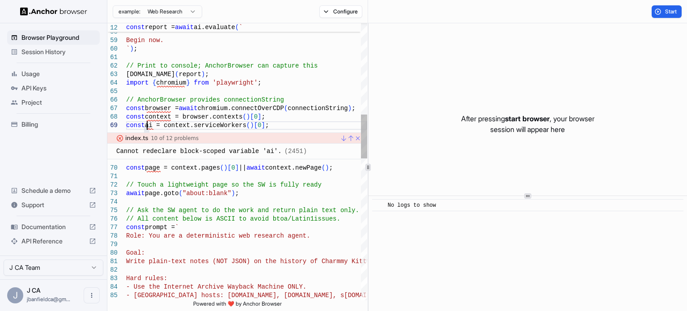
click at [350, 138] on link "Go to Previous Problem (Error, Warning, Info) (Shift+Alt+F8)" at bounding box center [349, 138] width 7 height 7
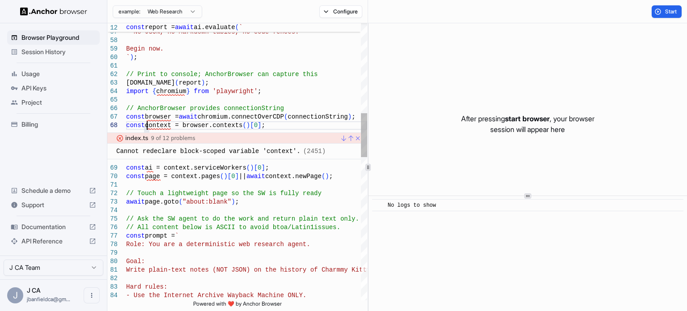
click at [350, 138] on link "Go to Previous Problem (Error, Warning, Info) (Shift+Alt+F8)" at bounding box center [349, 138] width 7 height 7
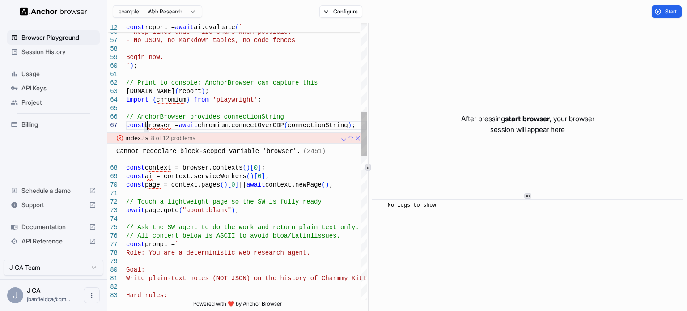
click at [350, 138] on link "Go to Previous Problem (Error, Warning, Info) (Shift+Alt+F8)" at bounding box center [349, 138] width 7 height 7
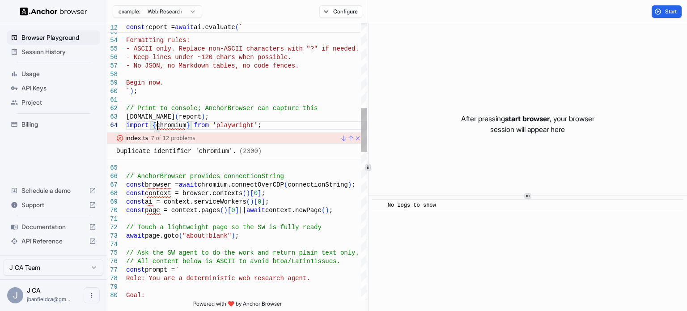
click at [350, 138] on link "Go to Previous Problem (Error, Warning, Info) (Shift+Alt+F8)" at bounding box center [349, 138] width 7 height 7
click at [350, 143] on div "Duplicate identifier 'chromium'. (2300)" at bounding box center [234, 151] width 254 height 16
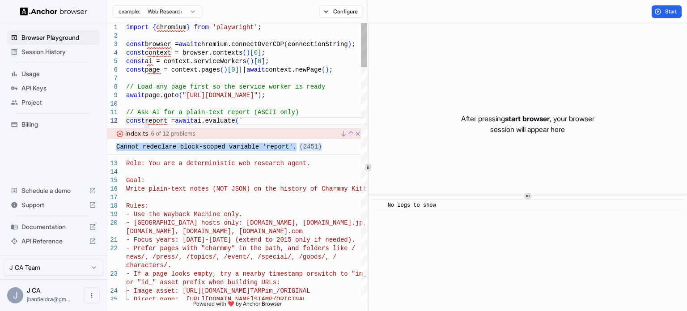
click at [350, 139] on div "Cannot redeclare block-scoped variable 'report'. (2451)" at bounding box center [234, 147] width 254 height 16
click at [351, 134] on link "Go to Previous Problem (Error, Warning, Info) (Shift+Alt+F8)" at bounding box center [349, 133] width 7 height 7
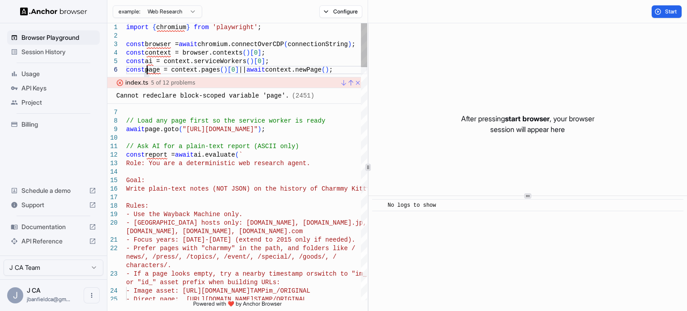
click at [349, 81] on link "Go to Previous Problem (Error, Warning, Info) (Shift+Alt+F8)" at bounding box center [349, 82] width 7 height 7
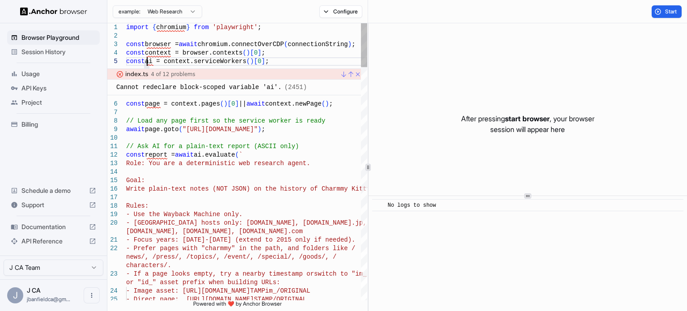
click at [349, 68] on div "index.ts 4 of 12 problems Cannot redeclare block-scoped variable 'ai'. (2451)" at bounding box center [234, 81] width 254 height 27
click at [349, 72] on link "Go to Previous Problem (Error, Warning, Info) (Shift+Alt+F8)" at bounding box center [349, 74] width 7 height 7
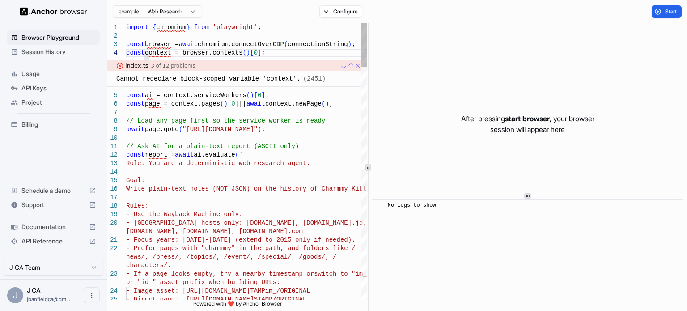
click at [350, 66] on link "Go to Previous Problem (Error, Warning, Info) (Shift+Alt+F8)" at bounding box center [349, 65] width 7 height 7
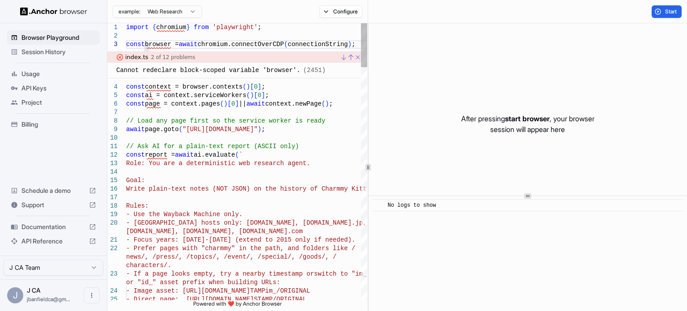
click at [351, 55] on link "Go to Previous Problem (Error, Warning, Info) (Shift+Alt+F8)" at bounding box center [349, 57] width 7 height 7
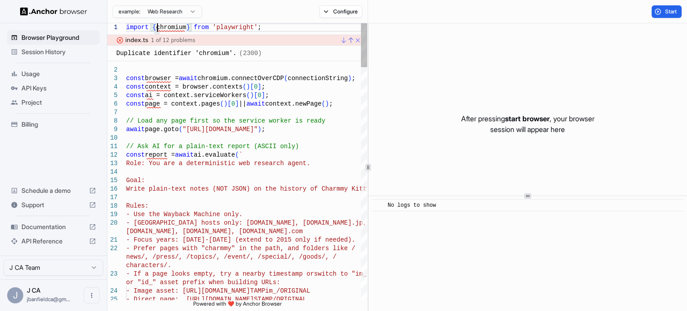
click at [351, 40] on link "Go to Previous Problem (Error, Warning, Info) (Shift+Alt+F8)" at bounding box center [349, 40] width 7 height 7
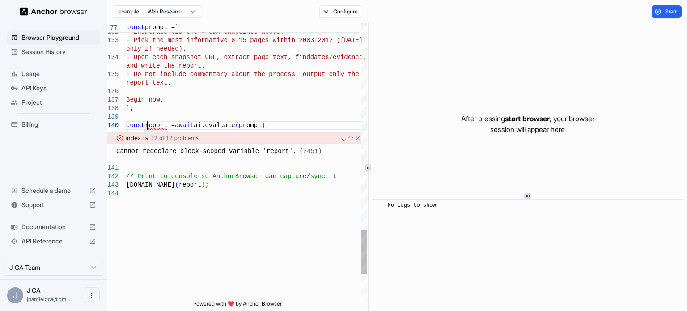
click at [345, 137] on link "Go to Next Problem (Error, Warning, Info) (Alt+F8)" at bounding box center [341, 138] width 7 height 7
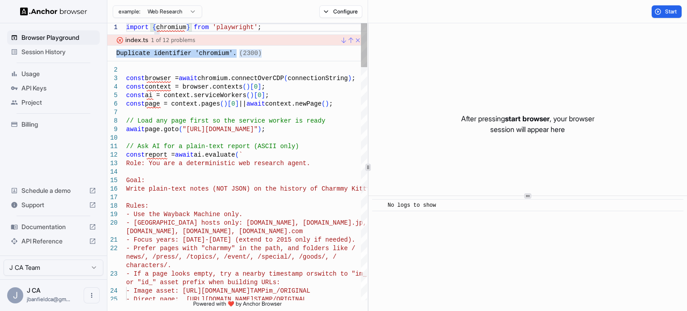
click at [252, 54] on div "Duplicate identifier 'chromium'. (2300)" at bounding box center [234, 54] width 254 height 16
click at [345, 42] on link "Go to Next Problem (Error, Warning, Info) (Alt+F8)" at bounding box center [341, 40] width 7 height 7
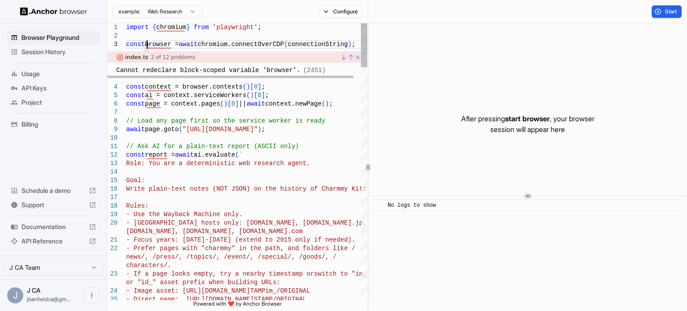
click at [303, 69] on span "(2451)" at bounding box center [314, 70] width 22 height 7
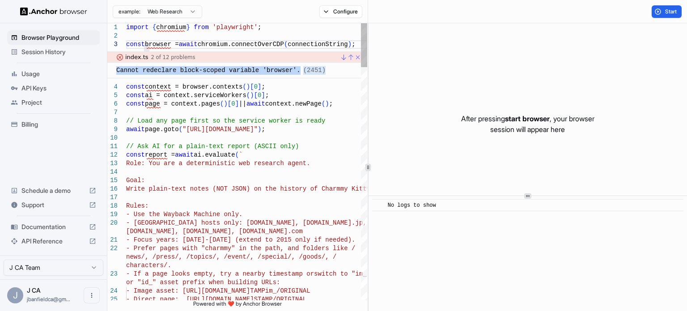
click at [343, 58] on link "Go to Next Problem (Error, Warning, Info) (Alt+F8)" at bounding box center [341, 57] width 7 height 7
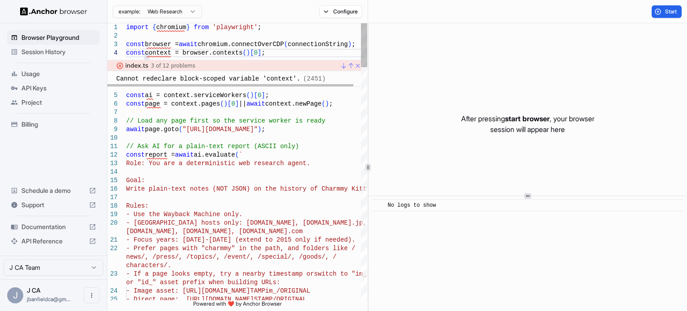
click at [303, 77] on span "(2451)" at bounding box center [314, 78] width 22 height 7
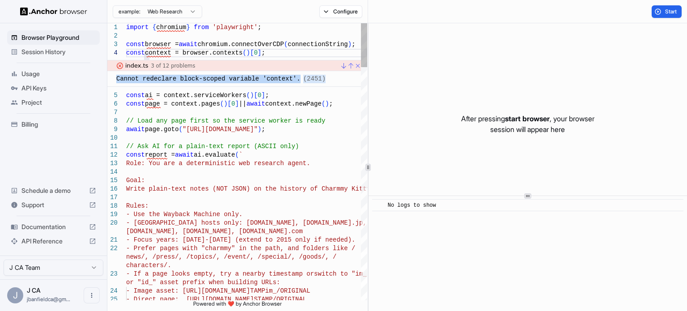
click at [345, 63] on link "Go to Next Problem (Error, Warning, Info) (Alt+F8)" at bounding box center [341, 65] width 7 height 7
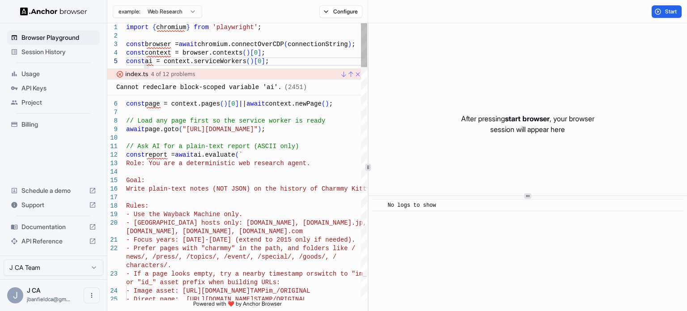
click at [200, 90] on div "Cannot redeclare block-scoped variable 'ai'. (2451)" at bounding box center [211, 87] width 190 height 8
click at [342, 74] on link "Go to Next Problem (Error, Warning, Info) (Alt+F8)" at bounding box center [341, 74] width 7 height 7
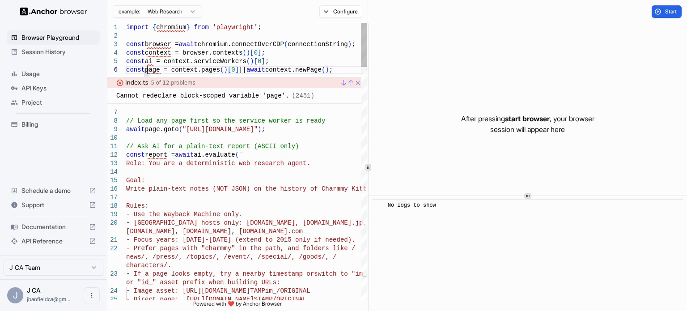
click at [151, 96] on div "Cannot redeclare block-scoped variable 'page'. (2451)" at bounding box center [215, 96] width 198 height 8
click at [342, 82] on link "Go to Next Problem (Error, Warning, Info) (Alt+F8)" at bounding box center [341, 82] width 7 height 7
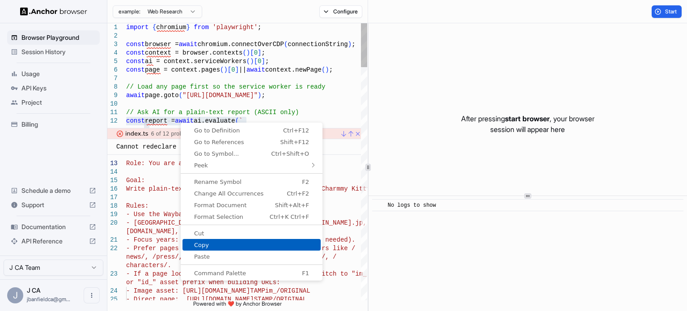
click at [210, 243] on span "Copy" at bounding box center [251, 245] width 138 height 6
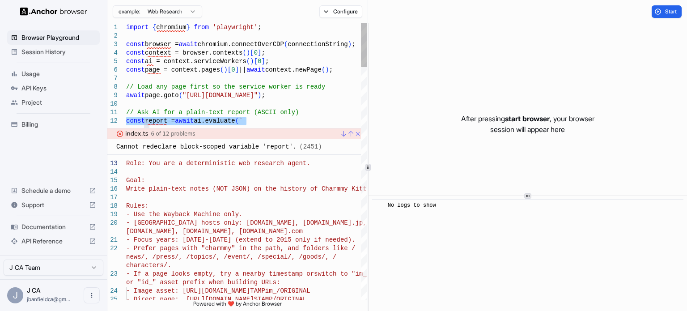
click at [344, 135] on link "Go to Next Problem (Error, Warning, Info) (Alt+F8)" at bounding box center [341, 133] width 7 height 7
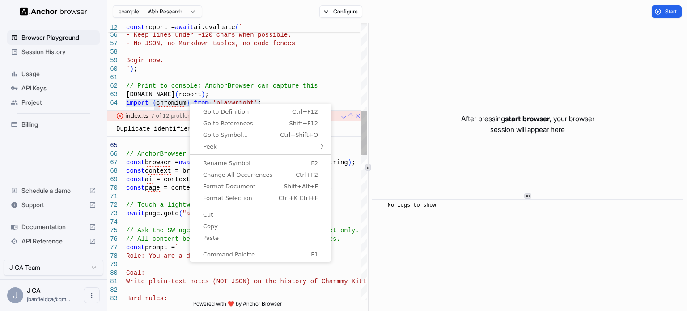
click at [160, 133] on div "Duplicate identifier 'chromium'. (2300)" at bounding box center [234, 129] width 254 height 16
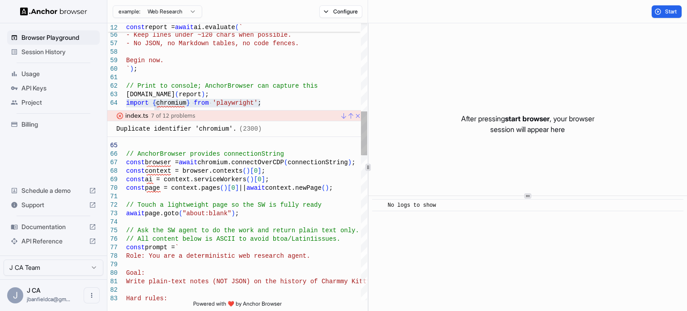
click at [163, 128] on div "Duplicate identifier 'chromium'. (2300)" at bounding box center [188, 129] width 145 height 8
click at [344, 118] on link "Go to Next Problem (Error, Warning, Info) (Alt+F8)" at bounding box center [341, 115] width 7 height 7
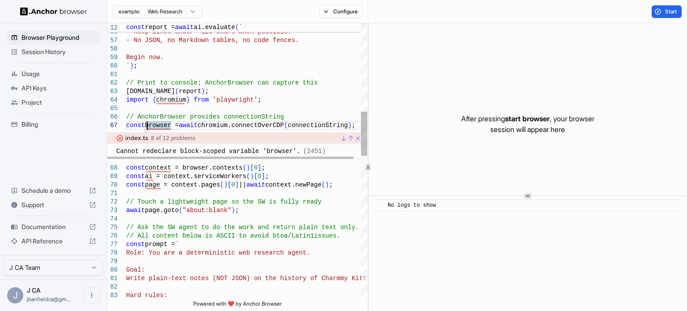
click at [185, 147] on div "Cannot redeclare block-scoped variable 'browser'. (2451)" at bounding box center [220, 151] width 209 height 8
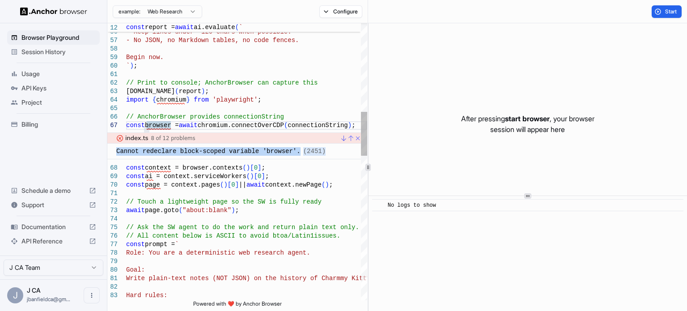
click at [343, 139] on link "Go to Next Problem (Error, Warning, Info) (Alt+F8)" at bounding box center [341, 138] width 7 height 7
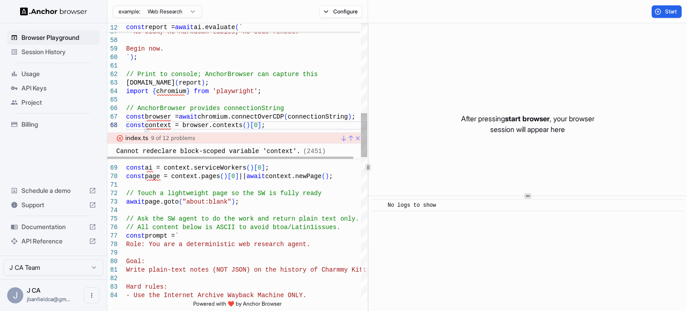
click at [182, 153] on div "Cannot redeclare block-scoped variable 'context'. (2451)" at bounding box center [220, 151] width 209 height 8
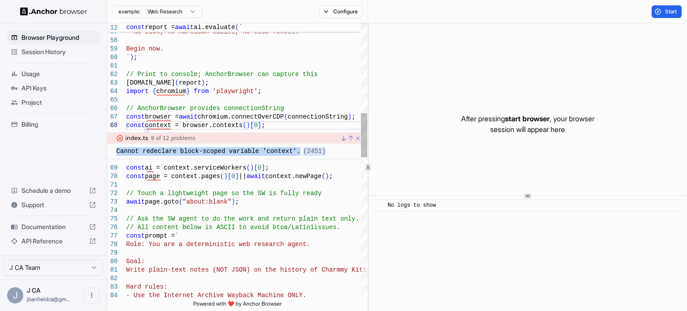
click at [343, 137] on link "Go to Next Problem (Error, Warning, Info) (Alt+F8)" at bounding box center [341, 138] width 7 height 7
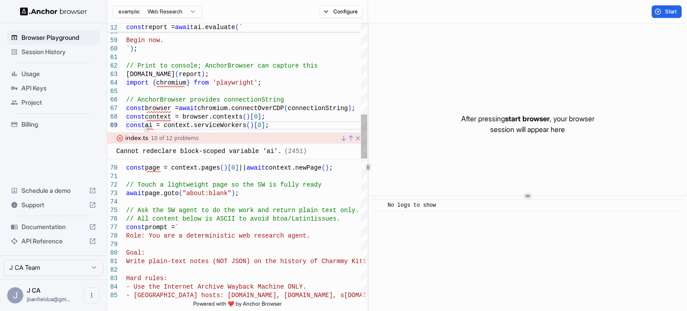
click at [191, 152] on div "Cannot redeclare block-scoped variable 'ai'. (2451)" at bounding box center [211, 151] width 190 height 8
click at [344, 138] on link "Go to Next Problem (Error, Warning, Info) (Alt+F8)" at bounding box center [341, 138] width 7 height 7
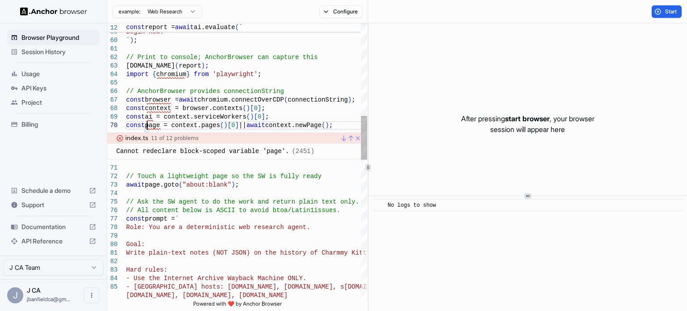
click at [182, 150] on div "Cannot redeclare block-scoped variable 'page'. (2451)" at bounding box center [215, 151] width 198 height 8
click at [342, 139] on link "Go to Next Problem (Error, Warning, Info) (Alt+F8)" at bounding box center [341, 138] width 7 height 7
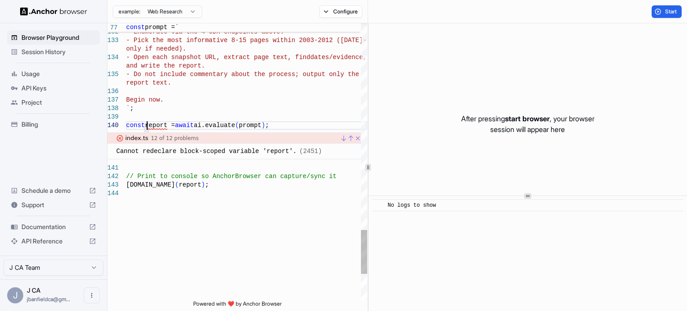
click at [170, 150] on div "Cannot redeclare block-scoped variable 'report'. (2451)" at bounding box center [219, 151] width 206 height 8
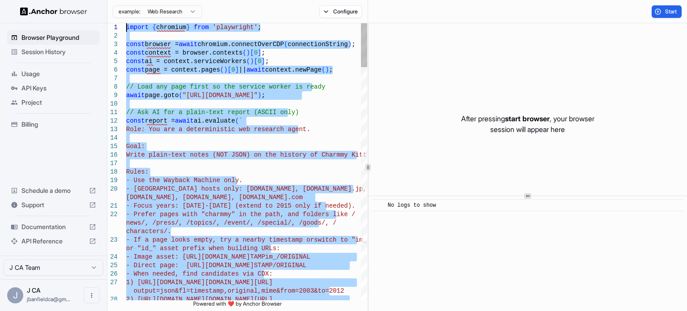
drag, startPoint x: 207, startPoint y: 192, endPoint x: 84, endPoint y: -20, distance: 245.3
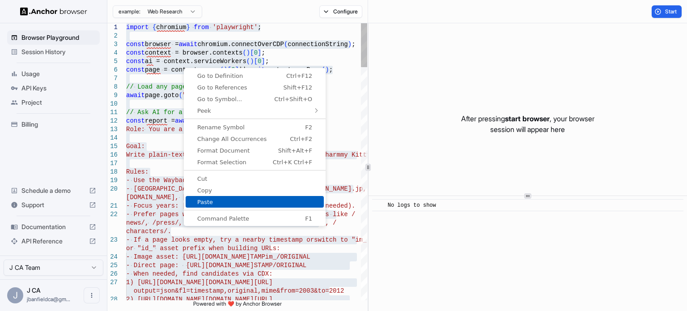
click at [214, 200] on span "Paste" at bounding box center [255, 202] width 138 height 6
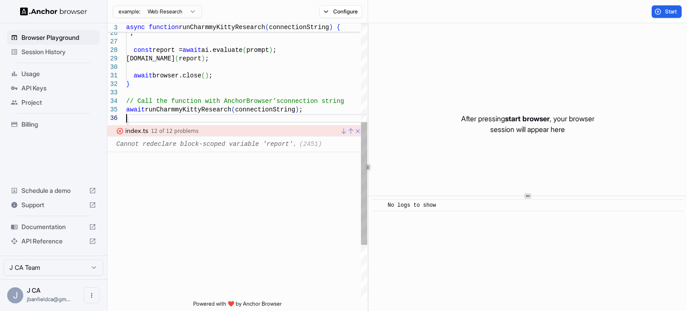
click at [238, 170] on div "Begin now. ` ; const report = await ai.evaluate ( prompt ) ; [DOMAIN_NAME] ( re…" at bounding box center [246, 112] width 241 height 625
click at [356, 132] on link "Close" at bounding box center [356, 130] width 7 height 7
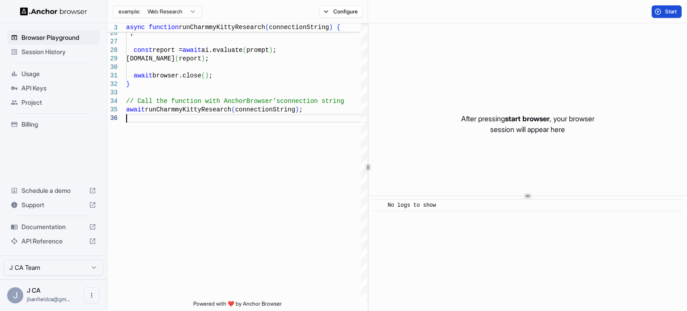
click at [657, 7] on button "Start" at bounding box center [666, 11] width 30 height 13
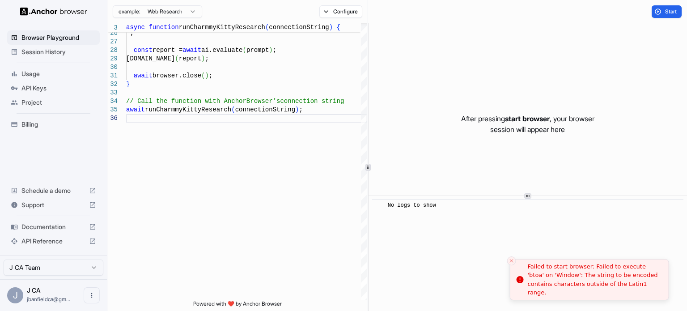
drag, startPoint x: 644, startPoint y: 291, endPoint x: 563, endPoint y: 282, distance: 81.9
click at [563, 282] on div "Failed to start browser: Failed to execute 'btoa' on 'Window': The string to be…" at bounding box center [595, 279] width 134 height 35
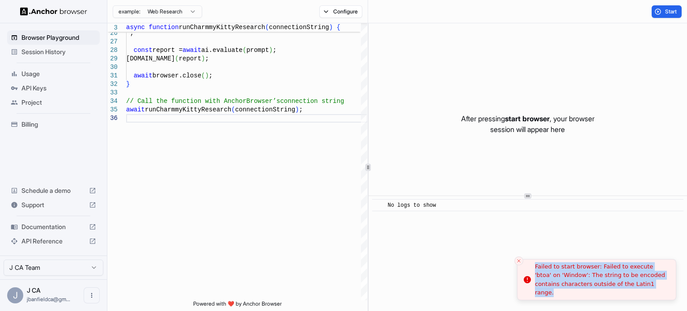
drag, startPoint x: 634, startPoint y: 290, endPoint x: 535, endPoint y: 268, distance: 101.3
click at [535, 268] on div "Failed to start browser: Failed to execute 'btoa' on 'Window': The string to be…" at bounding box center [602, 279] width 134 height 35
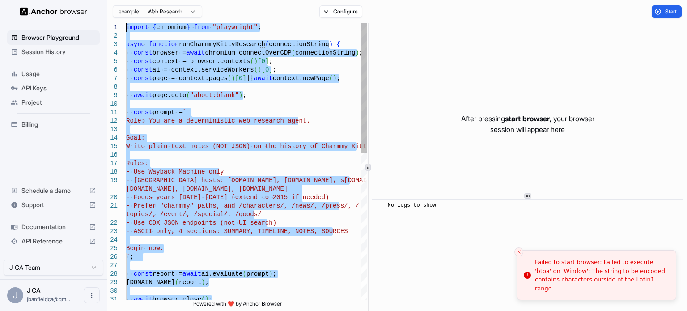
drag, startPoint x: 217, startPoint y: 159, endPoint x: 93, endPoint y: -25, distance: 221.5
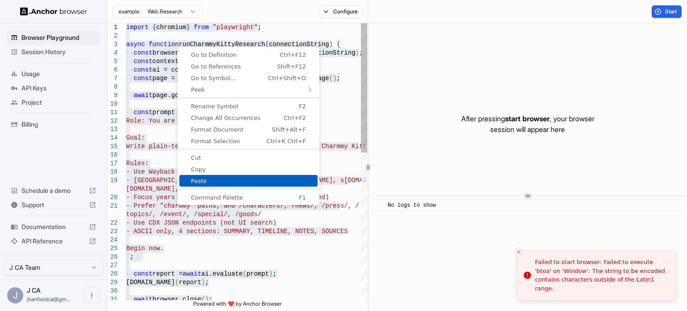
click at [209, 178] on span "Paste" at bounding box center [248, 181] width 138 height 6
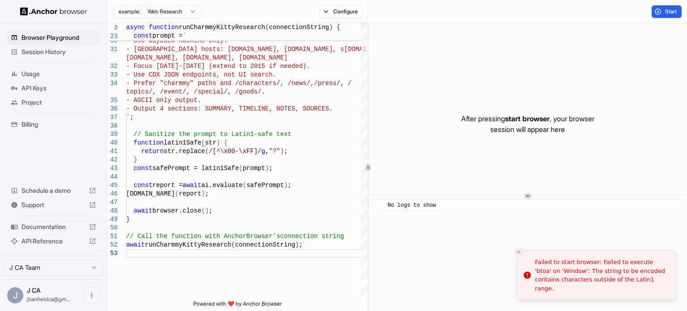
click at [368, 207] on div "28 29 30 31 32 33 34 35 36 37 38 39 40 41 42 43 44 45 46 47 48 49 50 51 52 53 R…" at bounding box center [396, 167] width 579 height 288
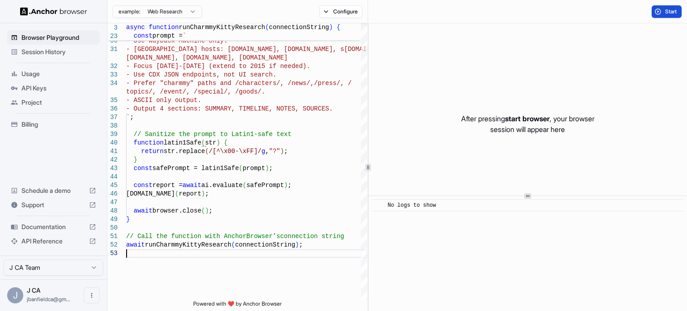
click at [663, 11] on button "Start" at bounding box center [666, 11] width 30 height 13
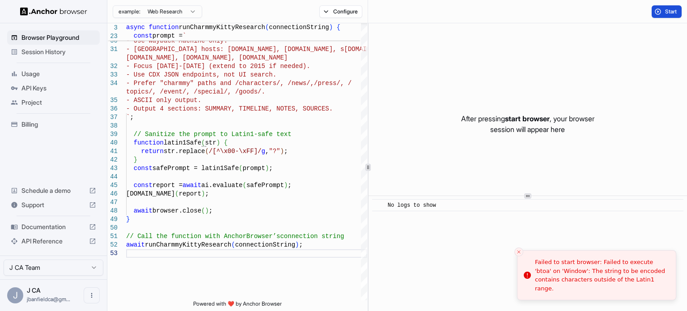
click at [658, 9] on button "Start" at bounding box center [666, 11] width 30 height 13
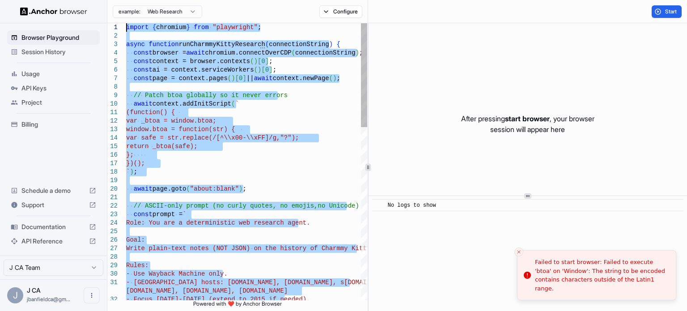
drag, startPoint x: 320, startPoint y: 250, endPoint x: 97, endPoint y: -54, distance: 377.4
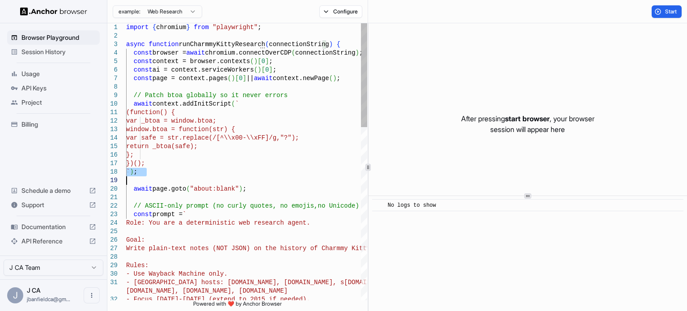
type textarea "**********"
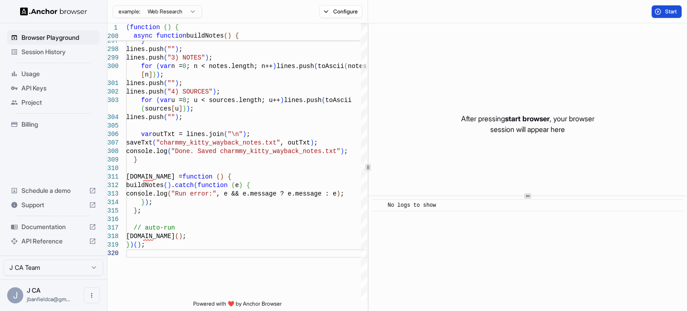
click at [665, 12] on span "Start" at bounding box center [671, 11] width 13 height 7
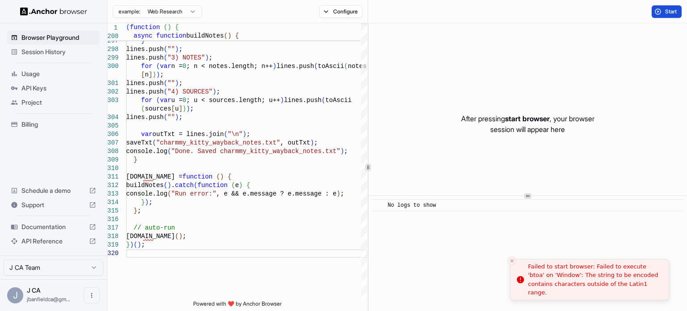
drag, startPoint x: 631, startPoint y: 289, endPoint x: 588, endPoint y: 287, distance: 43.0
click at [588, 287] on div "Failed to start browser: Failed to execute 'btoa' on 'Window': The string to be…" at bounding box center [595, 279] width 134 height 35
click at [633, 290] on div "Failed to start browser: Failed to execute 'btoa' on 'Window': The string to be…" at bounding box center [602, 279] width 134 height 35
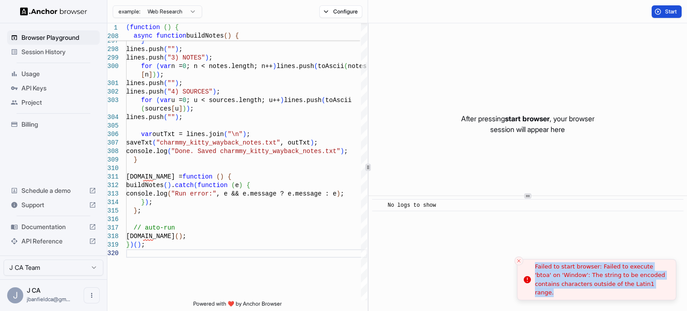
click at [633, 290] on div "Failed to start browser: Failed to execute 'btoa' on 'Window': The string to be…" at bounding box center [602, 279] width 134 height 35
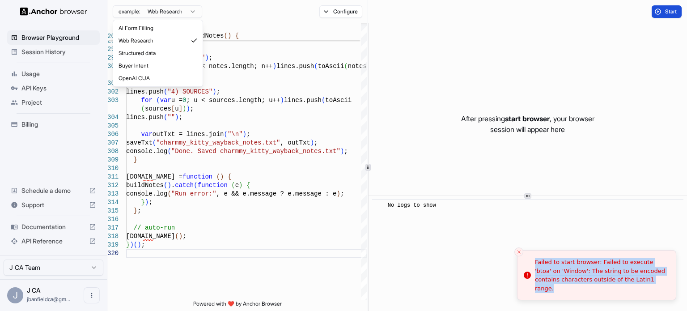
click at [177, 12] on html "Browser Playground Session History Usage API Keys Project Billing Schedule a de…" at bounding box center [343, 155] width 687 height 311
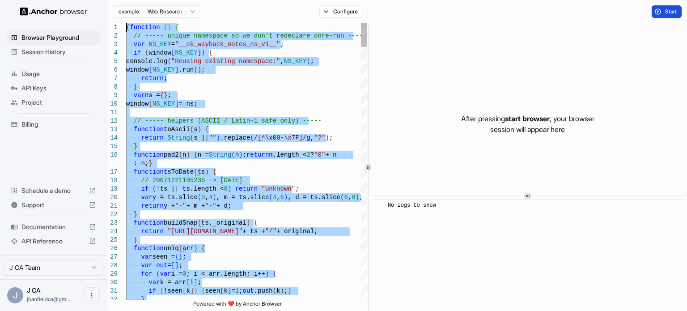
drag, startPoint x: 161, startPoint y: 254, endPoint x: 118, endPoint y: -33, distance: 290.4
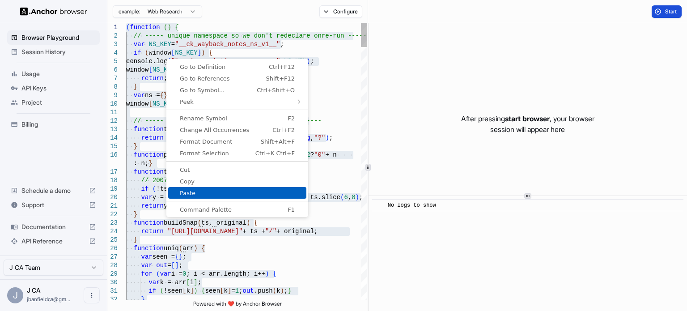
click at [198, 191] on span "Paste" at bounding box center [237, 193] width 138 height 6
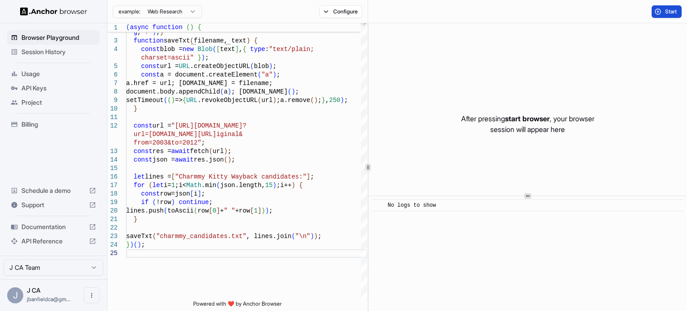
click at [658, 8] on button "Start" at bounding box center [666, 11] width 30 height 13
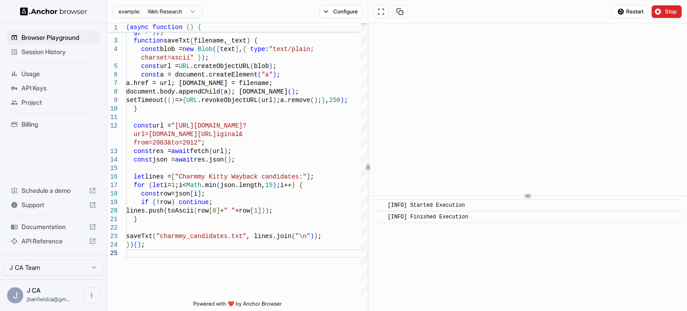
drag, startPoint x: 480, startPoint y: 217, endPoint x: 384, endPoint y: 207, distance: 96.7
click at [384, 207] on div "​ [INFO] Started Execution ​ [INFO] Finished Execution" at bounding box center [527, 211] width 311 height 24
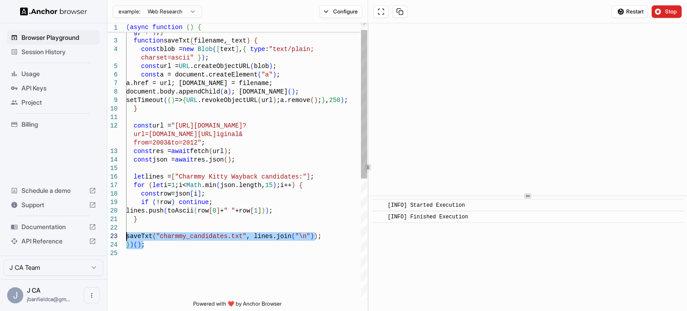
type textarea "**********"
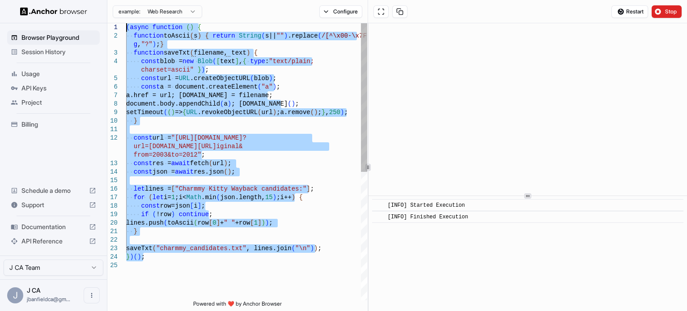
drag, startPoint x: 145, startPoint y: 244, endPoint x: 97, endPoint y: -40, distance: 288.5
click at [126, 23] on div "} ) ( ) ; const json = await res.json ( ) ; let lines = [ "Charmmy Kitty Waybac…" at bounding box center [246, 280] width 241 height 515
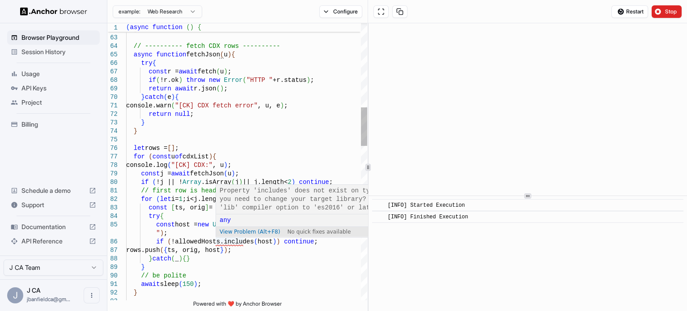
click at [233, 232] on span "View Problem (Alt+F8)" at bounding box center [250, 231] width 60 height 6
type textarea "**********"
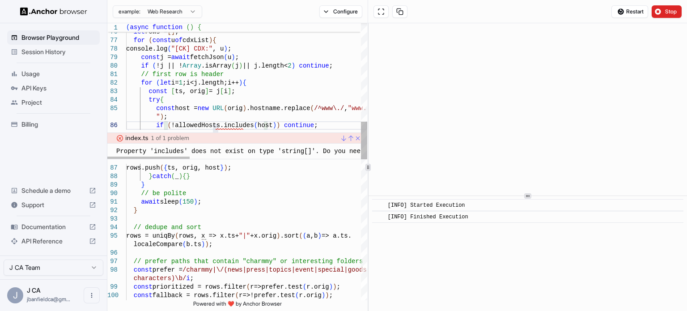
click at [238, 152] on div "Property 'includes' does not exist on type 'string[]'. Do you need to change yo…" at bounding box center [425, 151] width 619 height 8
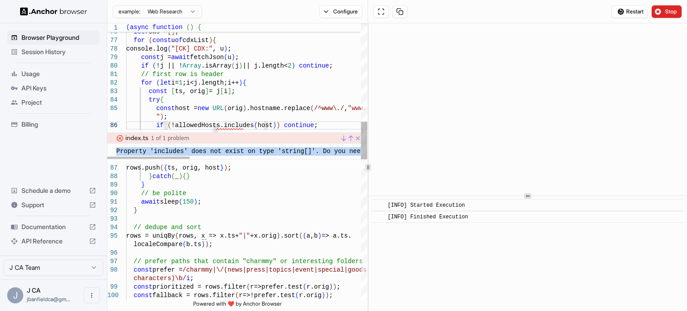
click at [238, 152] on div "Property 'includes' does not exist on type 'string[]'. Do you need to change yo…" at bounding box center [425, 151] width 619 height 8
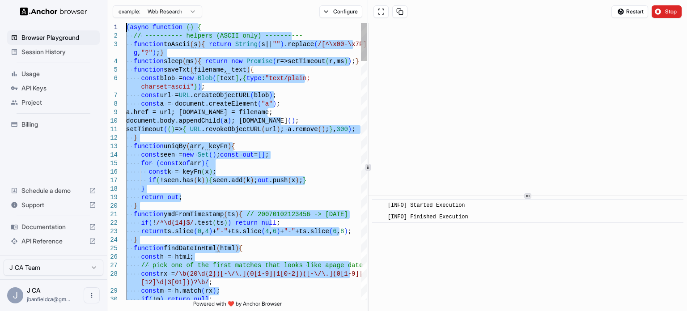
drag, startPoint x: 170, startPoint y: 155, endPoint x: 93, endPoint y: -50, distance: 218.9
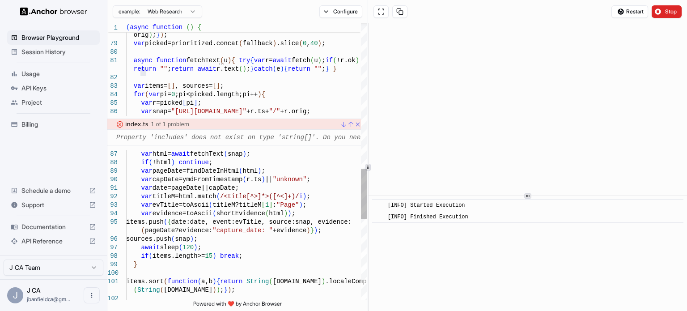
click at [357, 127] on link "Close" at bounding box center [356, 124] width 7 height 7
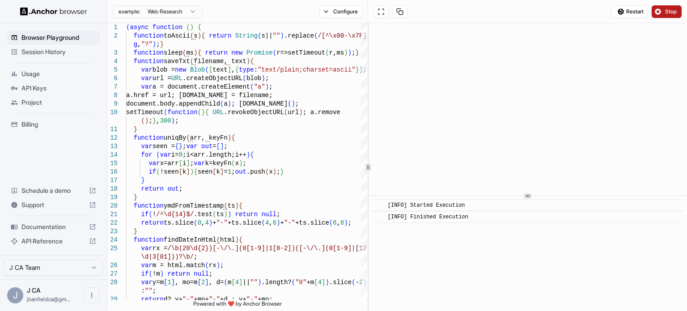
click at [658, 10] on button "Stop" at bounding box center [666, 11] width 30 height 13
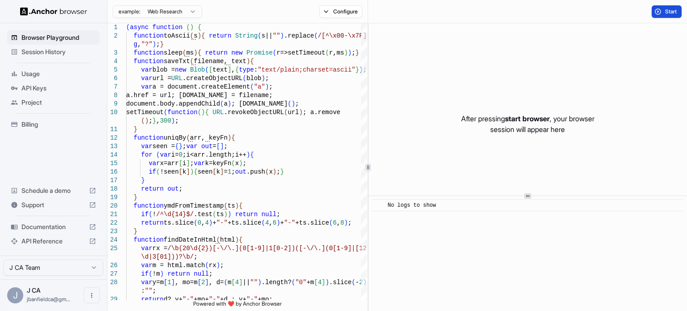
click at [660, 12] on button "Start" at bounding box center [666, 11] width 30 height 13
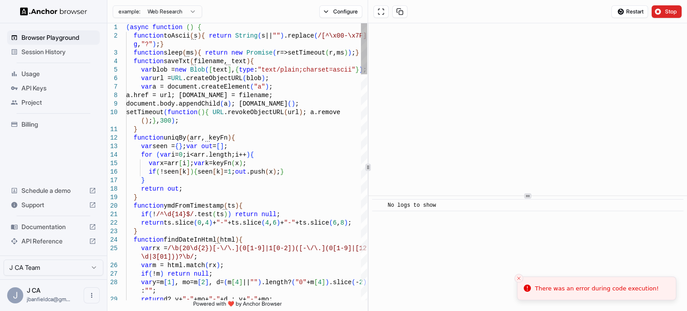
click at [365, 115] on div at bounding box center [364, 161] width 6 height 277
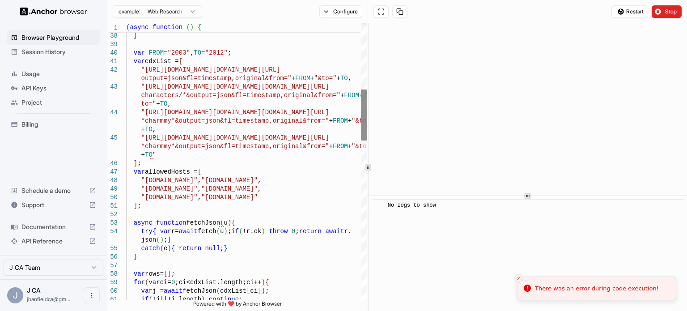
click at [367, 116] on div "37 38 39 40 41 42 43 44 45 46 47 48 49 50 51 52 53 54 55 56 57 58 59 60 61 retu…" at bounding box center [396, 167] width 579 height 288
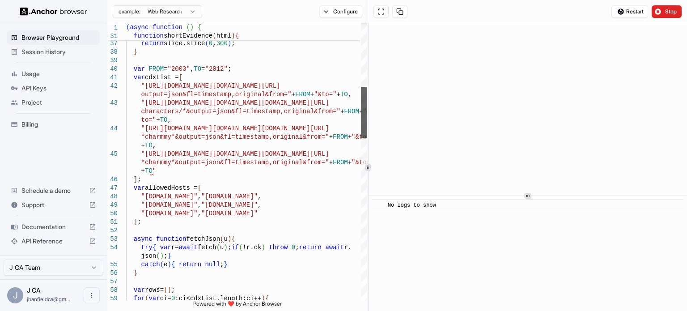
click at [364, 114] on div at bounding box center [364, 112] width 6 height 51
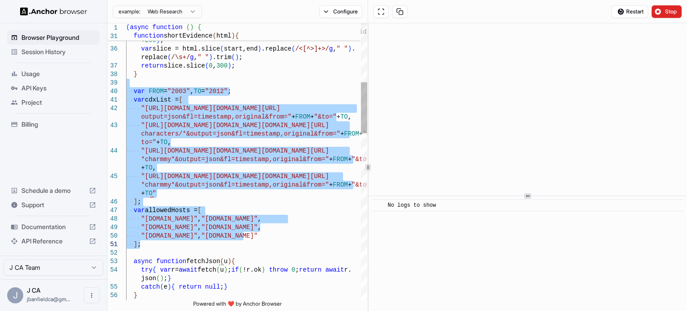
drag, startPoint x: 128, startPoint y: 85, endPoint x: 297, endPoint y: 228, distance: 221.1
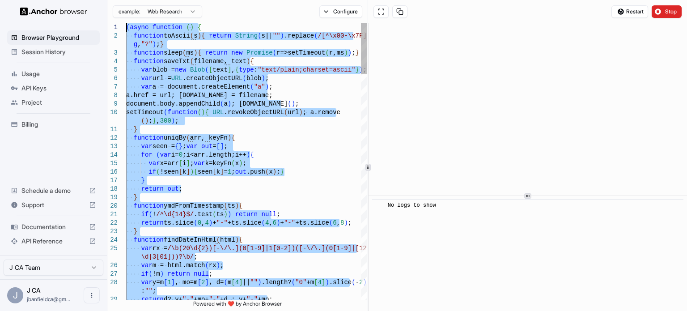
drag, startPoint x: 224, startPoint y: 185, endPoint x: 89, endPoint y: -52, distance: 272.7
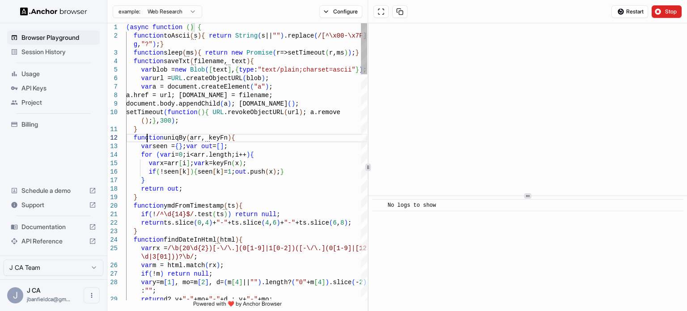
type textarea "**********"
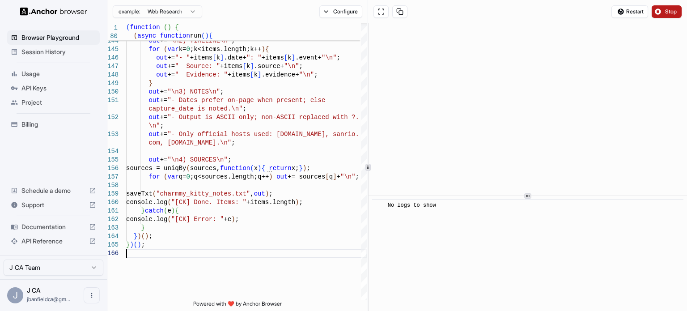
click at [661, 10] on button "Stop" at bounding box center [666, 11] width 30 height 13
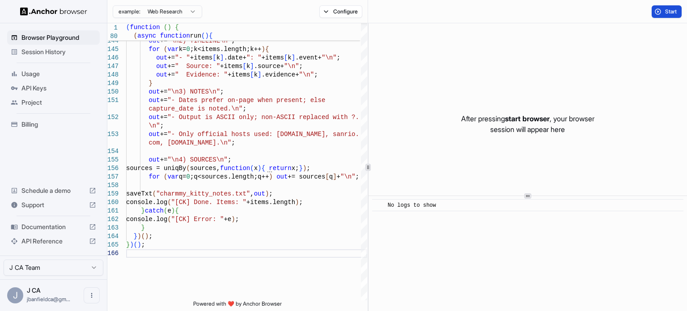
click at [656, 14] on button "Start" at bounding box center [666, 11] width 30 height 13
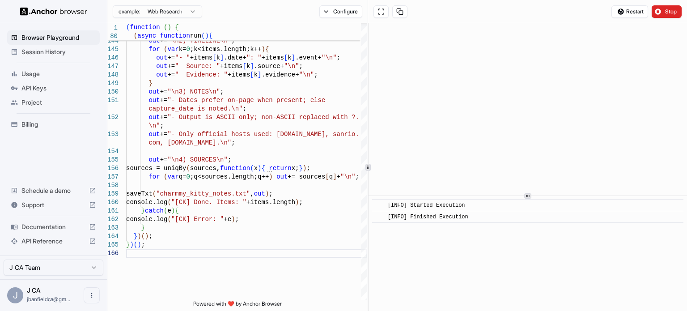
click at [416, 12] on div "Restart Stop" at bounding box center [527, 11] width 319 height 23
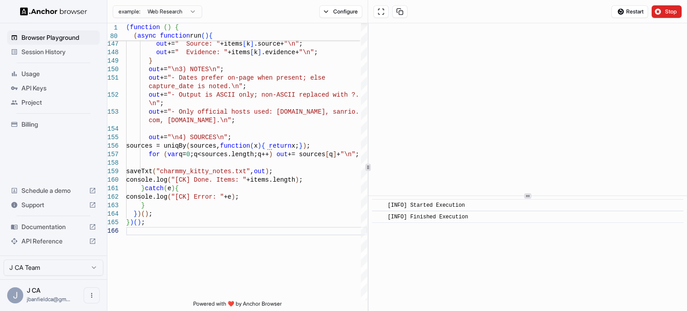
drag, startPoint x: 90, startPoint y: 206, endPoint x: 48, endPoint y: 228, distance: 47.6
click at [48, 228] on span "Documentation" at bounding box center [53, 226] width 64 height 9
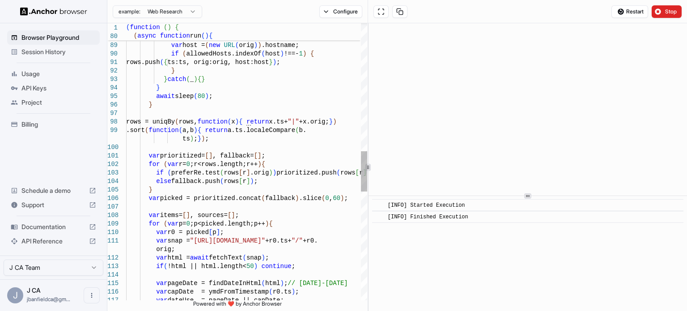
click at [300, 153] on div "if ( !html || html.length< 50 ) continue ; var pageDate = findDateInHtml ( html…" at bounding box center [246, 94] width 241 height 1891
type textarea "**********"
click at [300, 153] on div "if ( !html || html.length< 50 ) continue ; var pageDate = findDateInHtml ( html…" at bounding box center [246, 94] width 241 height 1891
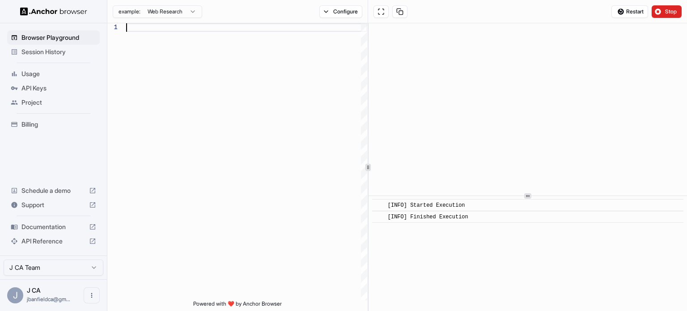
click at [238, 41] on div at bounding box center [246, 161] width 241 height 277
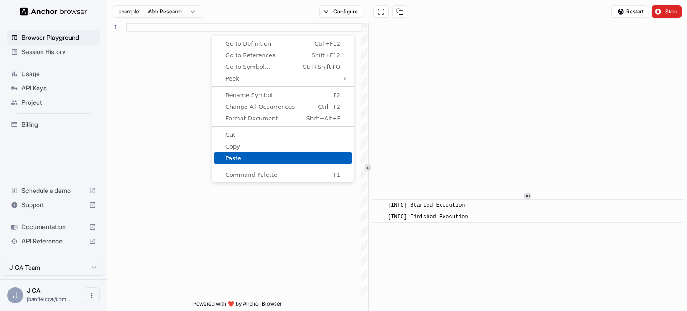
click at [243, 155] on span "Paste" at bounding box center [283, 158] width 138 height 6
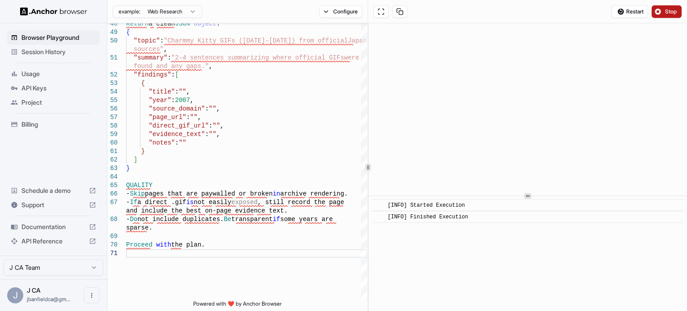
click at [660, 12] on button "Stop" at bounding box center [666, 11] width 30 height 13
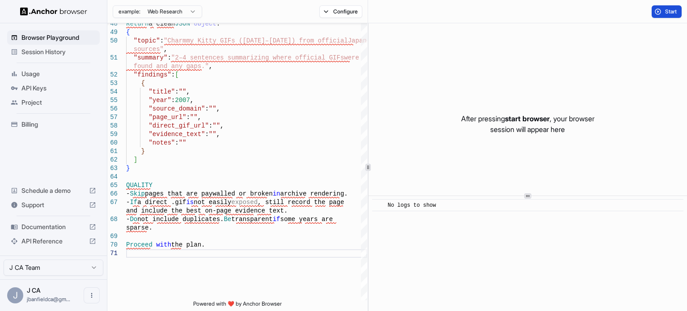
click at [654, 14] on button "Start" at bounding box center [666, 11] width 30 height 13
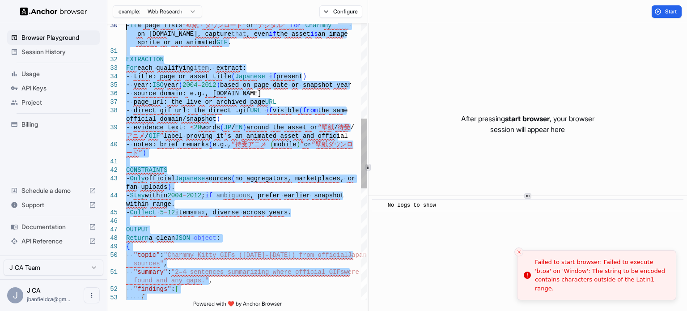
type textarea "**********"
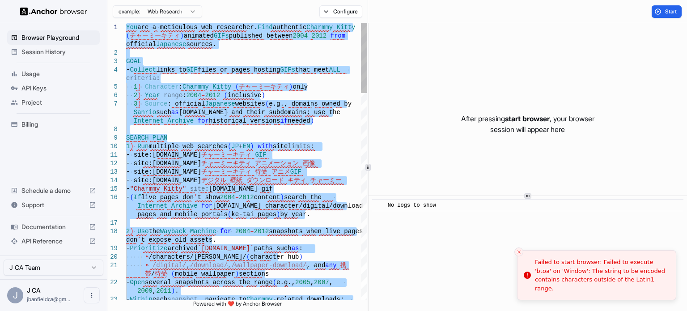
drag, startPoint x: 207, startPoint y: 271, endPoint x: 112, endPoint y: -52, distance: 336.5
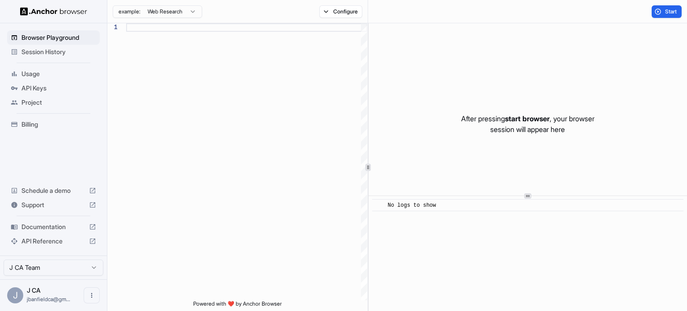
click at [90, 226] on icon at bounding box center [92, 226] width 5 height 5
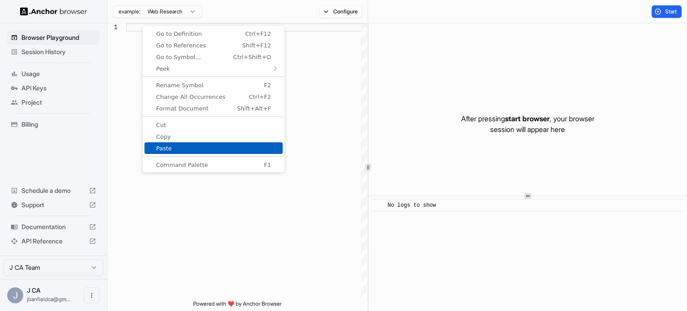
click at [169, 148] on span "Paste" at bounding box center [213, 148] width 138 height 6
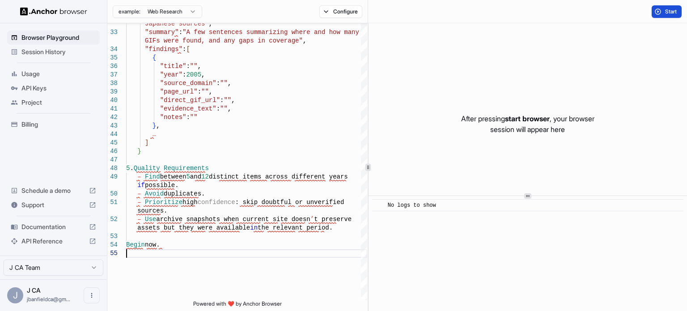
click at [663, 13] on button "Start" at bounding box center [666, 11] width 30 height 13
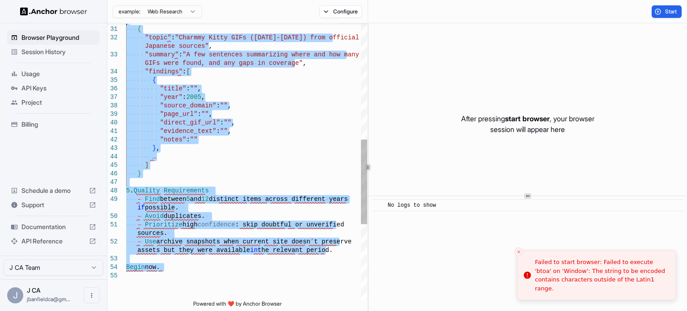
type textarea "**********"
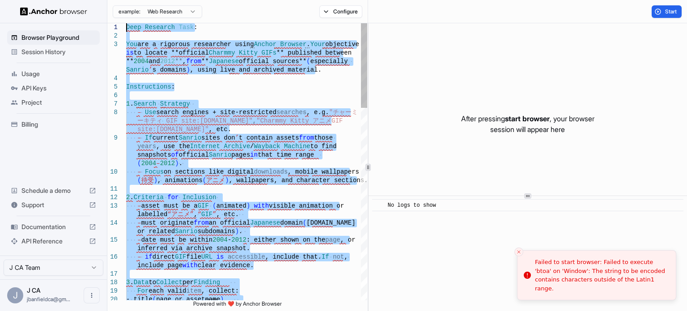
drag, startPoint x: 205, startPoint y: 255, endPoint x: 94, endPoint y: -44, distance: 319.6
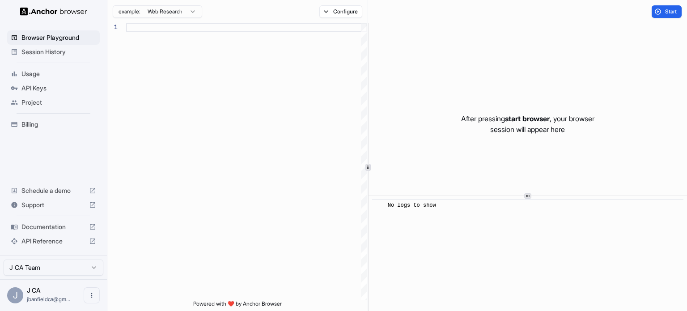
click at [72, 246] on div "API Reference" at bounding box center [53, 241] width 93 height 14
click at [32, 89] on span "API Keys" at bounding box center [58, 88] width 75 height 9
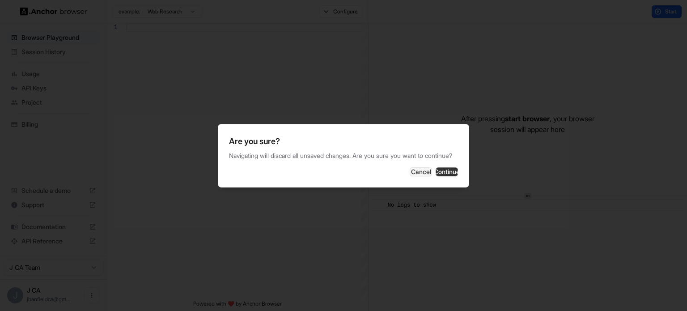
click at [436, 176] on button "Continue" at bounding box center [447, 171] width 22 height 9
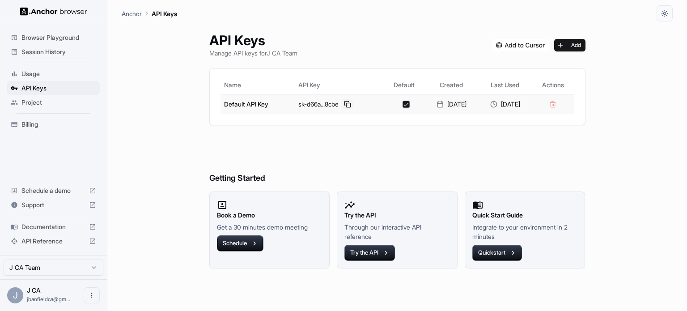
click at [342, 102] on button at bounding box center [347, 104] width 11 height 11
click at [342, 103] on button at bounding box center [347, 104] width 11 height 11
click at [342, 104] on button at bounding box center [347, 104] width 11 height 11
click at [343, 103] on button at bounding box center [347, 104] width 11 height 11
click at [342, 103] on button at bounding box center [347, 104] width 11 height 11
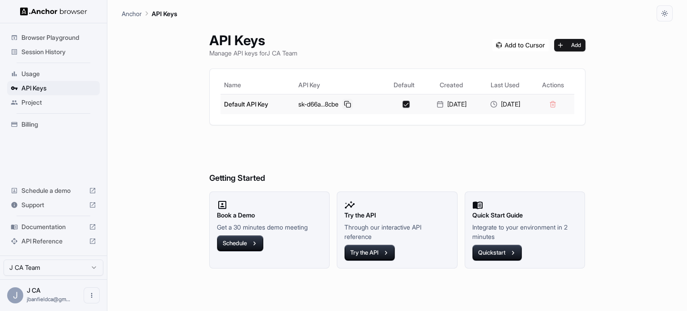
click at [342, 106] on button at bounding box center [347, 104] width 11 height 11
click at [38, 124] on span "Billing" at bounding box center [58, 124] width 75 height 9
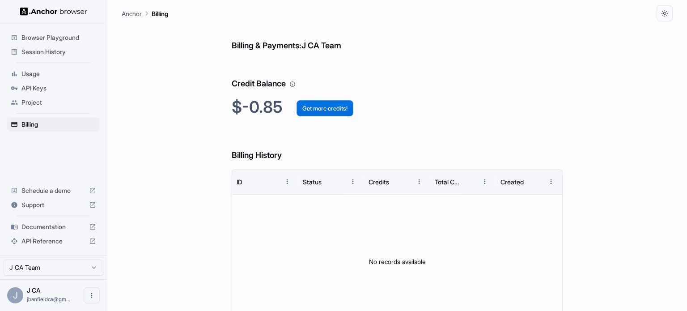
click at [329, 109] on button "Get more credits!" at bounding box center [324, 108] width 57 height 16
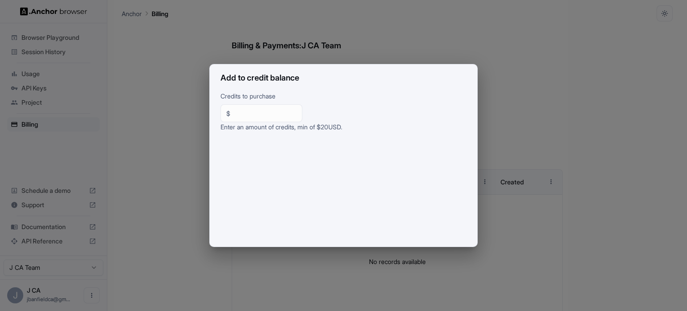
click at [291, 113] on input "**" at bounding box center [265, 113] width 63 height 9
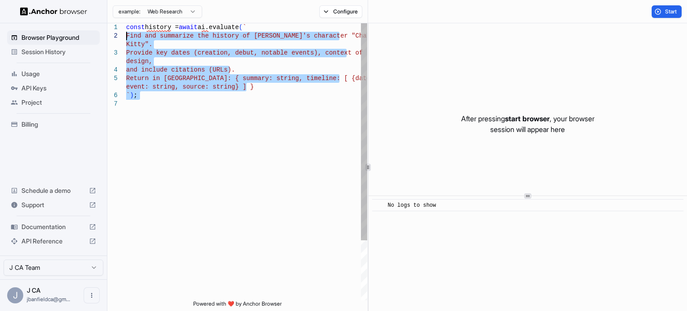
click at [126, 23] on div "Find and summarize the history of [PERSON_NAME]'s charact er "Charmmy Provide k…" at bounding box center [246, 199] width 241 height 353
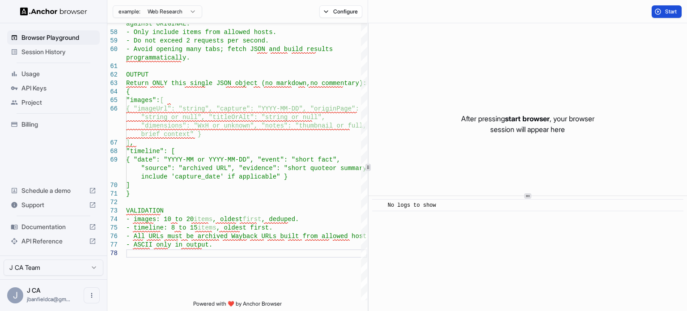
click at [658, 13] on button "Start" at bounding box center [666, 11] width 30 height 13
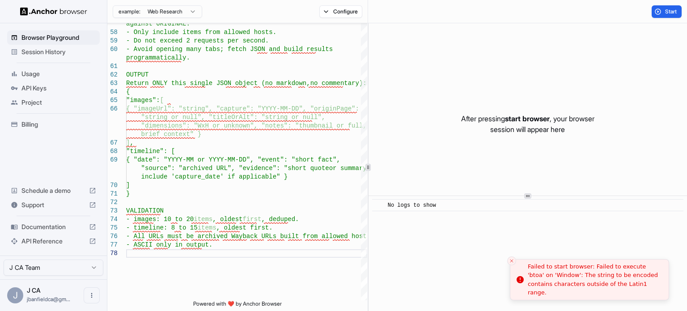
drag, startPoint x: 639, startPoint y: 293, endPoint x: 585, endPoint y: 282, distance: 55.7
click at [585, 282] on li "Failed to start browser: Failed to execute 'btoa' on 'Window': The string to be…" at bounding box center [589, 279] width 159 height 41
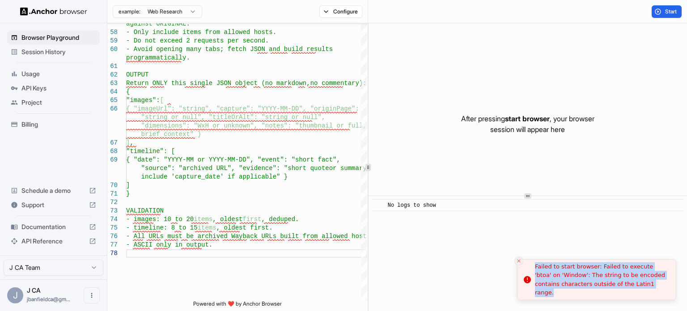
drag, startPoint x: 634, startPoint y: 289, endPoint x: 528, endPoint y: 271, distance: 107.6
click at [535, 271] on div "Failed to start browser: Failed to execute 'btoa' on 'Window': The string to be…" at bounding box center [602, 279] width 134 height 35
copy div "Failed to start browser: Failed to execute 'btoa' on 'Window': The string to be…"
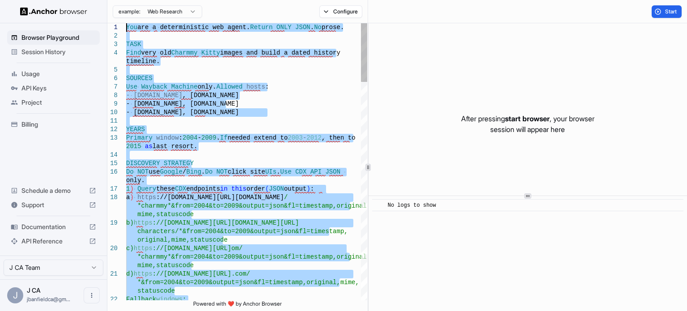
drag, startPoint x: 229, startPoint y: 255, endPoint x: 89, endPoint y: -35, distance: 322.4
type textarea "**********"
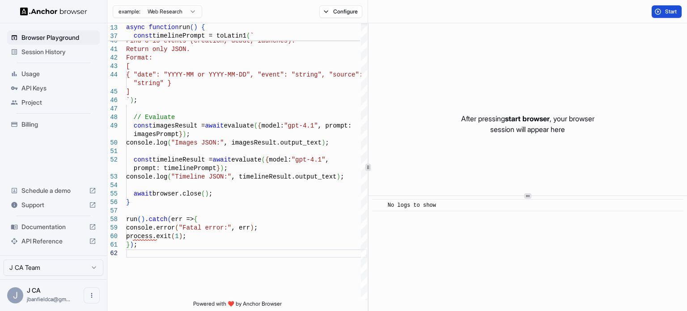
click at [652, 16] on button "Start" at bounding box center [666, 11] width 30 height 13
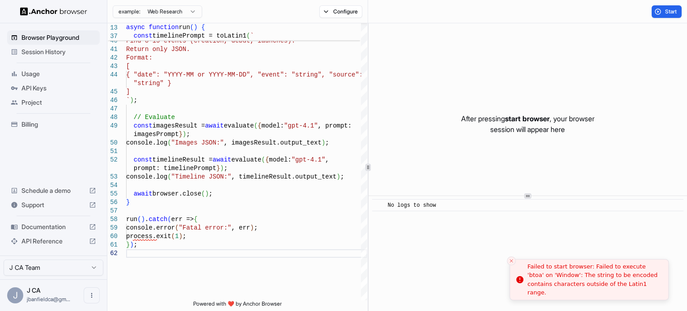
drag, startPoint x: 647, startPoint y: 293, endPoint x: 580, endPoint y: 288, distance: 66.4
click at [580, 288] on li "Failed to start browser: Failed to execute 'btoa' on 'Window': The string to be…" at bounding box center [588, 279] width 159 height 41
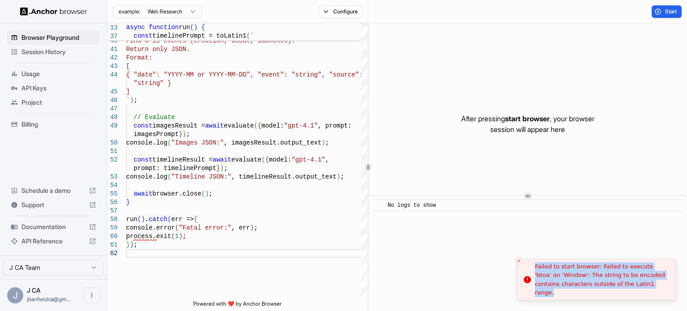
drag, startPoint x: 634, startPoint y: 288, endPoint x: 534, endPoint y: 273, distance: 101.3
click at [535, 273] on div "Failed to start browser: Failed to execute 'btoa' on 'Window': The string to be…" at bounding box center [602, 279] width 134 height 35
copy div "Failed to start browser: Failed to execute 'btoa' on 'Window': The string to be…"
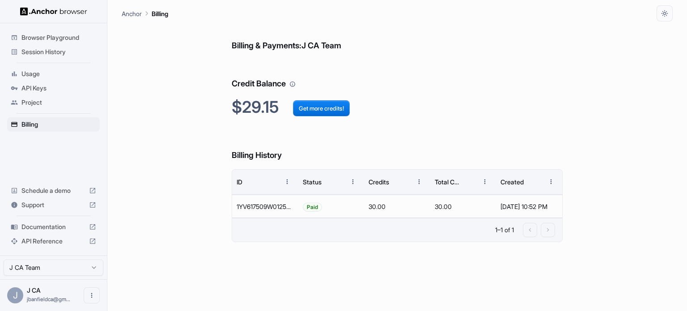
click at [156, 283] on div "Billing & Payments: J CA Team Credit Balance $29.15 Get more credits! Billing H…" at bounding box center [397, 165] width 551 height 289
click at [47, 238] on span "API Reference" at bounding box center [53, 241] width 64 height 9
click at [50, 90] on span "API Keys" at bounding box center [58, 88] width 75 height 9
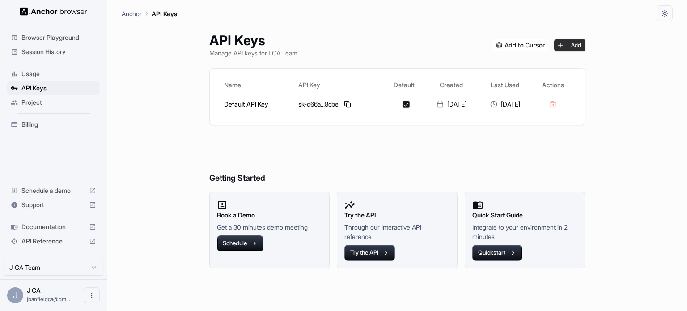
click at [574, 44] on button "Add" at bounding box center [569, 45] width 31 height 13
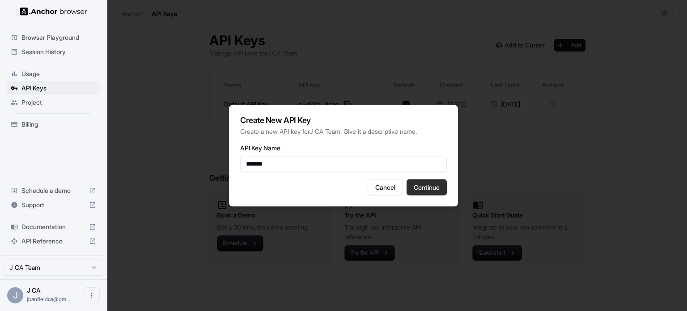
type input "*******"
click at [422, 187] on button "Continue" at bounding box center [426, 187] width 40 height 16
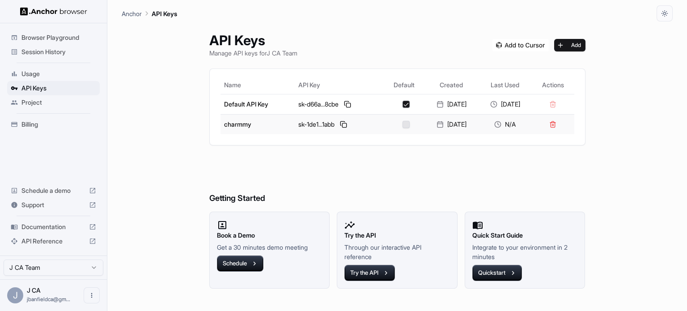
click at [402, 124] on button "button" at bounding box center [405, 124] width 7 height 7
click at [402, 102] on button "button" at bounding box center [405, 104] width 7 height 7
click at [402, 123] on button "button" at bounding box center [405, 124] width 7 height 7
click at [339, 123] on button at bounding box center [343, 124] width 11 height 11
click at [173, 269] on div "API Keys Manage API keys for J CA Team Add Name API Key Default Created Last Us…" at bounding box center [397, 165] width 551 height 289
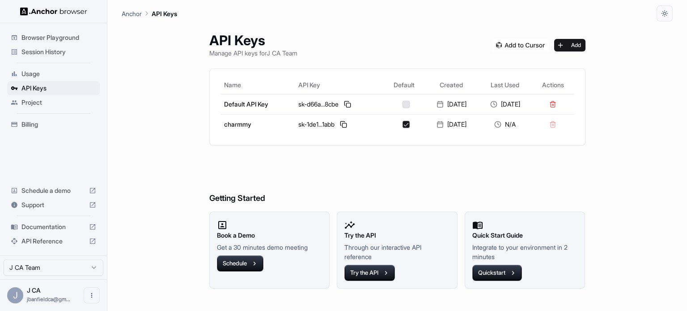
click at [132, 276] on div "API Keys Manage API keys for J CA Team Add Name API Key Default Created Last Us…" at bounding box center [397, 165] width 551 height 289
click at [43, 39] on span "Browser Playground" at bounding box center [58, 37] width 75 height 9
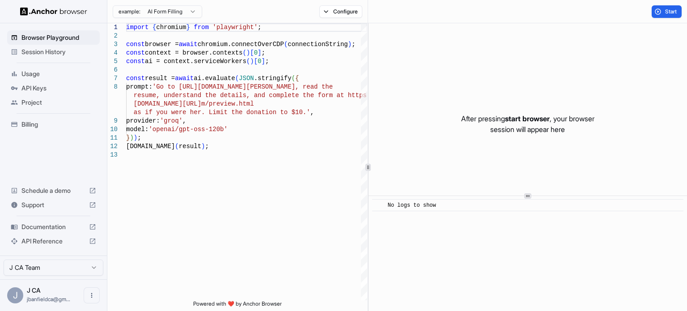
click at [163, 18] on div "example: AI Form Filling" at bounding box center [154, 12] width 95 height 16
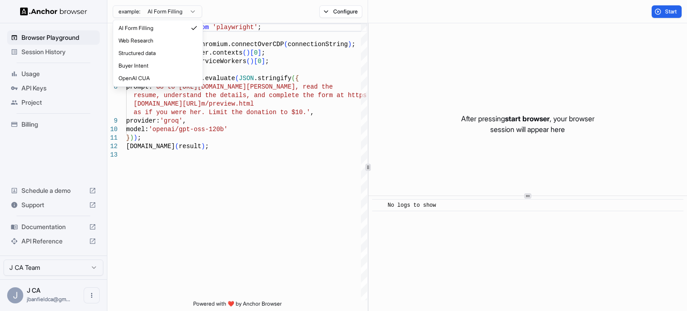
click at [163, 13] on html "Browser Playground Session History Usage API Keys Project Billing Schedule a de…" at bounding box center [343, 155] width 687 height 311
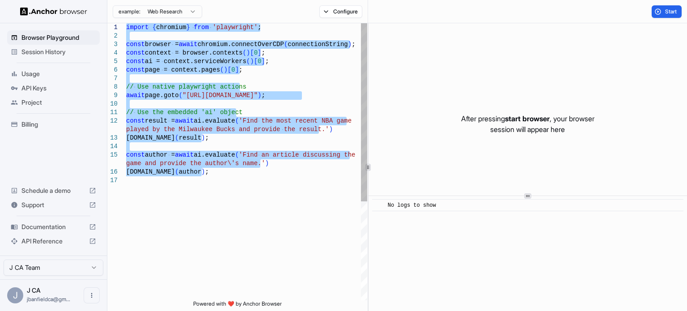
drag, startPoint x: 236, startPoint y: 179, endPoint x: 97, endPoint y: -1, distance: 228.2
click at [126, 23] on div "import { chromium } from 'playwright' ; const browser = await chromium.connectO…" at bounding box center [246, 238] width 241 height 430
click at [172, 165] on div "import { chromium } from 'playwright' ; const browser = await chromium.connectO…" at bounding box center [246, 238] width 241 height 430
drag, startPoint x: 224, startPoint y: 195, endPoint x: 73, endPoint y: 17, distance: 232.5
click at [126, 23] on div "import { chromium } from 'playwright' ; const browser = await chromium.connectO…" at bounding box center [246, 238] width 241 height 430
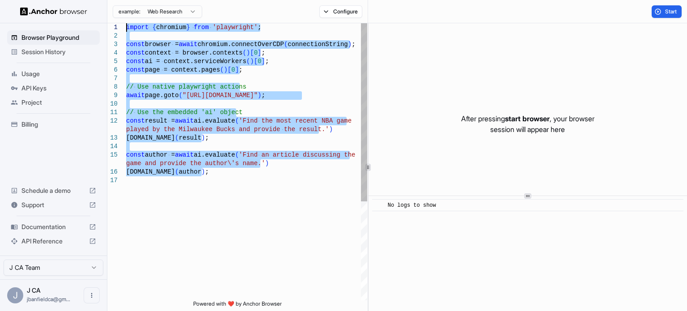
click at [211, 175] on div "import { chromium } from 'playwright' ; const browser = await chromium.connectO…" at bounding box center [246, 238] width 241 height 430
drag, startPoint x: 221, startPoint y: 191, endPoint x: 90, endPoint y: 3, distance: 229.6
click at [126, 23] on div "import { chromium } from 'playwright' ; const browser = await chromium.connectO…" at bounding box center [246, 238] width 241 height 430
type textarea "**********"
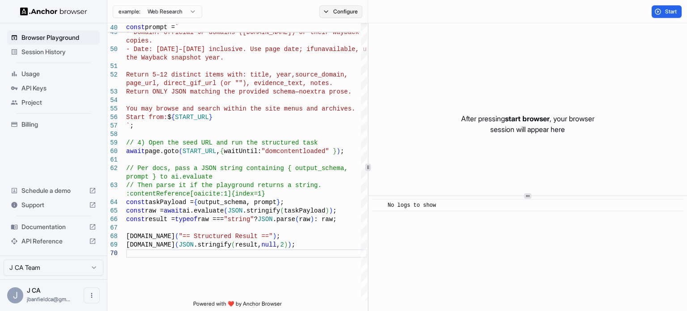
click at [322, 8] on button "Configure" at bounding box center [340, 11] width 43 height 13
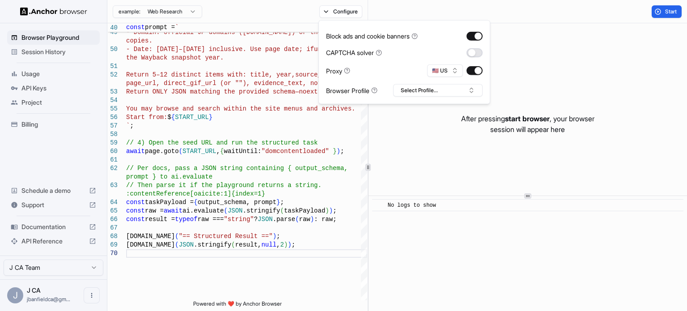
click at [475, 54] on button "button" at bounding box center [474, 52] width 16 height 9
click at [455, 71] on button "🇺🇸 US" at bounding box center [445, 70] width 36 height 13
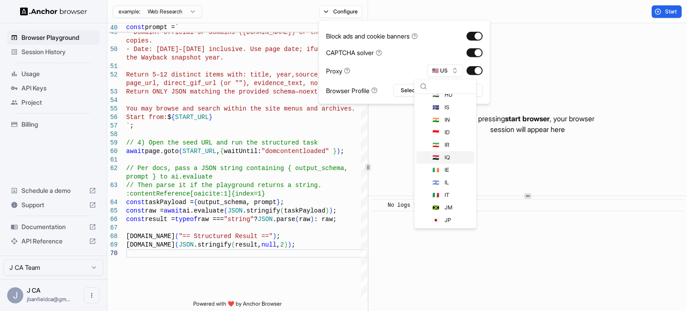
scroll to position [909, 0]
click at [449, 222] on div "🇯🇵 JP" at bounding box center [445, 219] width 58 height 13
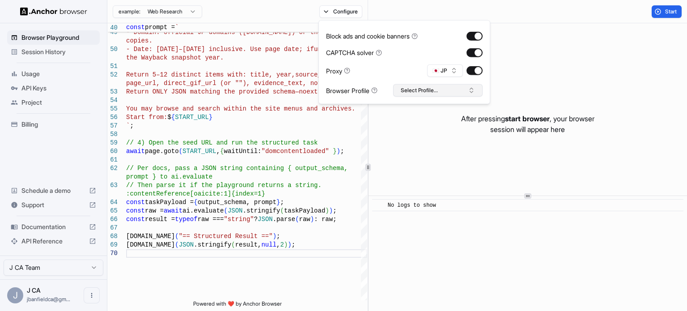
click at [430, 90] on button "Select Profile..." at bounding box center [437, 90] width 89 height 13
click at [665, 14] on span "Start" at bounding box center [671, 11] width 13 height 7
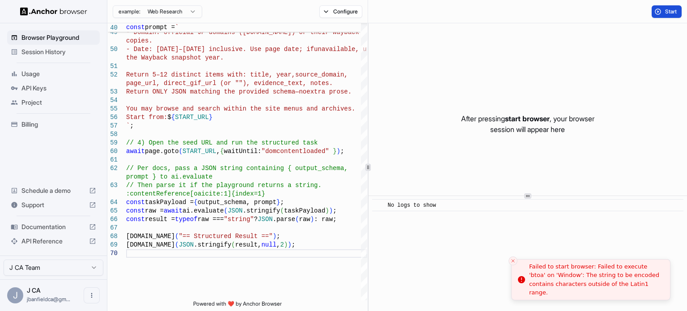
drag, startPoint x: 634, startPoint y: 289, endPoint x: 586, endPoint y: 287, distance: 47.9
click at [586, 287] on div "Failed to start browser: Failed to execute 'btoa' on 'Window': The string to be…" at bounding box center [596, 279] width 134 height 35
drag, startPoint x: 643, startPoint y: 289, endPoint x: 598, endPoint y: 289, distance: 45.6
click at [598, 289] on div "Failed to start browser: Failed to execute 'btoa' on 'Window': The string to be…" at bounding box center [595, 279] width 134 height 35
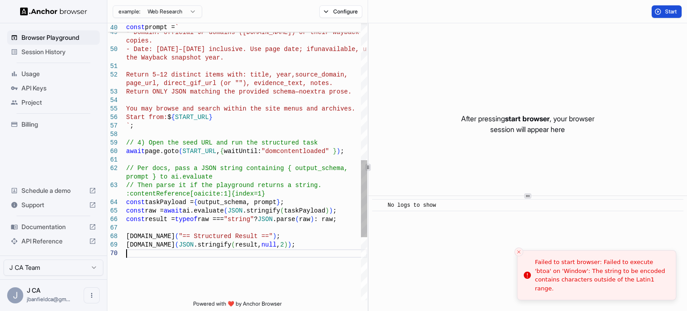
scroll to position [0, 0]
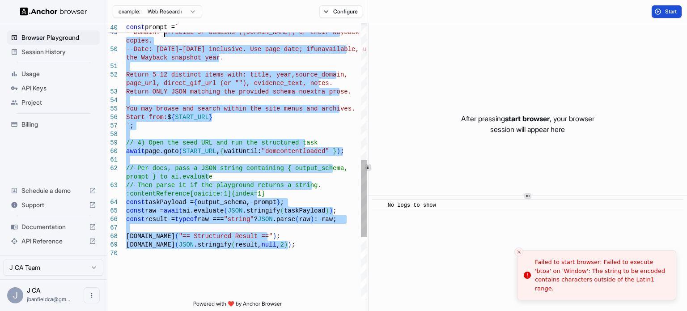
type textarea "**********"
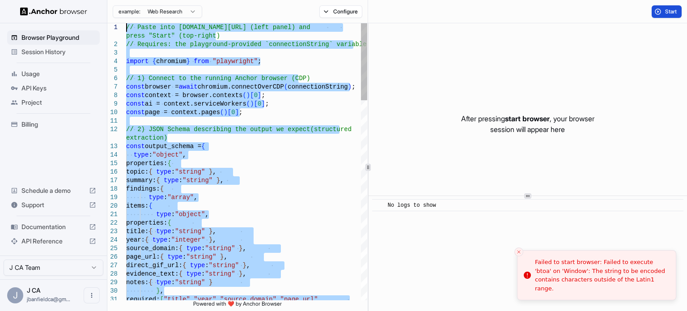
drag, startPoint x: 279, startPoint y: 267, endPoint x: 100, endPoint y: -54, distance: 367.9
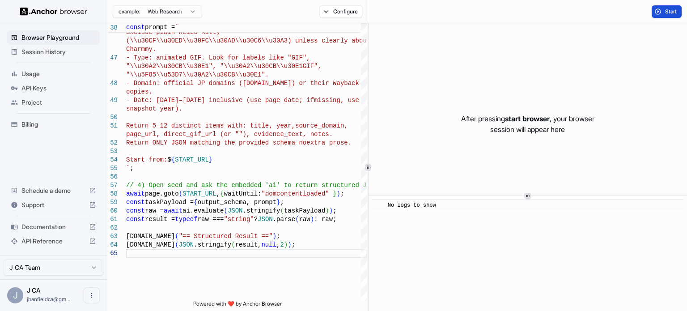
click at [656, 13] on button "Start" at bounding box center [666, 11] width 30 height 13
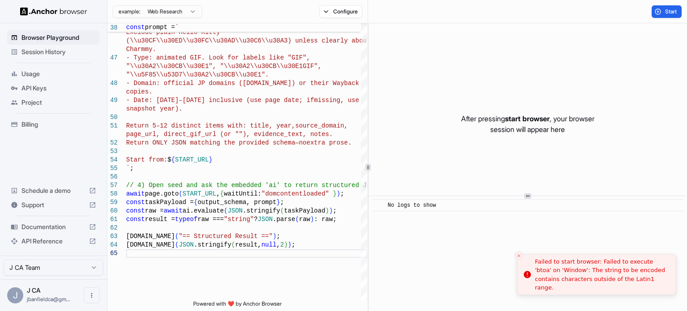
drag, startPoint x: 639, startPoint y: 292, endPoint x: 548, endPoint y: 274, distance: 93.0
click at [550, 274] on div "Failed to start browser: Failed to execute 'btoa' on 'Window': The string to be…" at bounding box center [602, 274] width 134 height 35
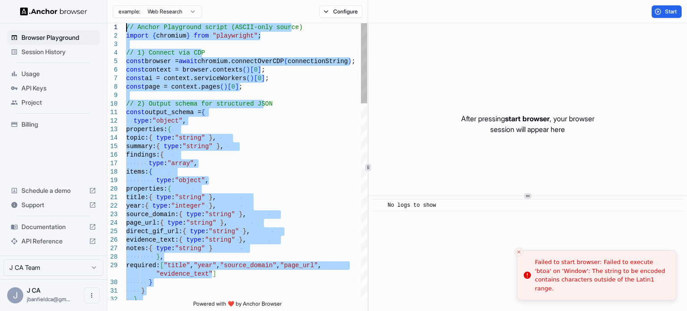
drag, startPoint x: 295, startPoint y: 250, endPoint x: 86, endPoint y: -33, distance: 351.4
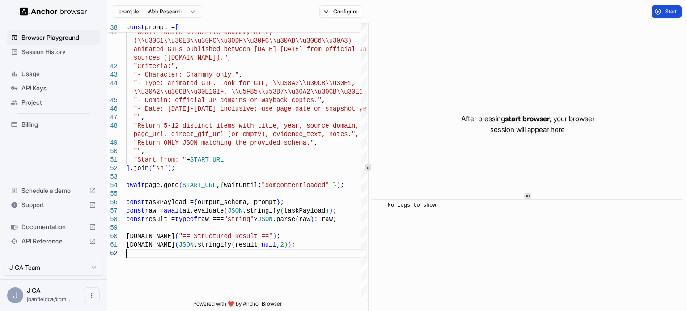
click at [655, 12] on button "Start" at bounding box center [666, 11] width 30 height 13
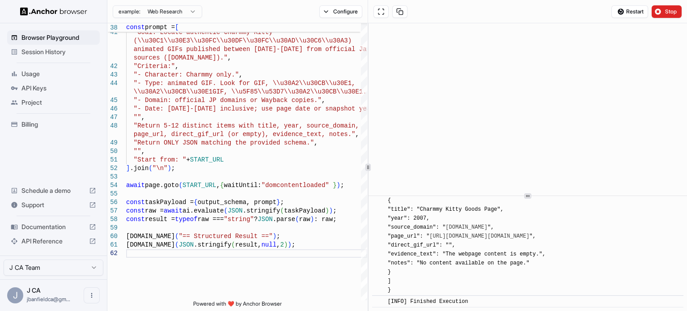
scroll to position [3972, 0]
click at [516, 233] on link "https://web.archive.org/web/20071231053900/http://www.sanrio.co.jp/goods/charac…" at bounding box center [479, 236] width 100 height 6
drag, startPoint x: 408, startPoint y: 291, endPoint x: 368, endPoint y: 259, distance: 51.5
click at [368, 259] on div "40 41 42 43 44 45 46 47 48 49 50 51 52 53 54 55 56 57 58 59 60 61 62 "" , "Goal…" at bounding box center [396, 167] width 579 height 288
click at [476, 282] on div "[INFO] { "topic": "Charmmy Kitty Animated GIFs", "summary": "Explored Sanrio Ja…" at bounding box center [531, 178] width 286 height 233
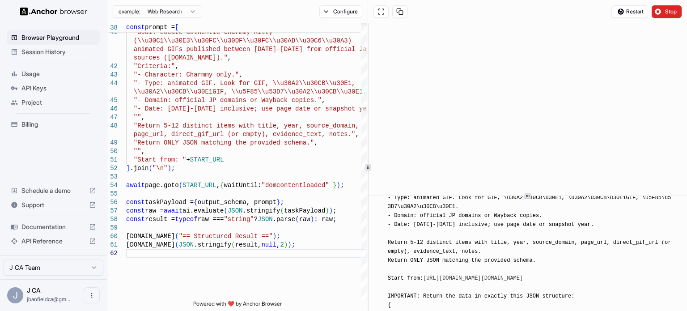
scroll to position [0, 0]
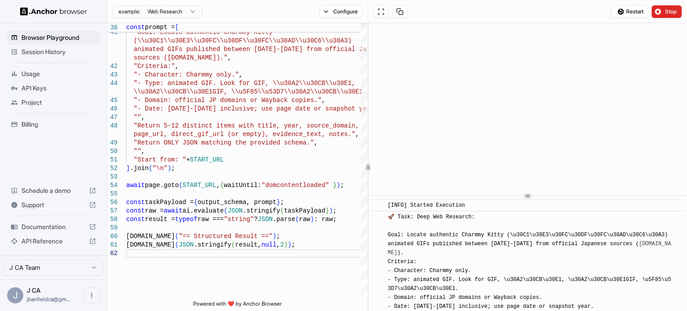
drag, startPoint x: 482, startPoint y: 302, endPoint x: 385, endPoint y: 203, distance: 139.1
copy div "[INFO] Started Execution ​ 🚀 Task: Deep Web Research: Goal: Locate authentic Ch…"
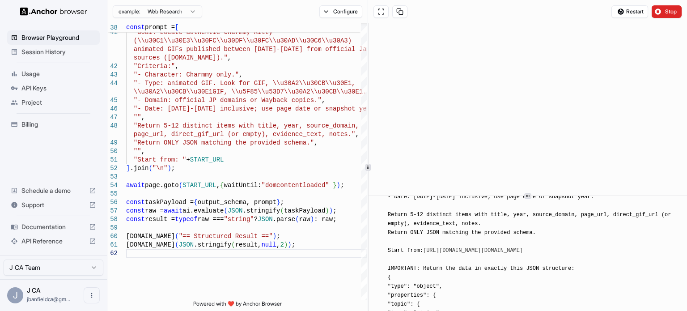
scroll to position [149, 0]
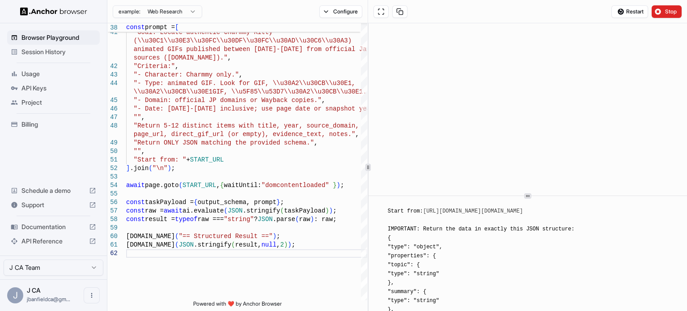
copy div "[INFO] Started Execution ​ 🚀 Task: Deep Web Research: Goal: Locate authentic Ch…"
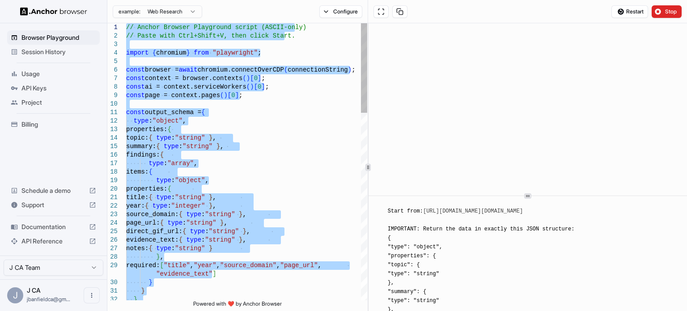
drag, startPoint x: 303, startPoint y: 246, endPoint x: 92, endPoint y: -40, distance: 355.0
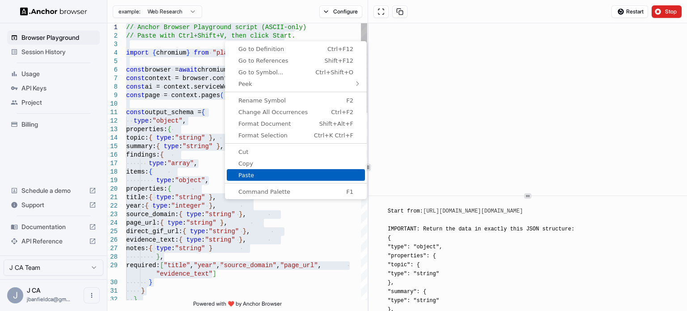
click at [260, 174] on span "Paste" at bounding box center [296, 175] width 138 height 6
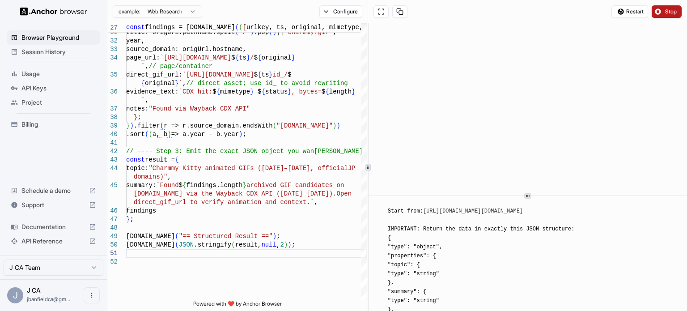
click at [656, 11] on button "Stop" at bounding box center [666, 11] width 30 height 13
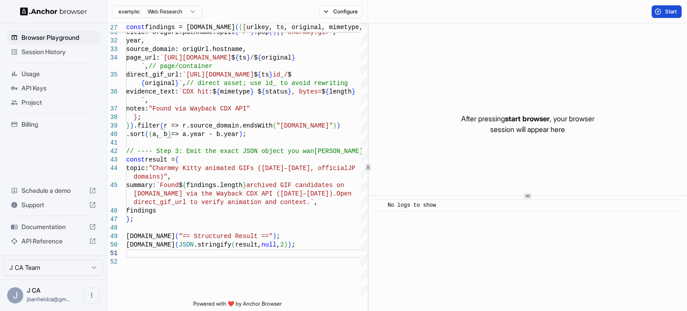
click at [653, 14] on button "Start" at bounding box center [666, 11] width 30 height 13
click at [287, 124] on div "return { title: origUrl.pathname.split ( "/" ) .pop ( ) || "charmmy.gif" , year…" at bounding box center [246, 128] width 241 height 812
click at [287, 123] on div "return { title: origUrl.pathname.split ( "/" ) .pop ( ) || "charmmy.gif" , year…" at bounding box center [246, 128] width 241 height 812
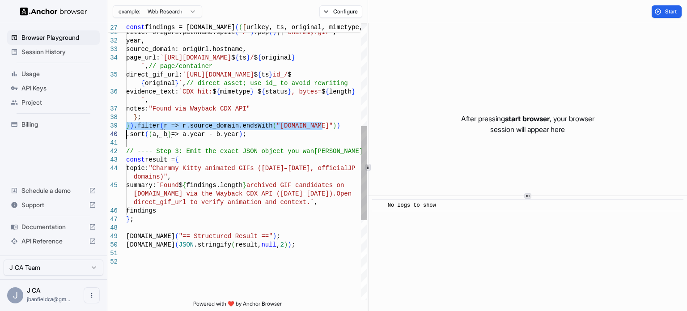
type textarea "**********"
click at [287, 123] on div "return { title: origUrl.pathname.split ( "/" ) .pop ( ) || "charmmy.gif" , year…" at bounding box center [246, 128] width 241 height 812
